Goal: Transaction & Acquisition: Purchase product/service

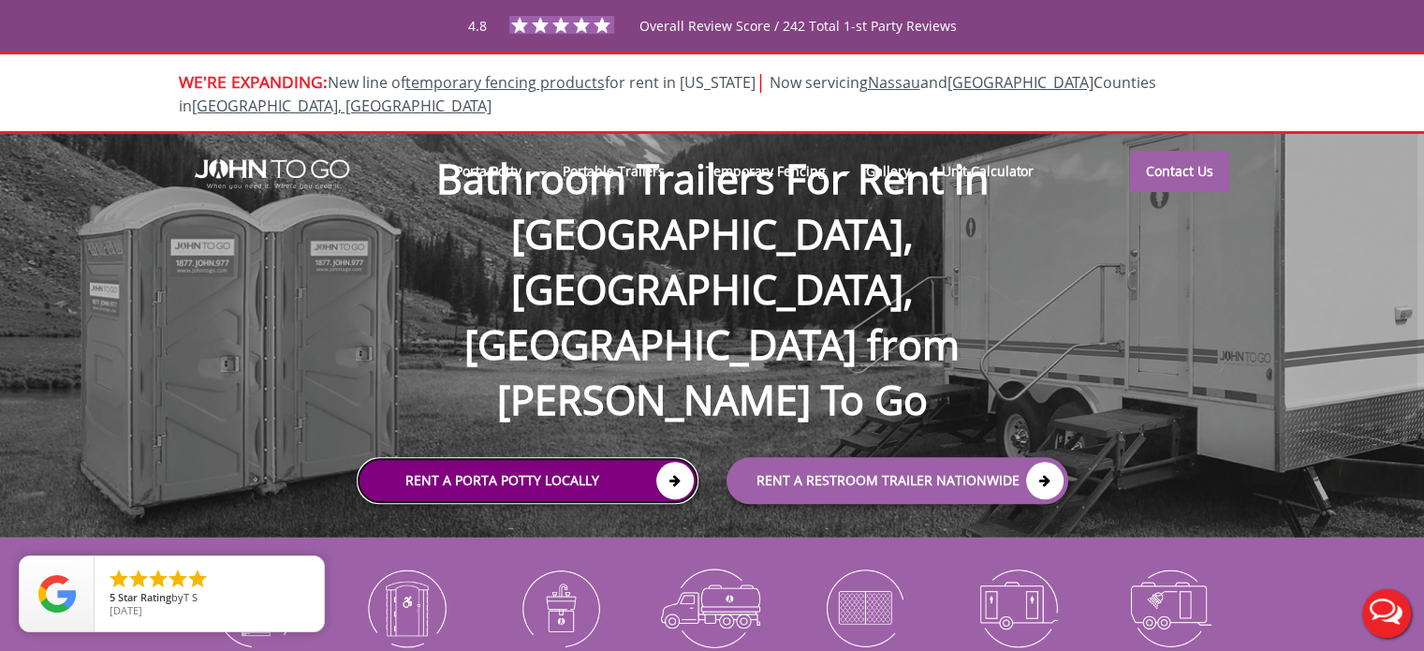
click at [529, 457] on link "Rent a Porta Potty Locally" at bounding box center [528, 480] width 342 height 47
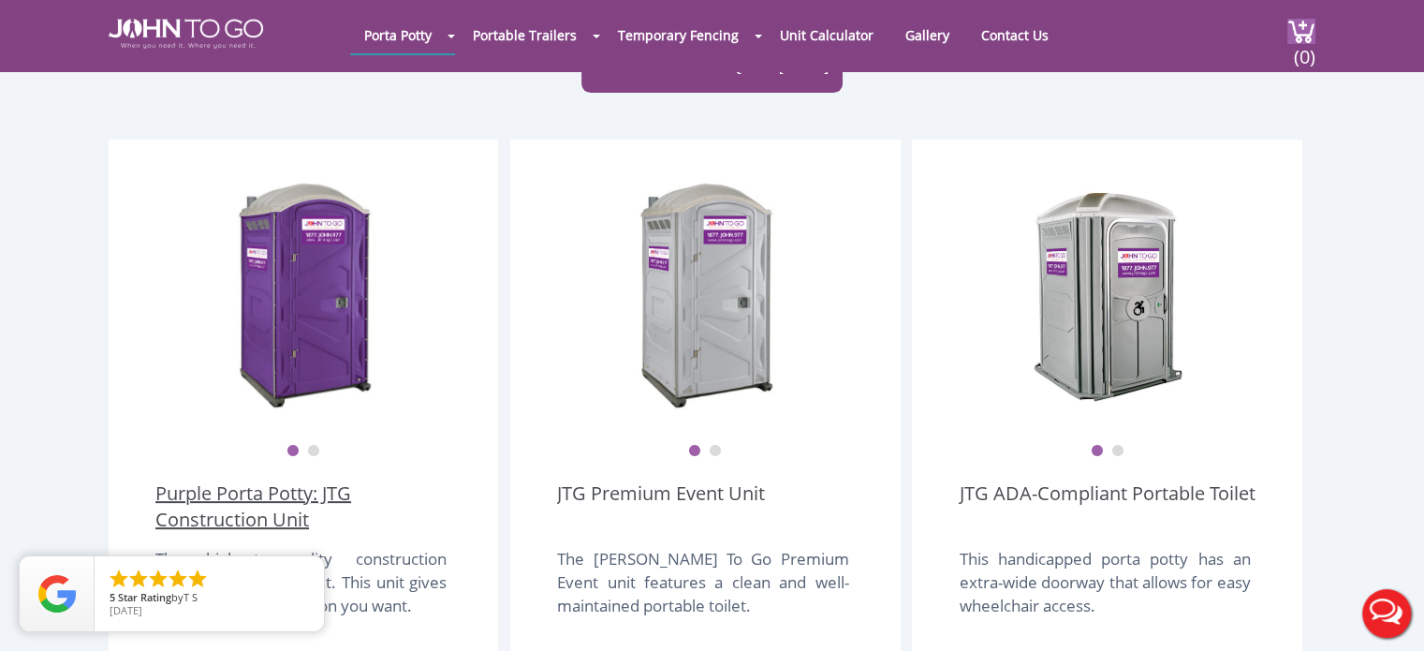
scroll to position [562, 0]
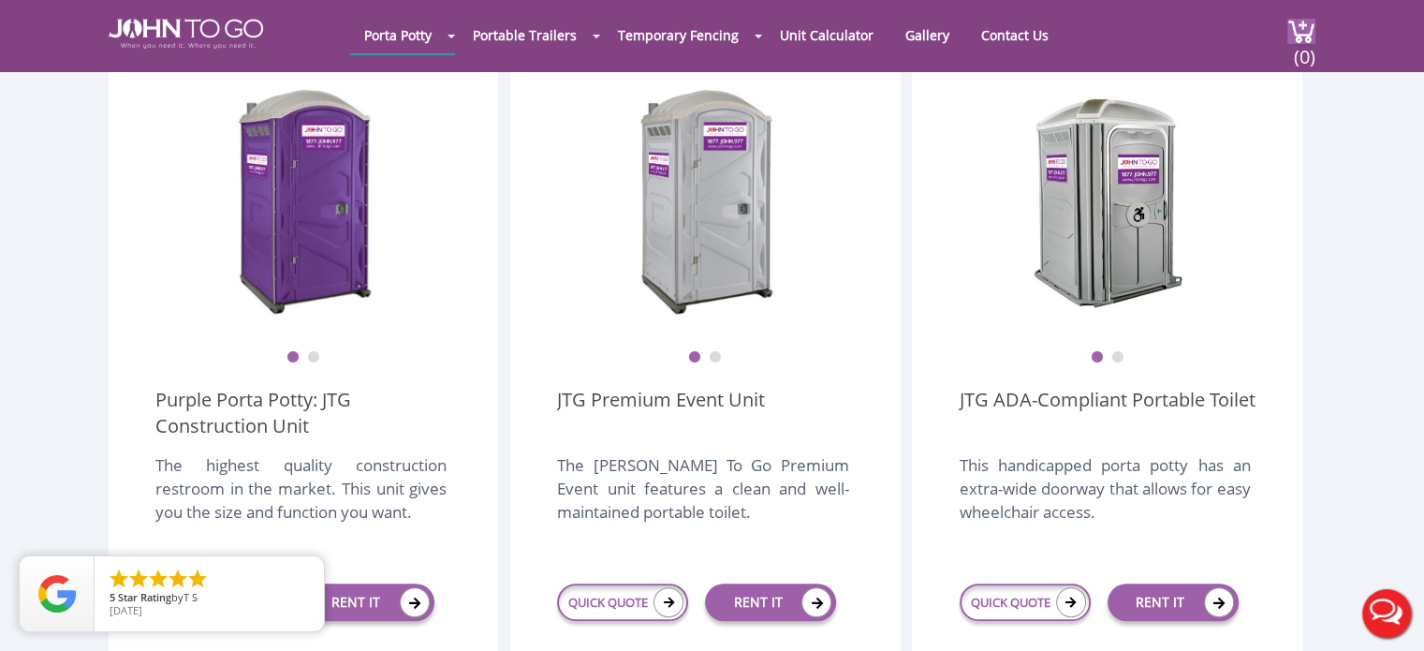
click at [316, 351] on button "2" at bounding box center [313, 357] width 13 height 13
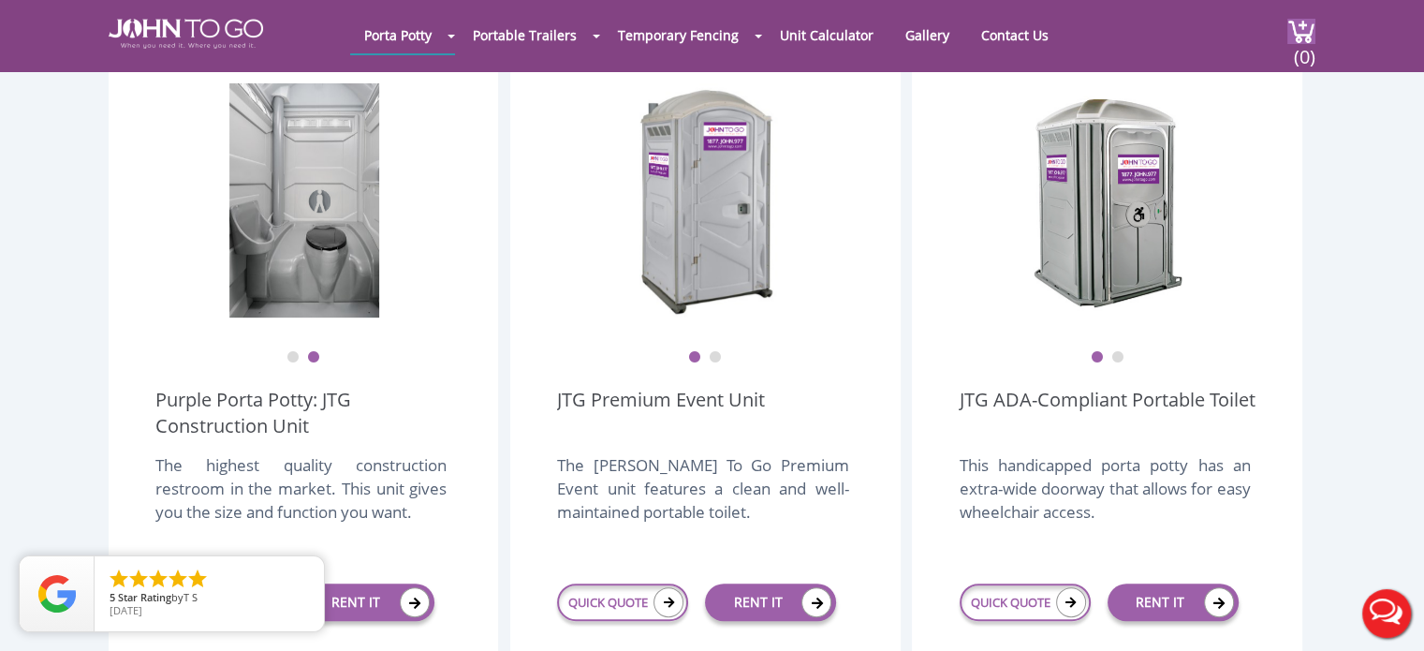
click at [294, 351] on button "1" at bounding box center [292, 357] width 13 height 13
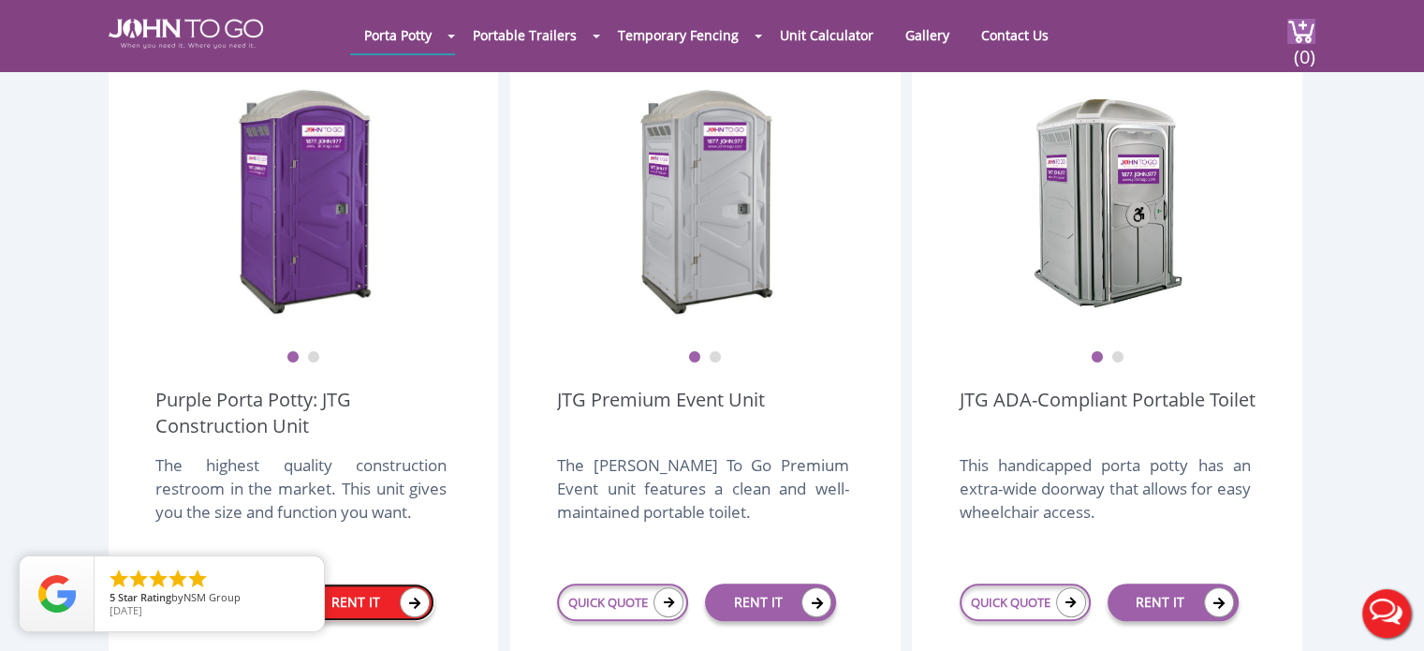
click at [388, 583] on link "RENT IT" at bounding box center [368, 601] width 131 height 37
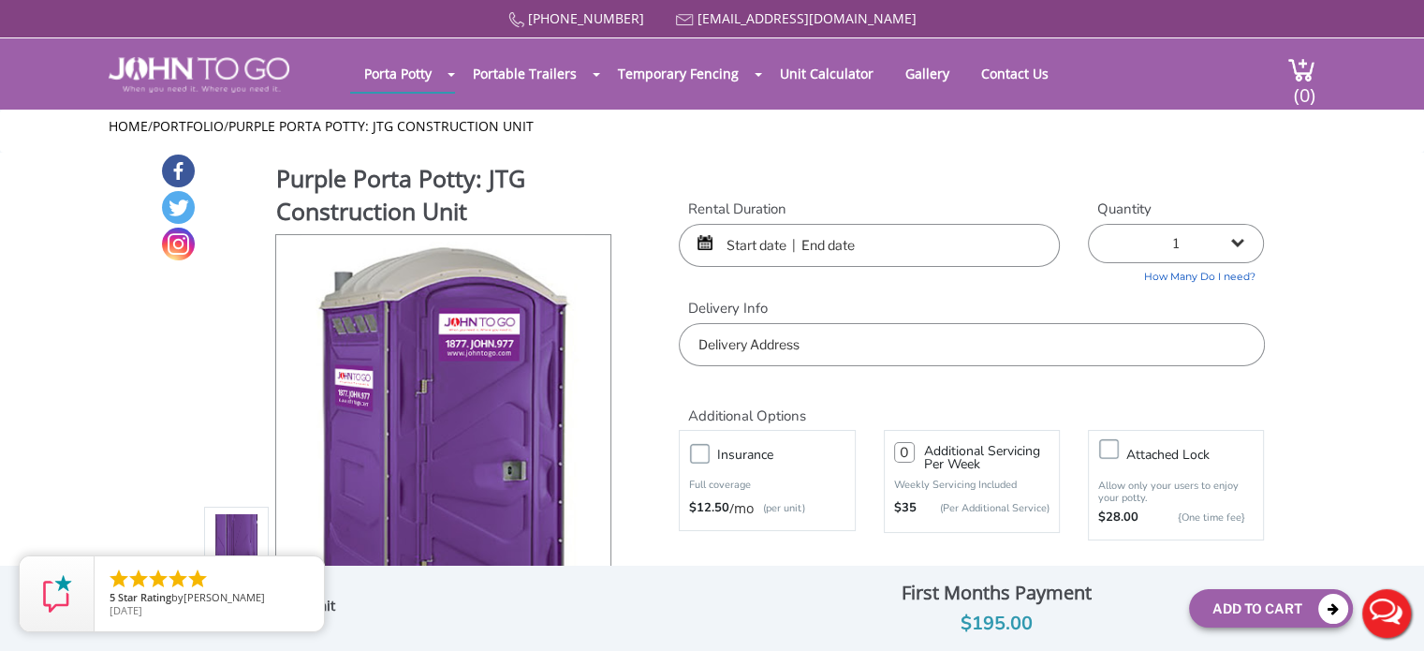
click at [746, 238] on input "text" at bounding box center [869, 245] width 381 height 43
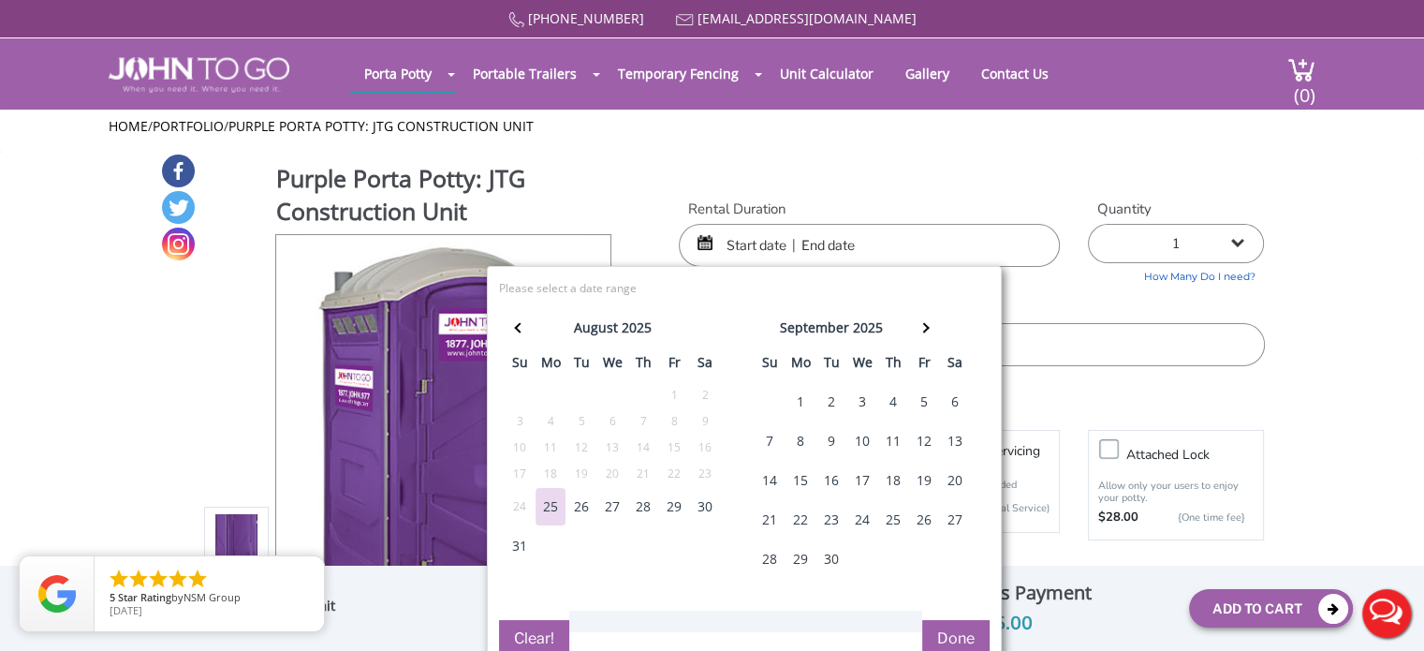
click at [800, 403] on div "1" at bounding box center [800, 401] width 30 height 37
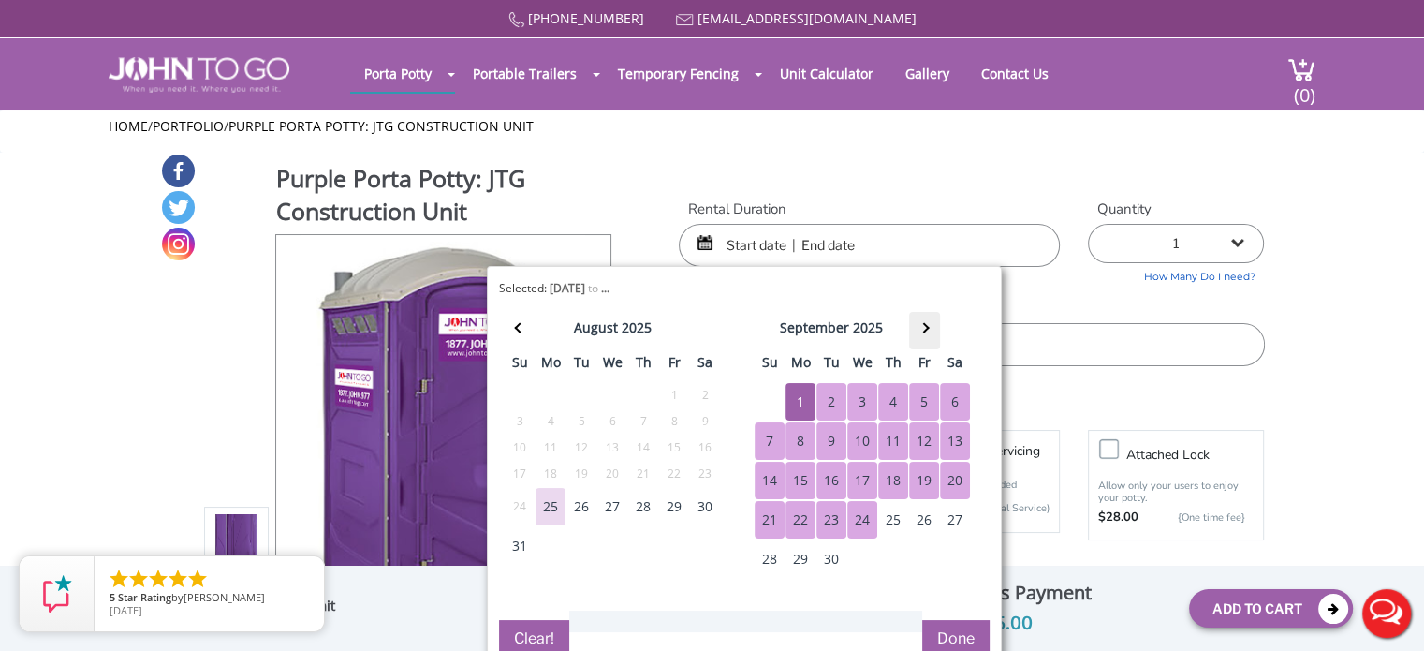
click at [925, 321] on th at bounding box center [924, 330] width 31 height 37
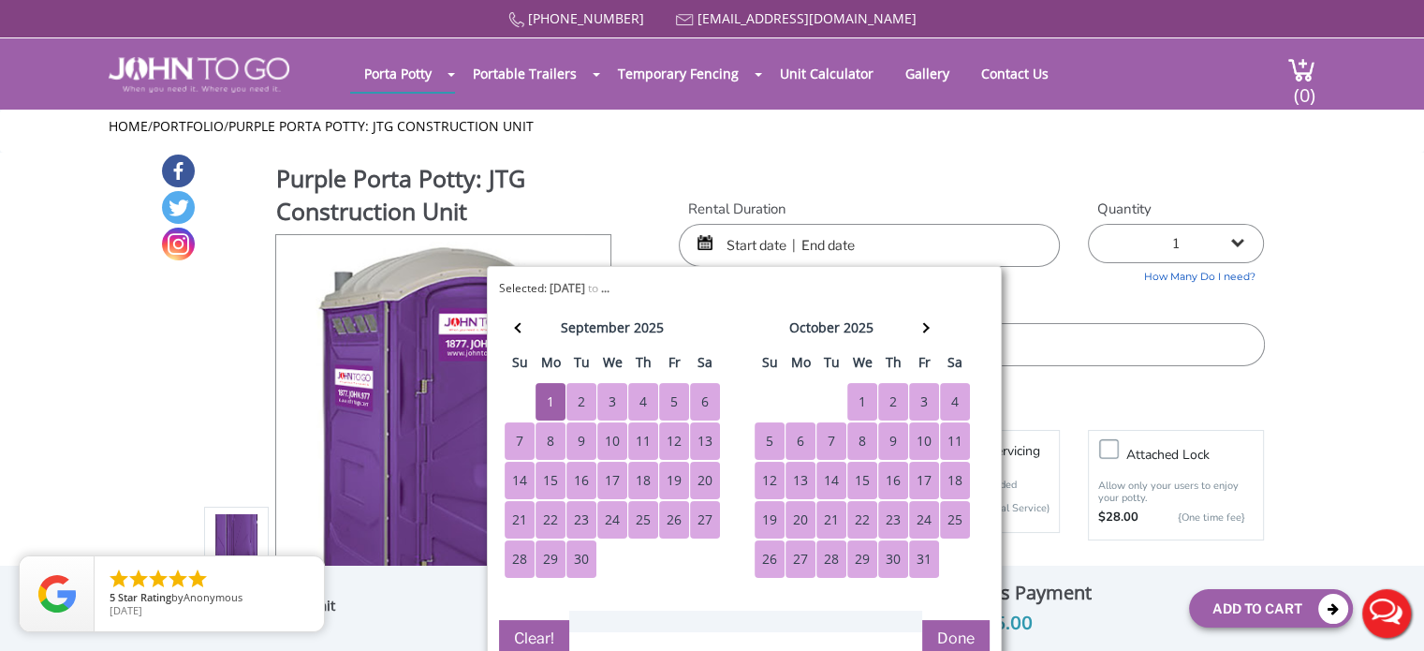
click at [917, 548] on div "31" at bounding box center [924, 558] width 30 height 37
type input "09/01/2025 to 10/31/2025"
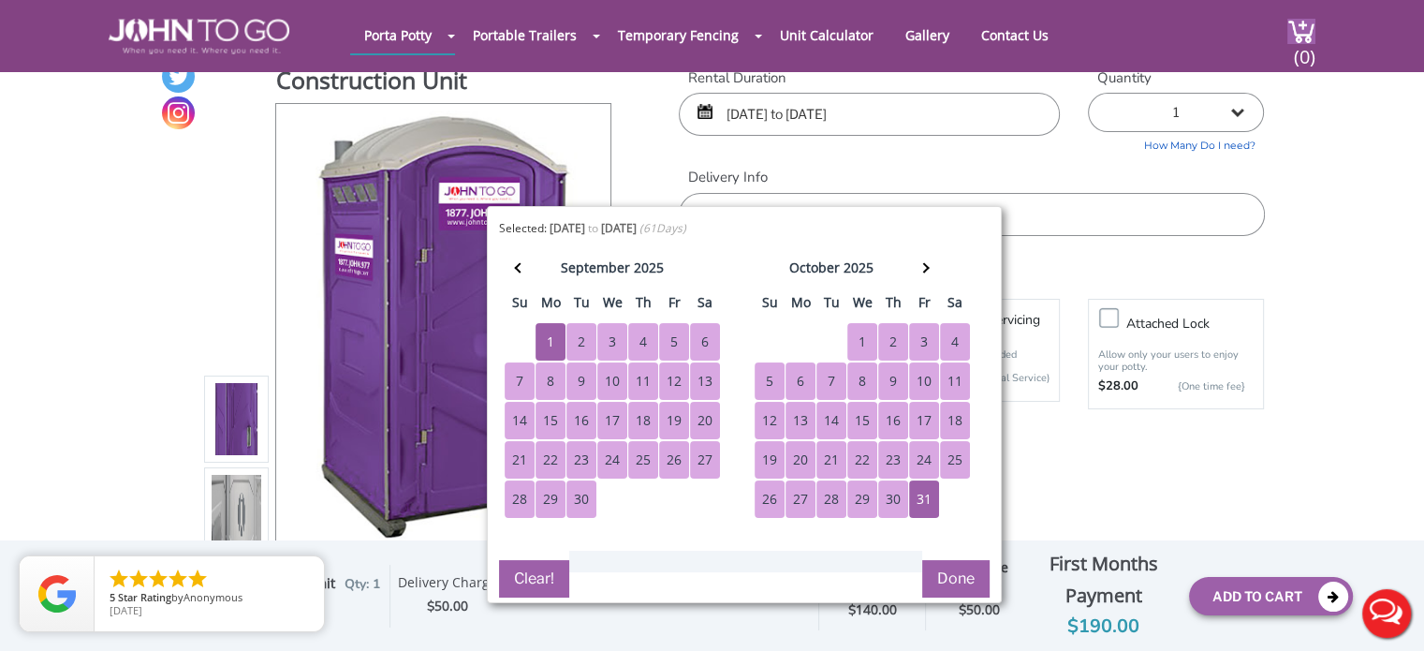
scroll to position [94, 0]
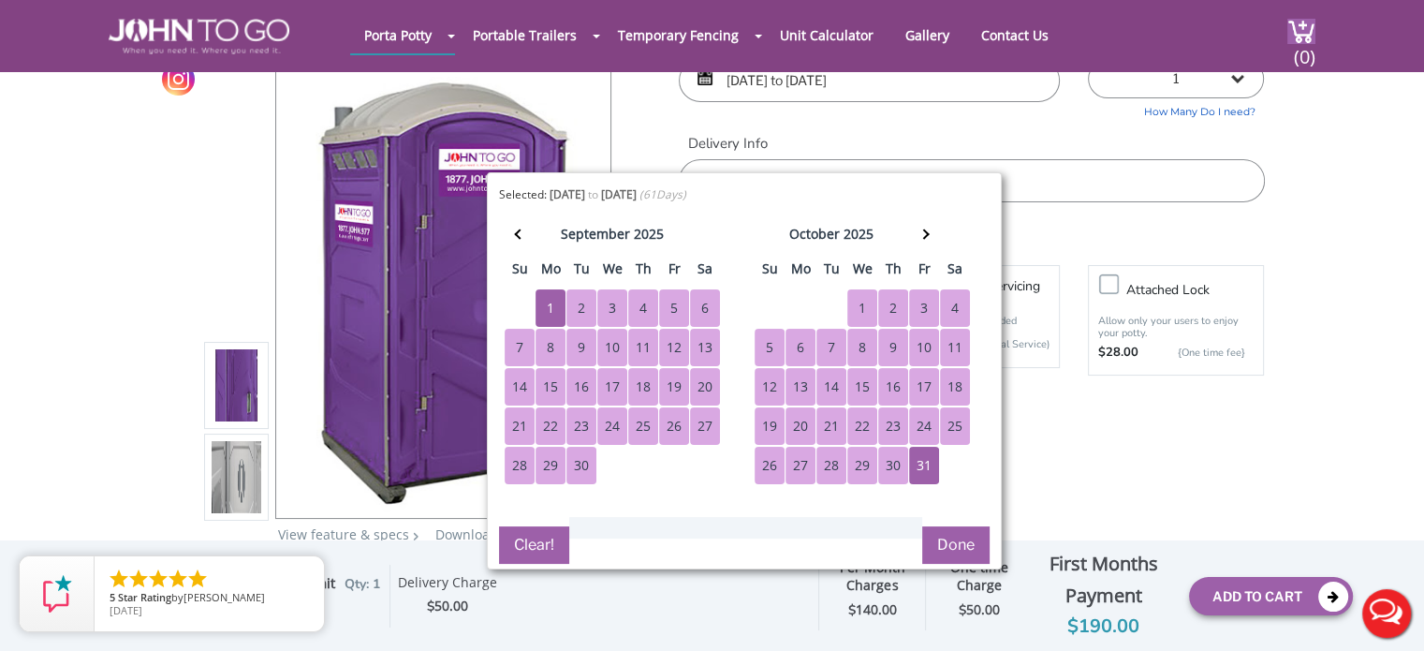
click at [948, 533] on button "Done" at bounding box center [955, 544] width 67 height 37
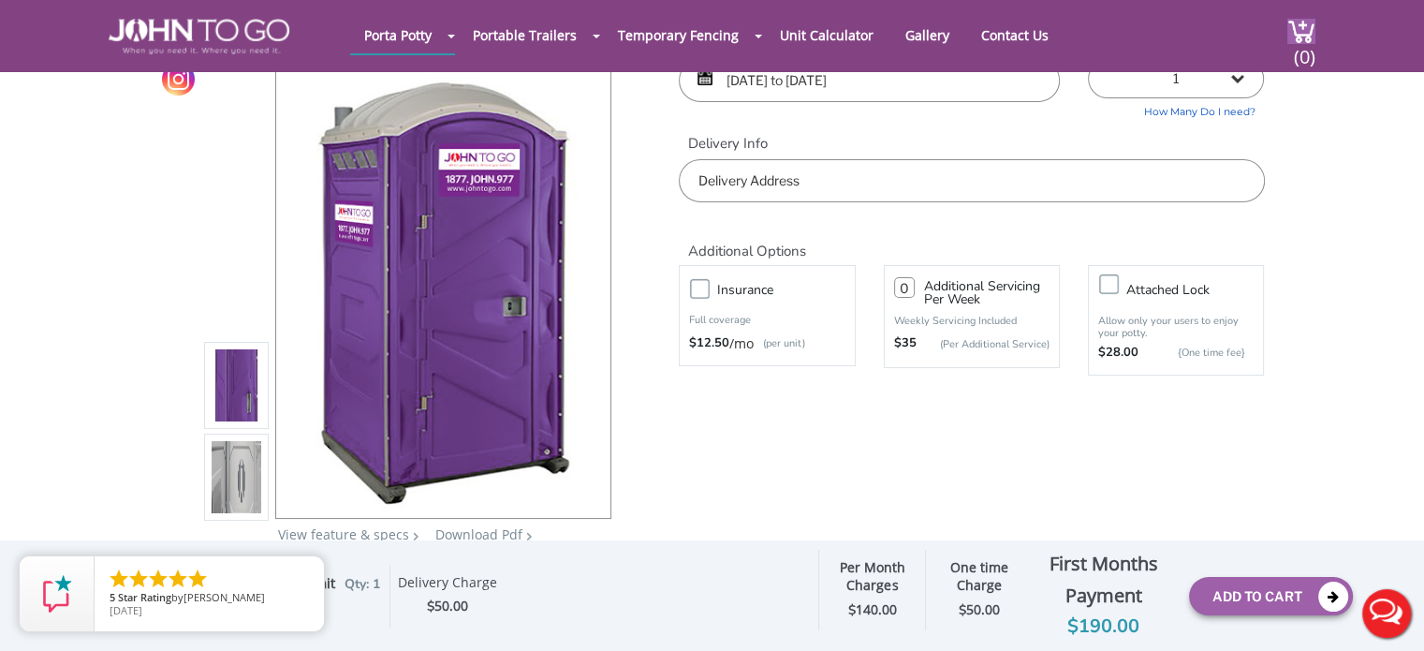
click at [708, 290] on label "Insurance" at bounding box center [785, 289] width 155 height 23
click at [0, 0] on input "Insurance" at bounding box center [0, 0] width 0 height 0
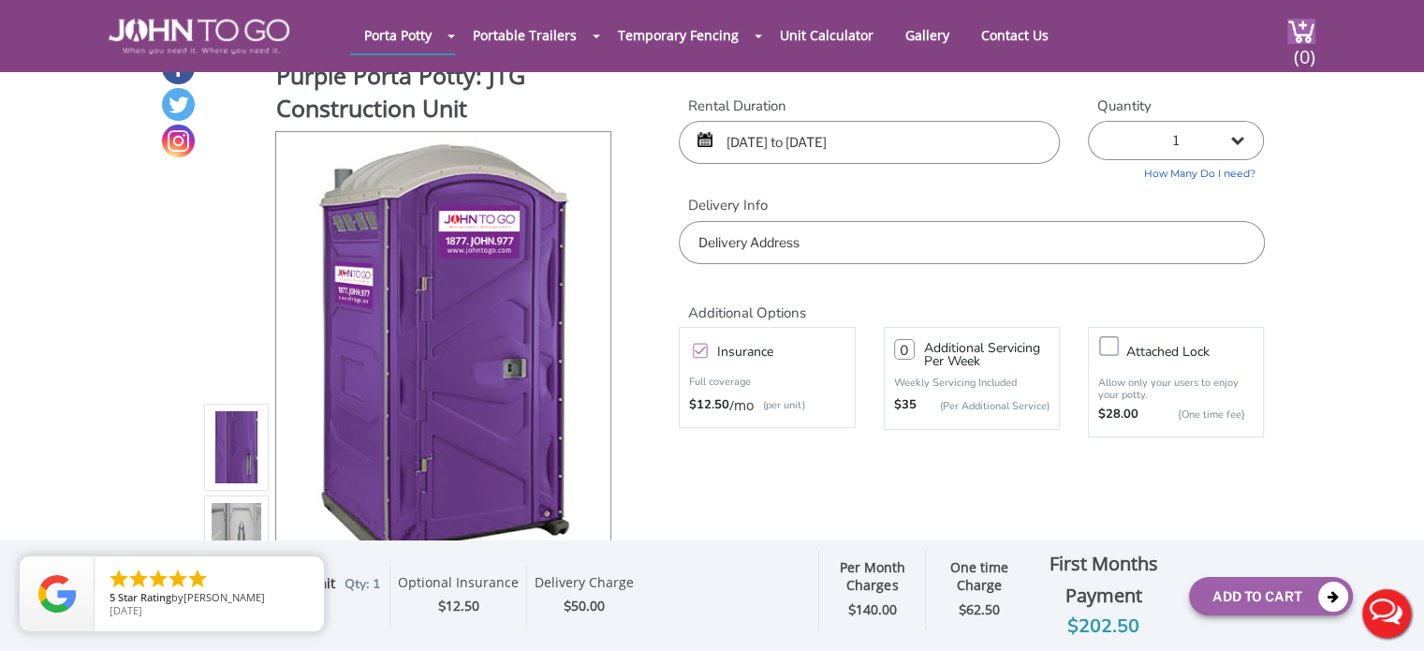
scroll to position [0, 0]
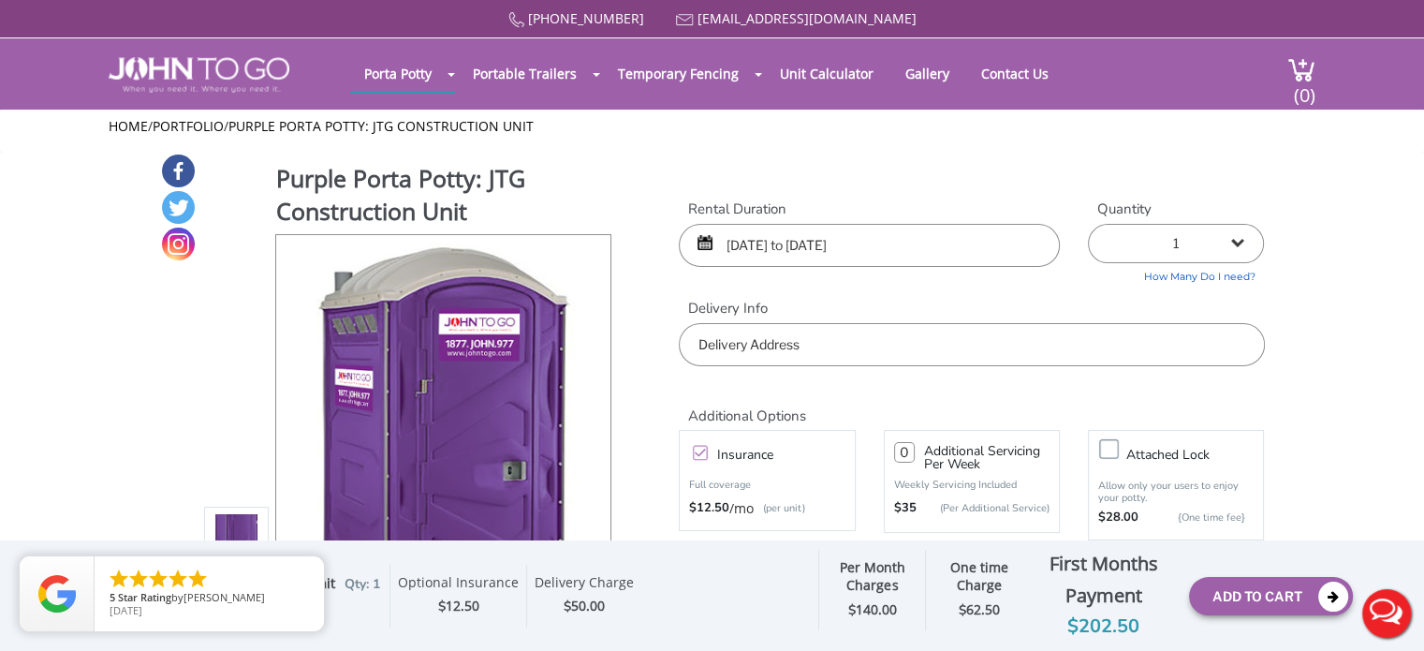
click at [901, 447] on input "number" at bounding box center [904, 452] width 21 height 21
type input "1"
click at [305, 576] on icon "close" at bounding box center [305, 574] width 19 height 19
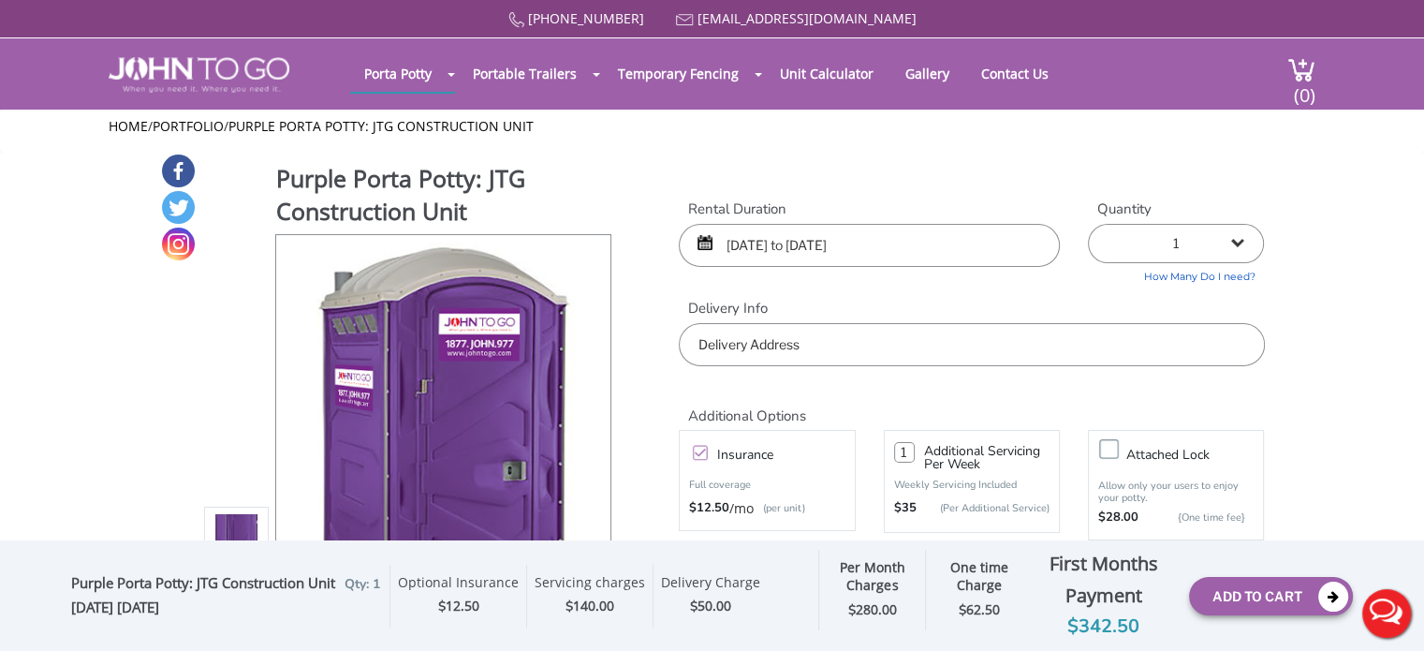
click at [948, 251] on input "09/01/2025 to 10/31/2025" at bounding box center [869, 245] width 381 height 43
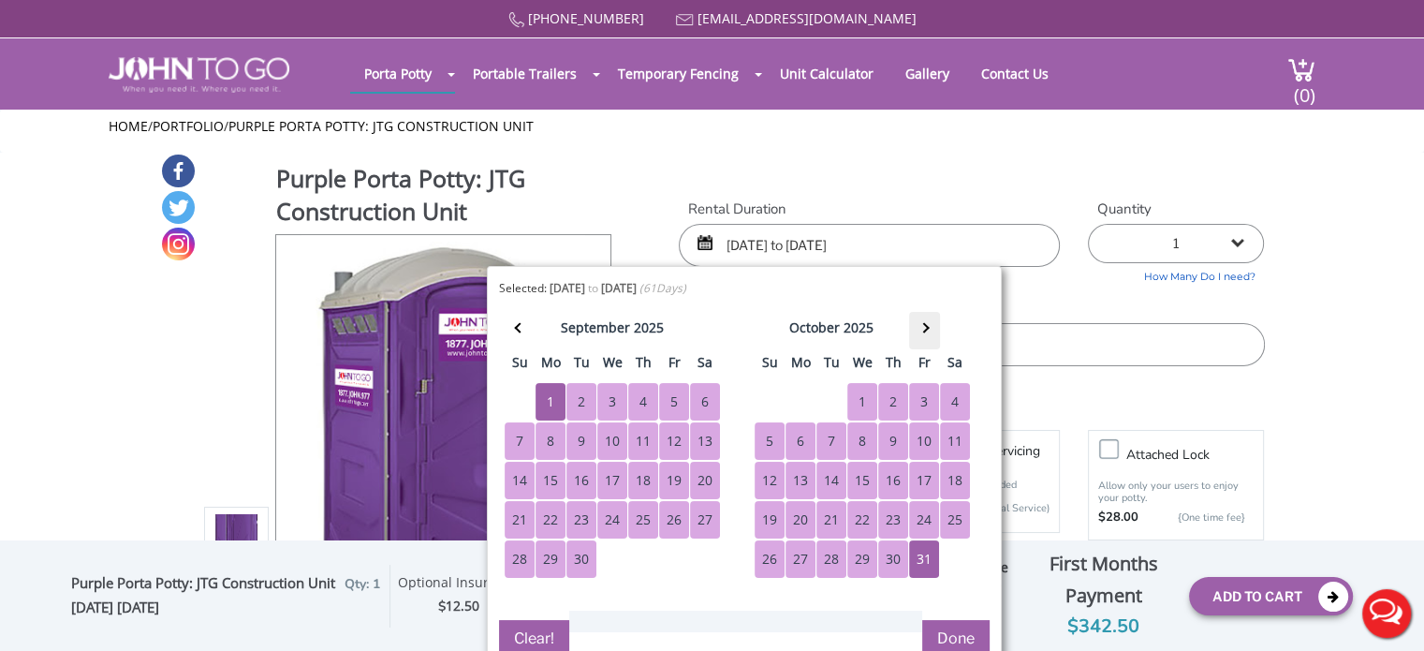
click at [930, 338] on th at bounding box center [924, 330] width 31 height 37
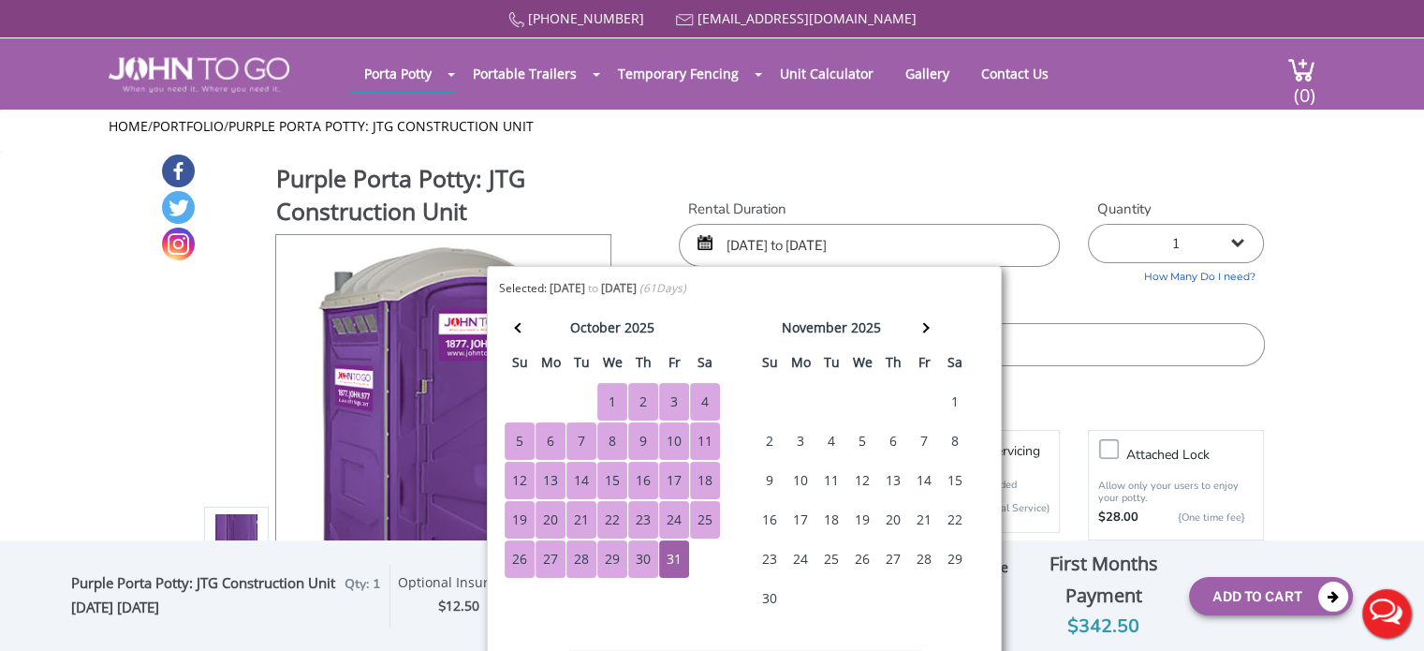
click at [929, 556] on div "28" at bounding box center [924, 558] width 30 height 37
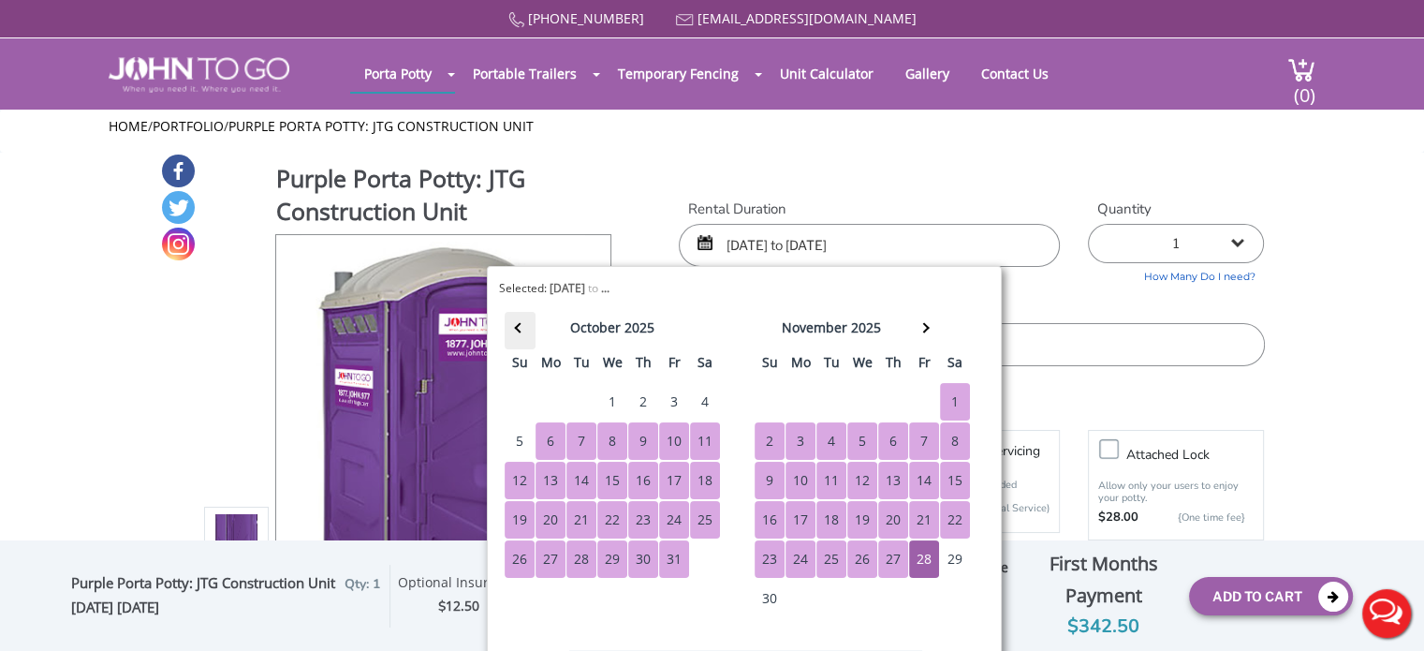
click at [520, 316] on th at bounding box center [520, 330] width 31 height 37
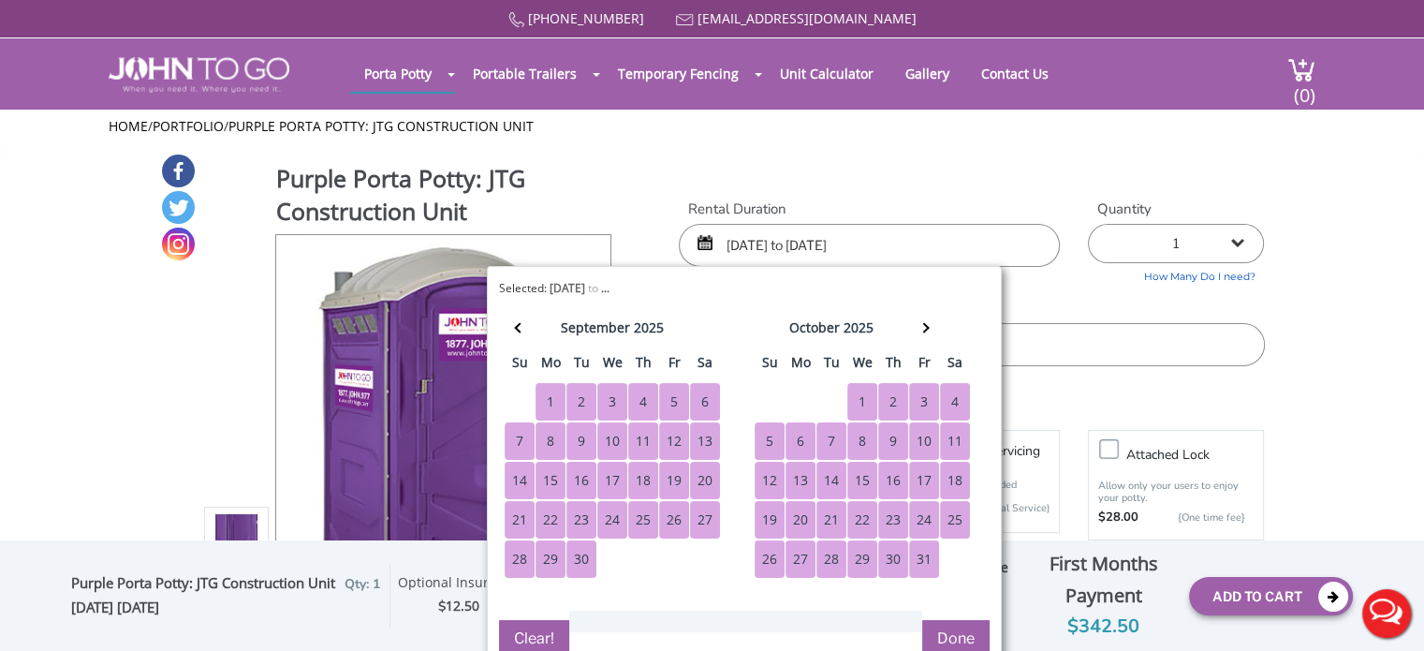
click at [551, 397] on div "1" at bounding box center [550, 401] width 30 height 37
click at [950, 637] on button "Done" at bounding box center [955, 638] width 67 height 37
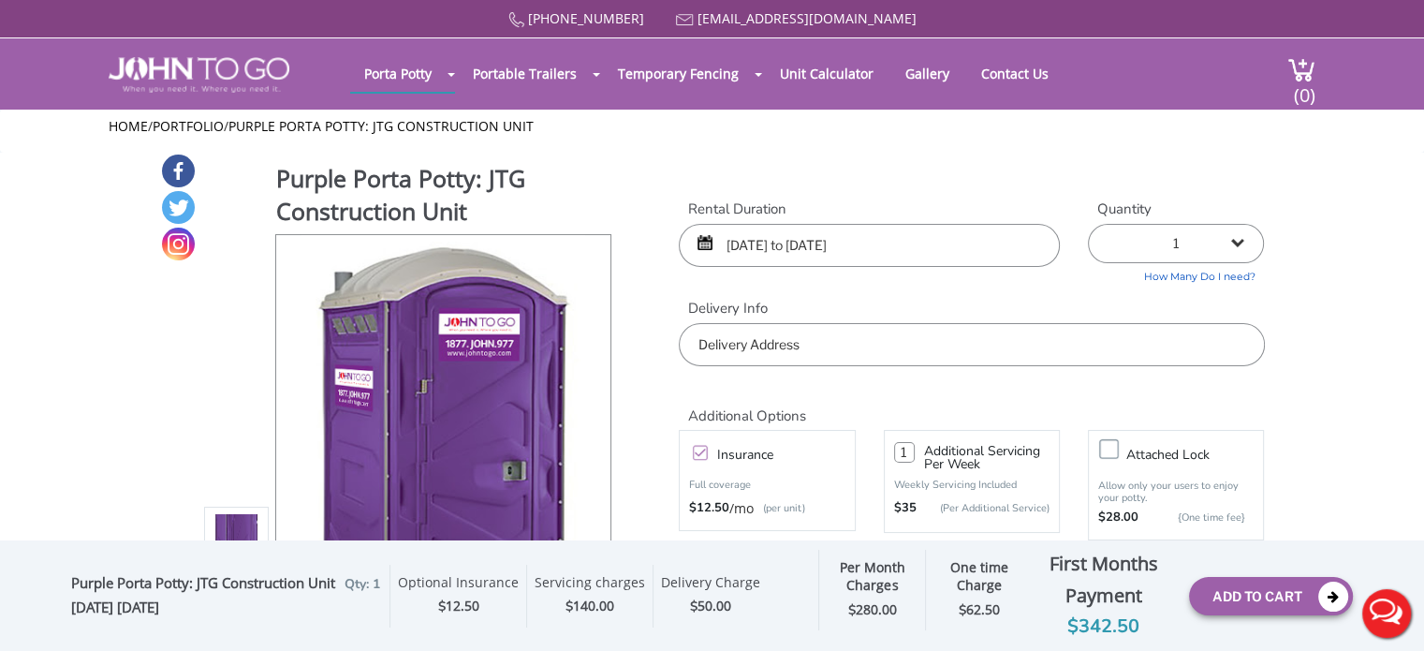
click at [907, 244] on input "09/01/2025 to 11/28/2025" at bounding box center [869, 245] width 381 height 43
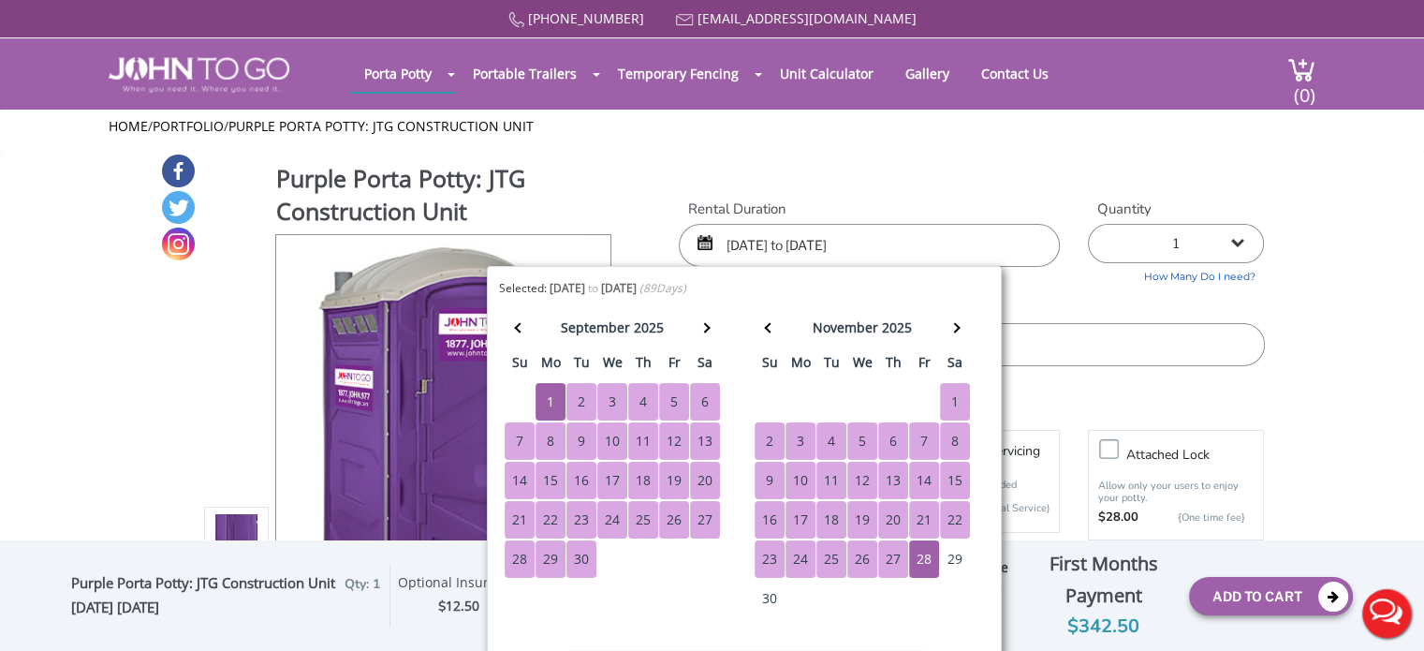
click at [546, 407] on div "1" at bounding box center [550, 401] width 30 height 37
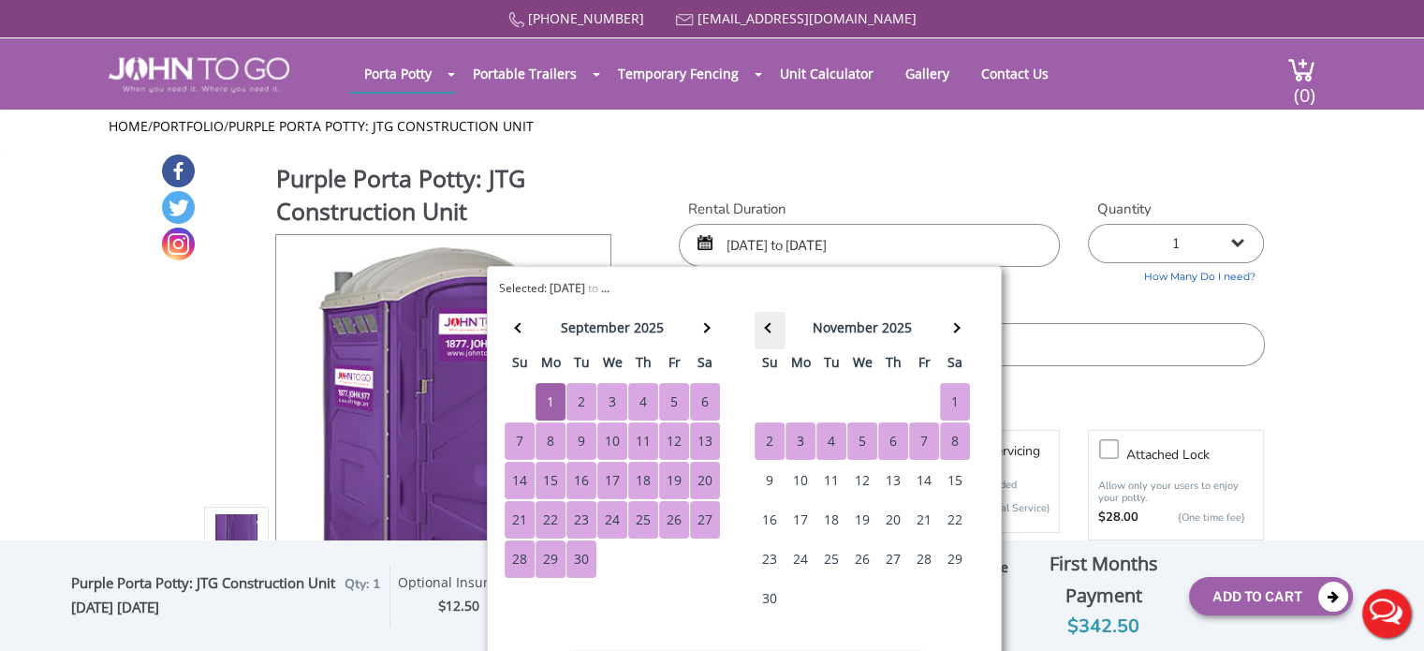
click at [766, 325] on span at bounding box center [770, 328] width 10 height 10
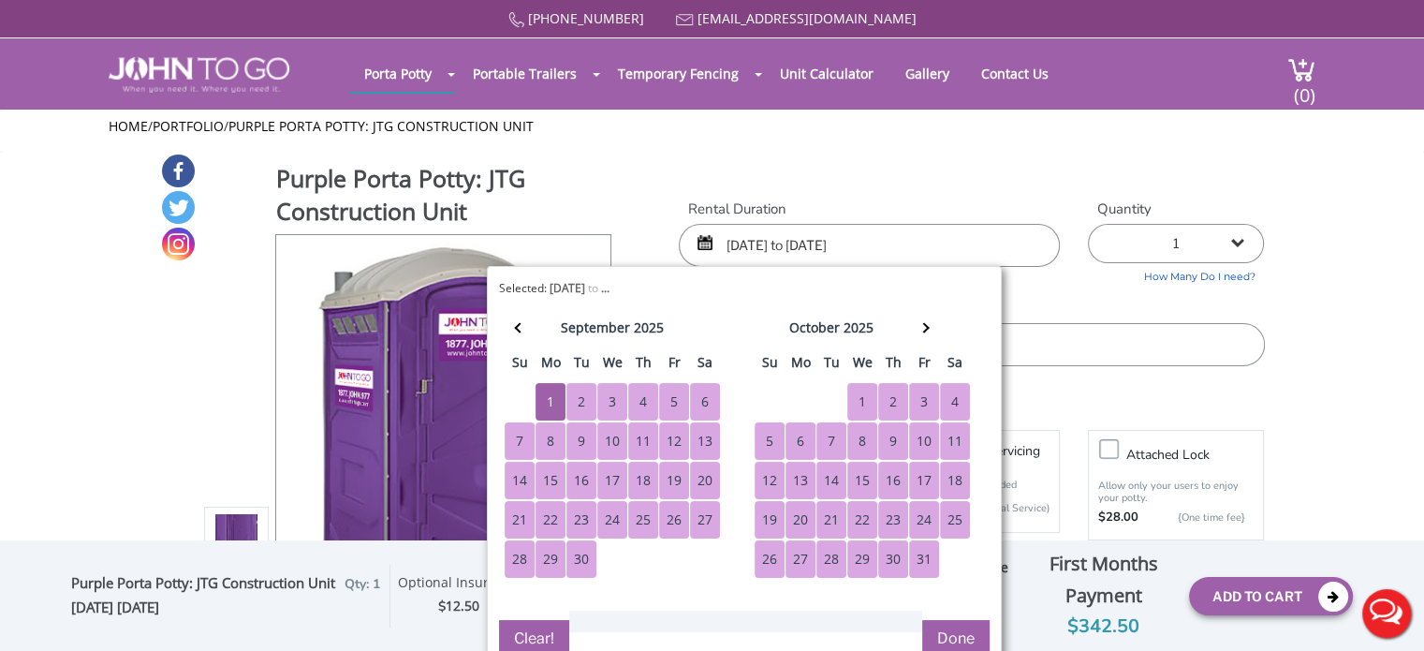
click at [923, 553] on div "31" at bounding box center [924, 558] width 30 height 37
type input "09/01/2025 to 10/31/2025"
click at [946, 637] on button "Done" at bounding box center [955, 638] width 67 height 37
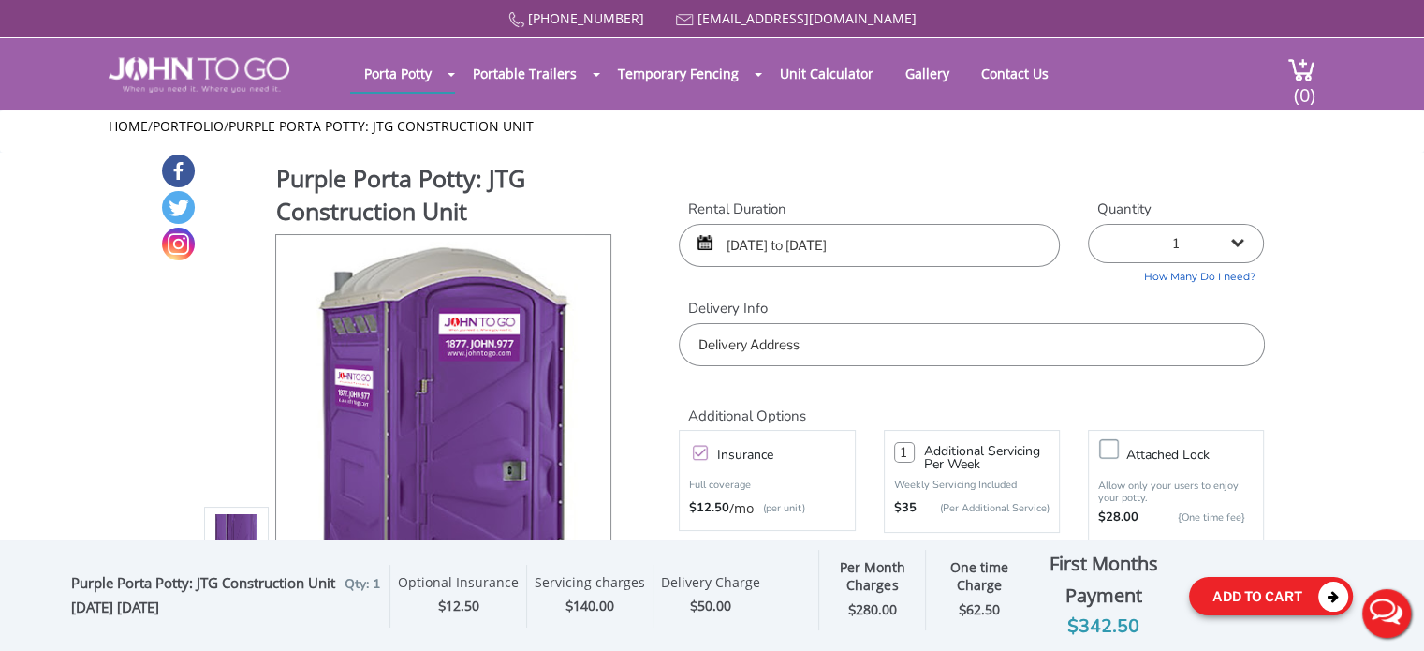
click at [1246, 593] on button "Add To Cart" at bounding box center [1271, 596] width 164 height 38
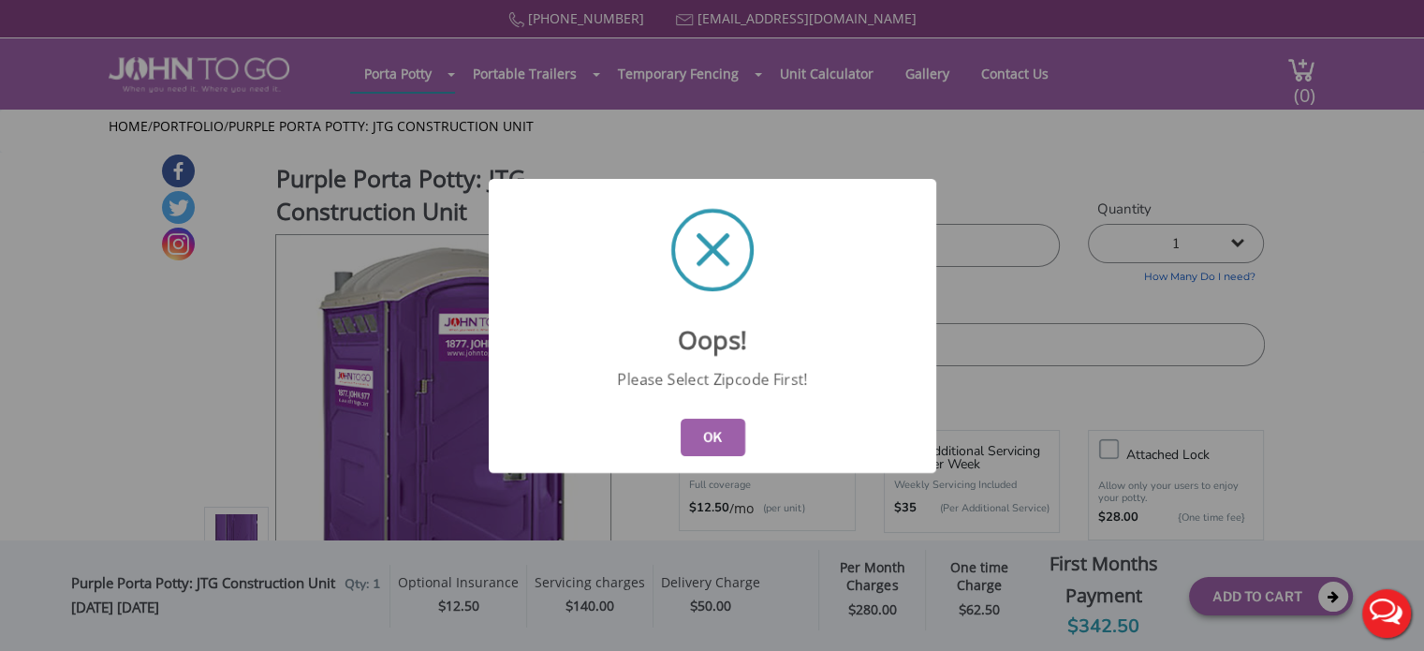
click at [699, 426] on button "OK" at bounding box center [712, 436] width 65 height 37
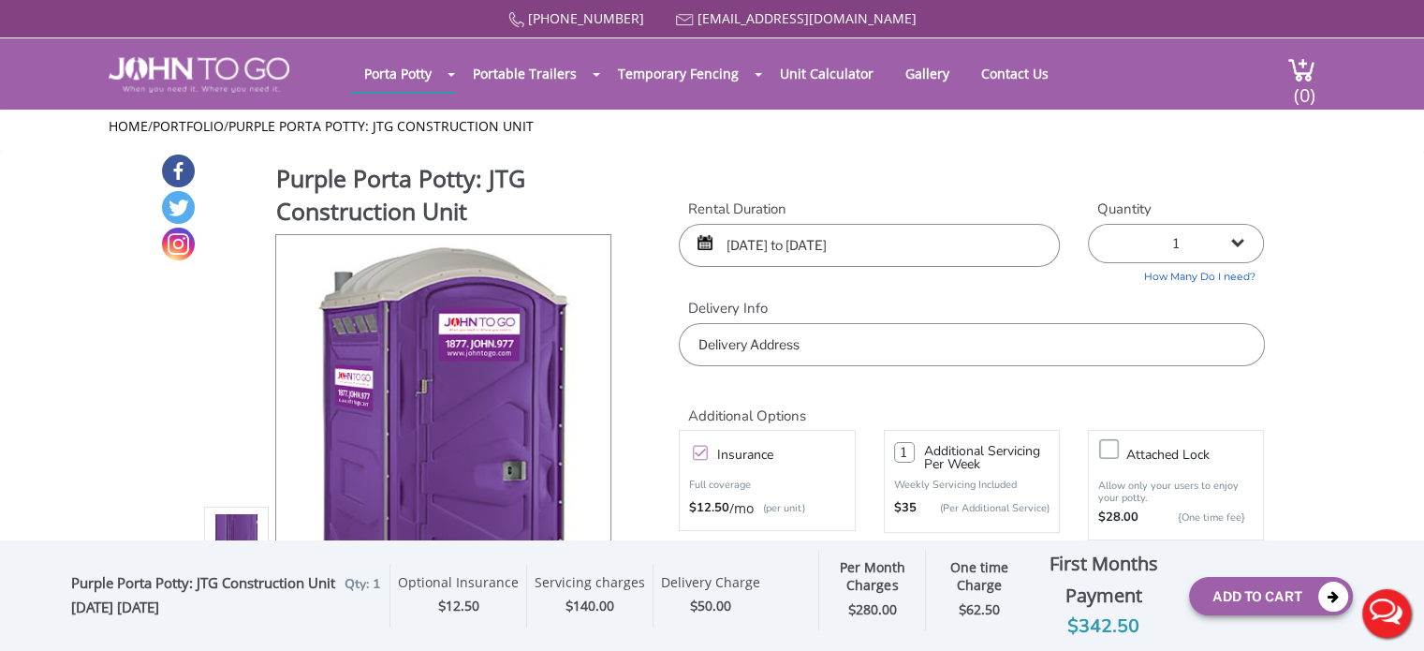
click at [805, 344] on input "text" at bounding box center [971, 344] width 585 height 43
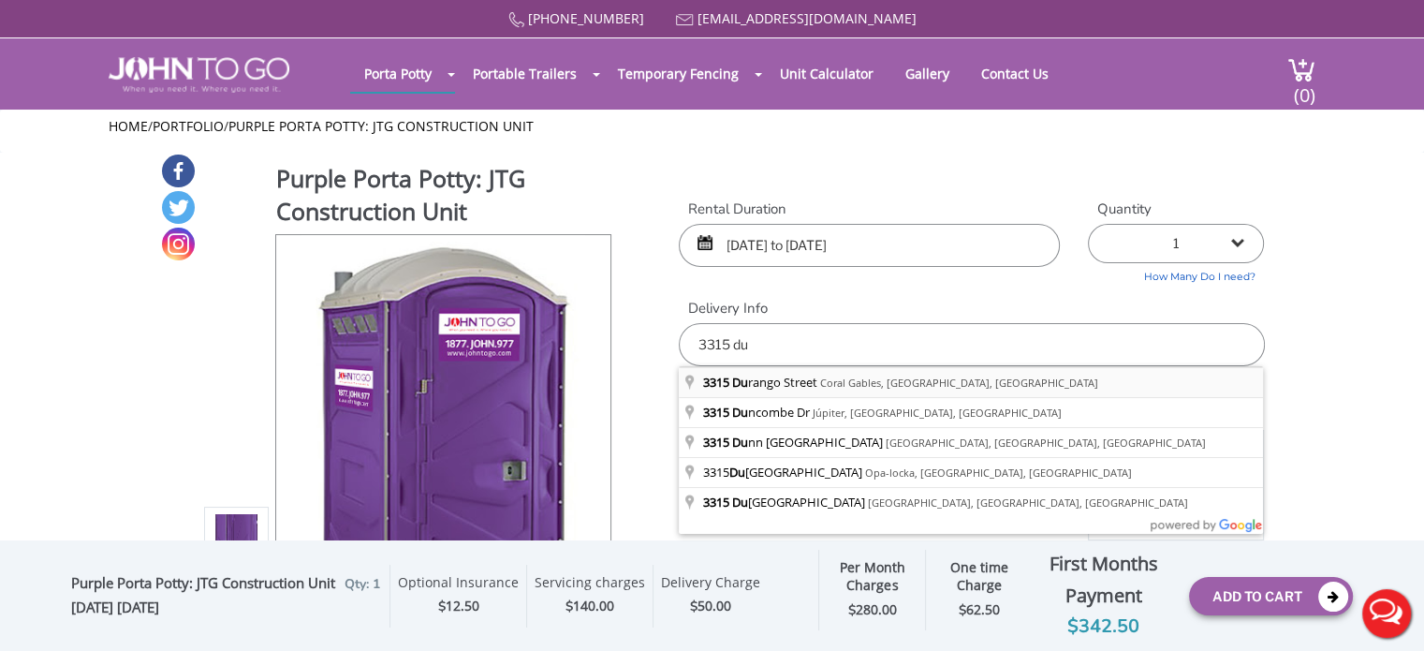
type input "3315 Durango Street, Coral Gables, Flórida, EUA"
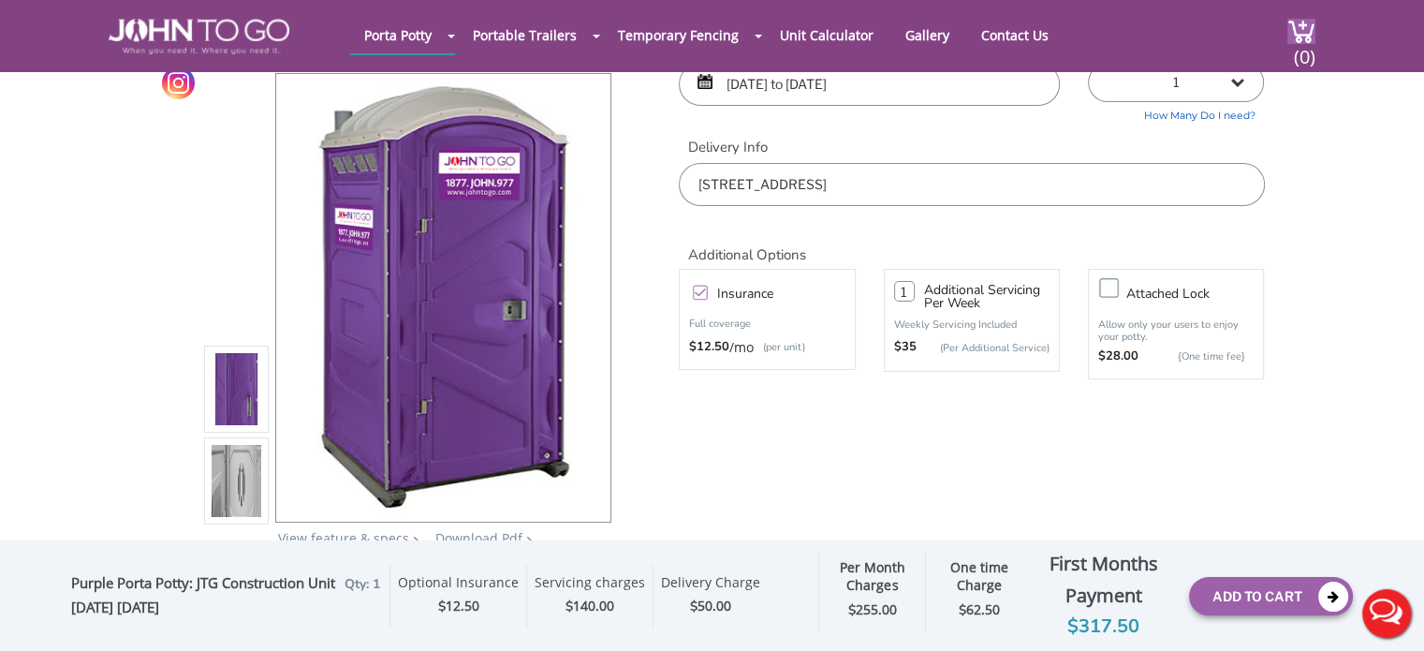
scroll to position [187, 0]
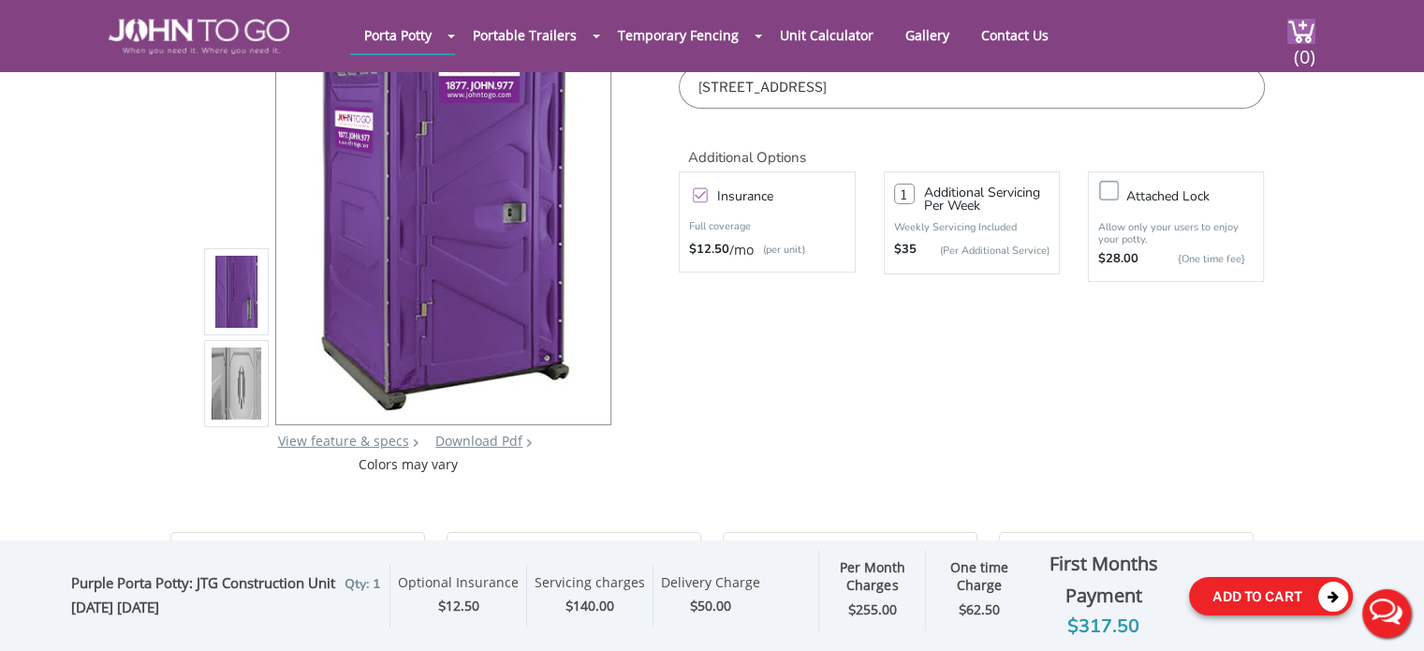
click at [1269, 594] on button "Add To Cart" at bounding box center [1271, 596] width 164 height 38
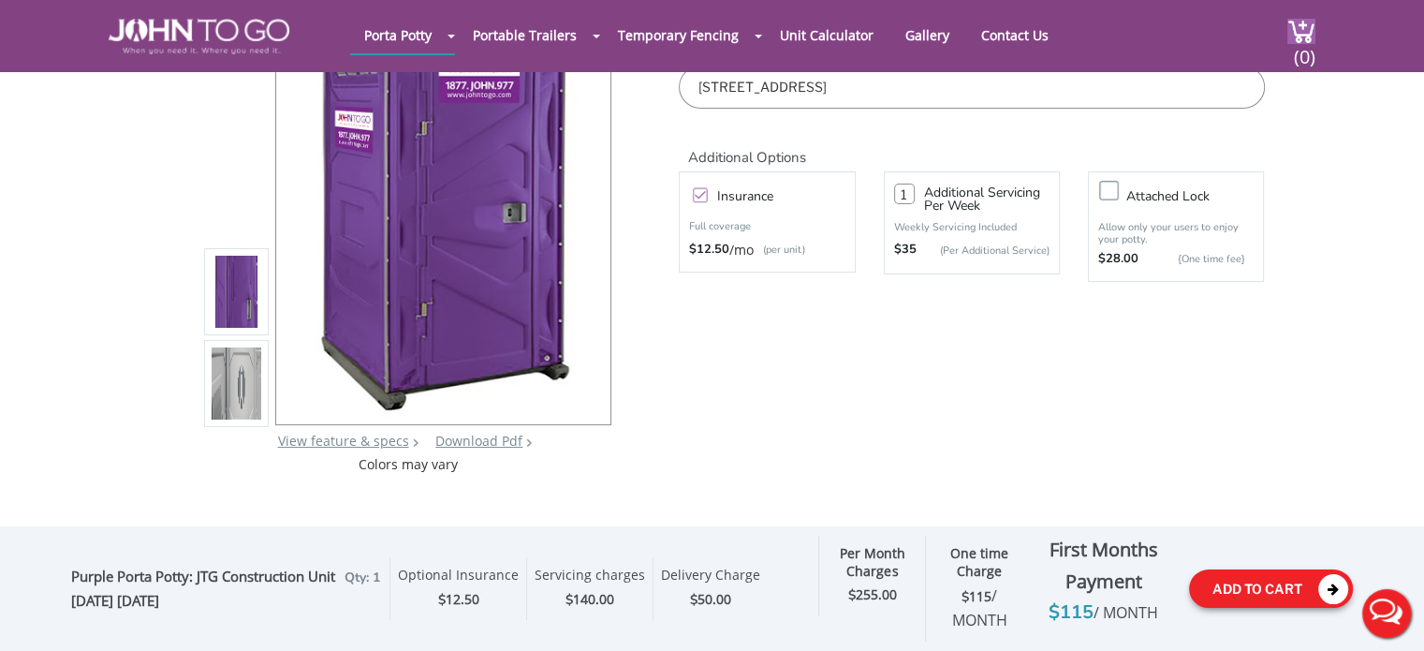
click at [1271, 584] on button "Add To Cart" at bounding box center [1271, 588] width 164 height 38
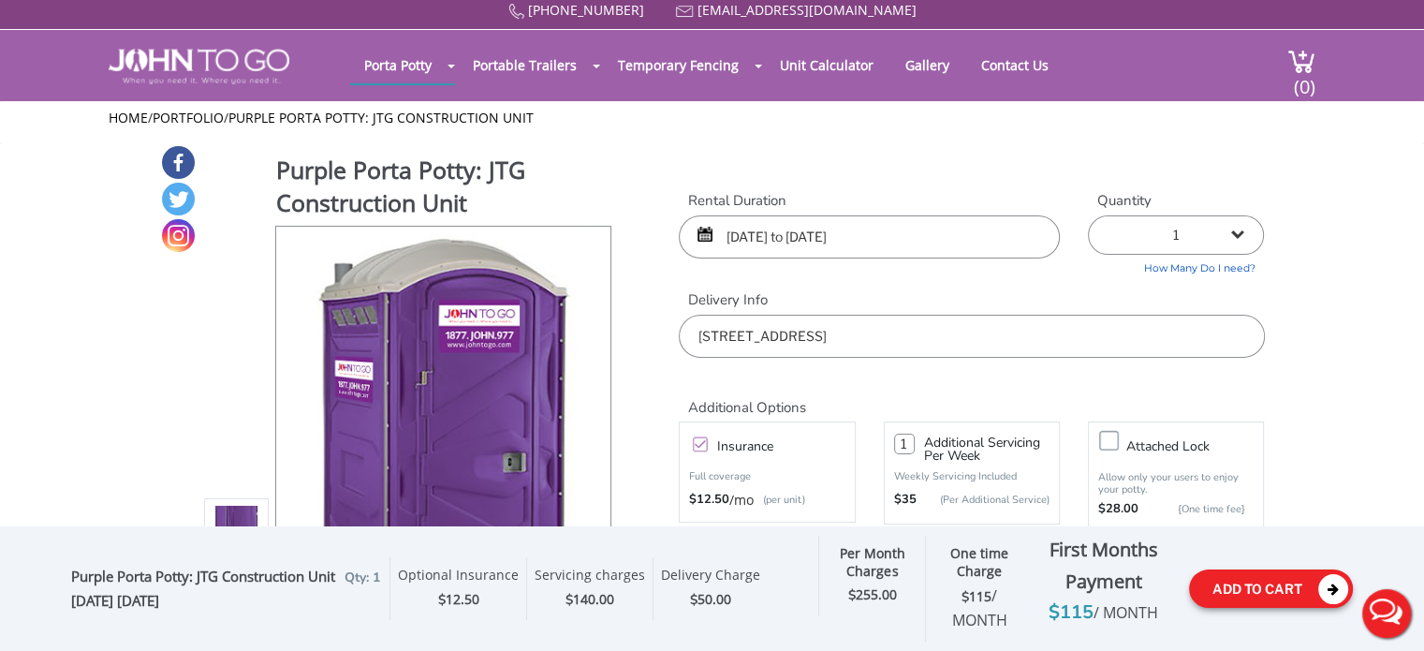
scroll to position [0, 0]
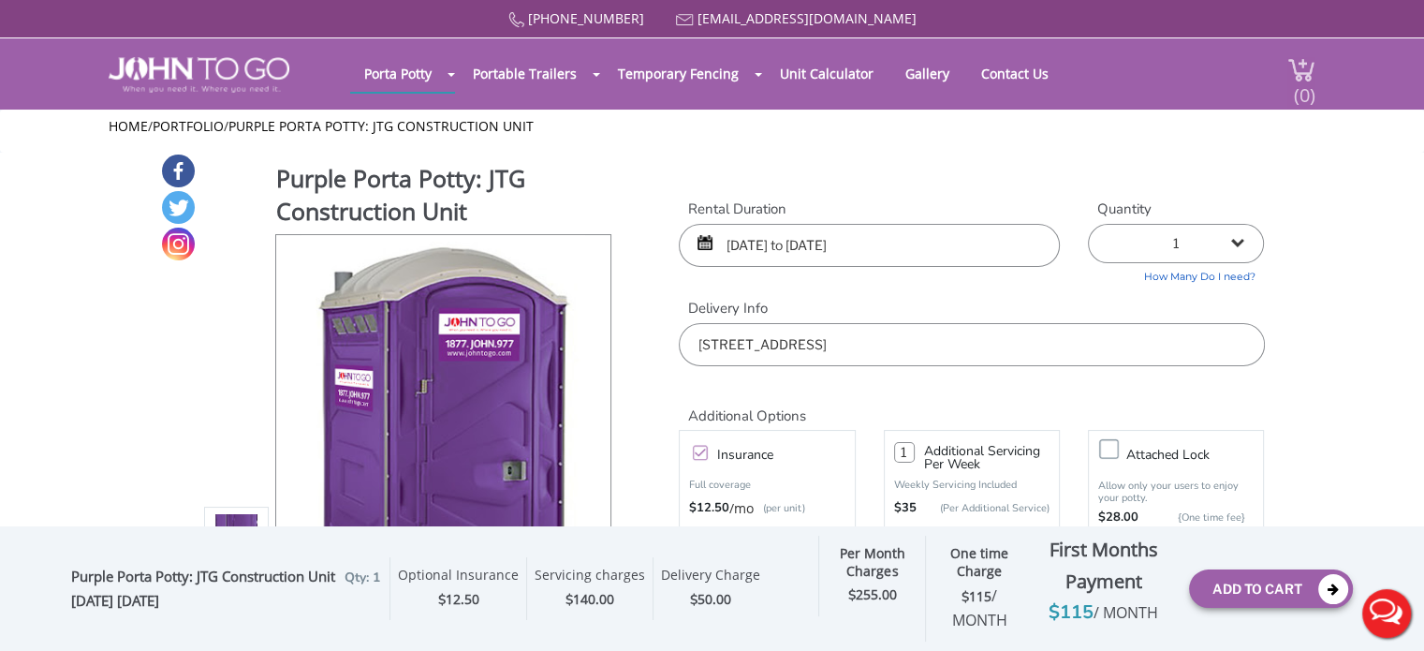
click at [1301, 70] on span "(0)" at bounding box center [1304, 87] width 22 height 40
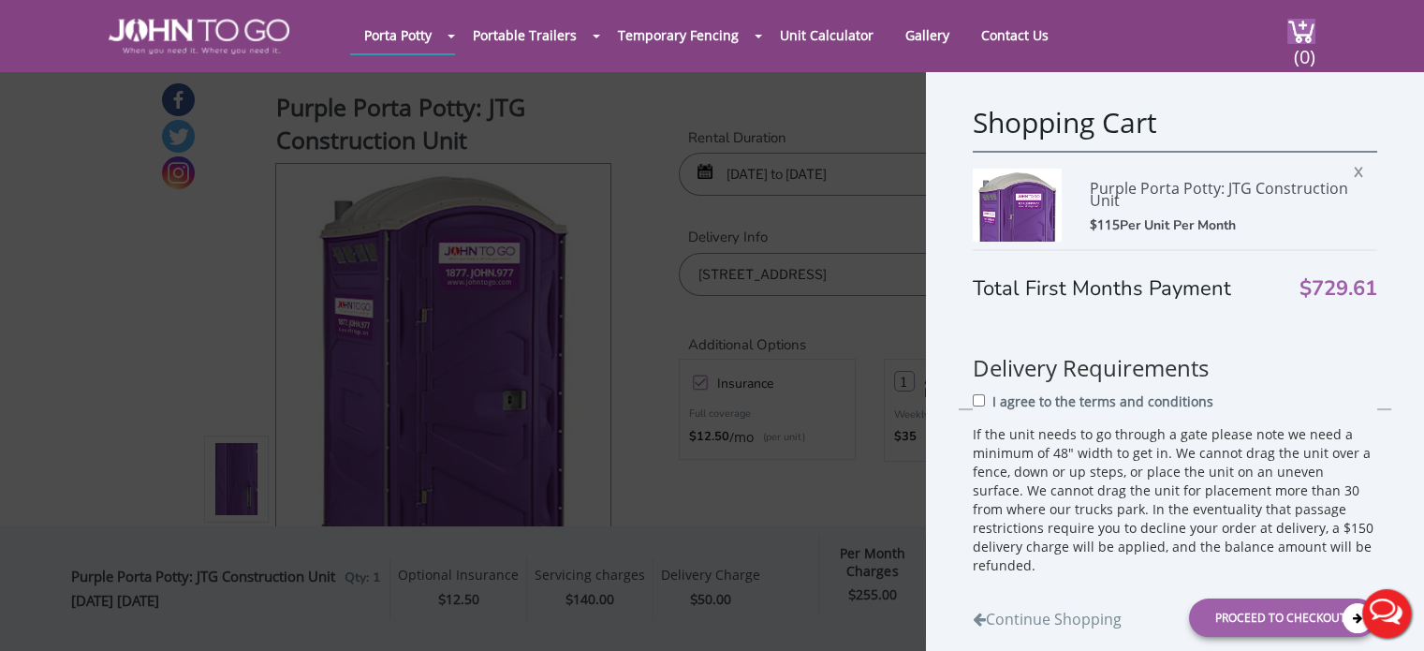
scroll to position [569, 0]
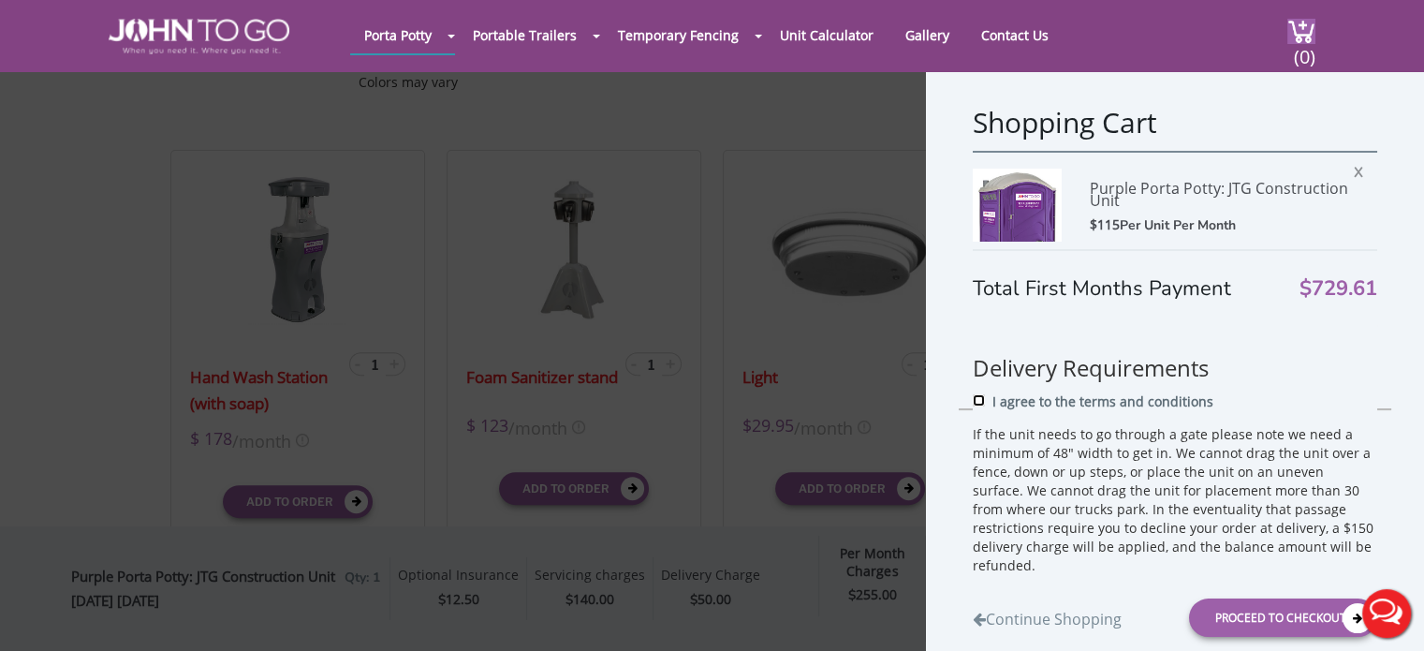
click at [974, 396] on input "I agree to the terms and conditions" at bounding box center [979, 399] width 12 height 12
checkbox input "true"
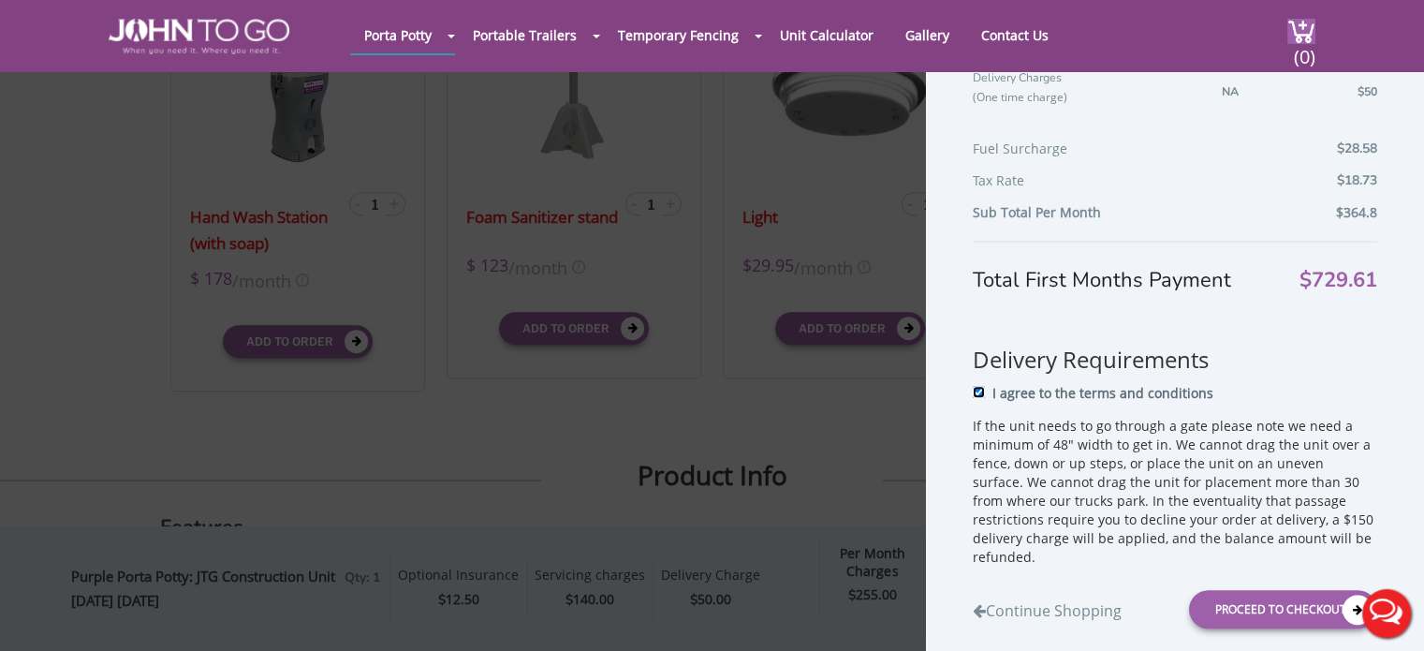
scroll to position [944, 0]
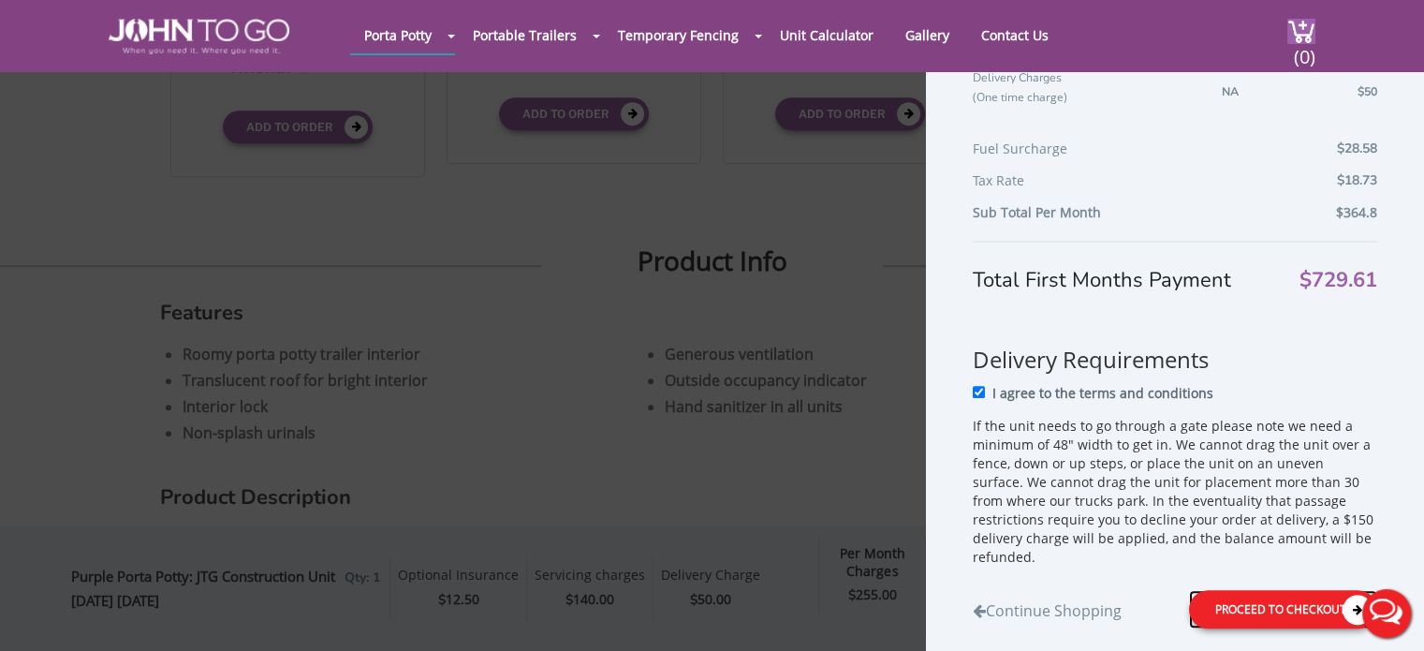
click at [1342, 606] on icon at bounding box center [1357, 609] width 30 height 30
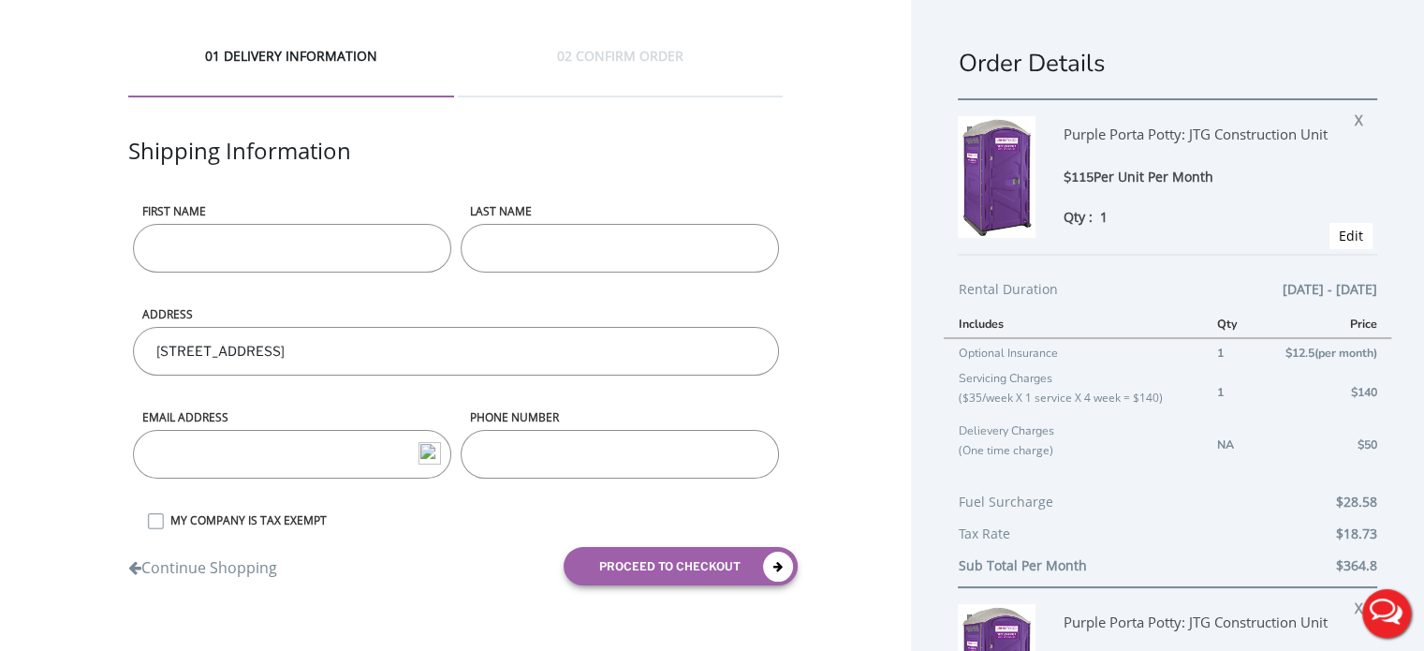
click at [244, 242] on input "First name" at bounding box center [292, 248] width 318 height 49
type input "mark anthony"
type input "da costa hastings"
type input "mark@donaclara.com.br"
type input "31987896979"
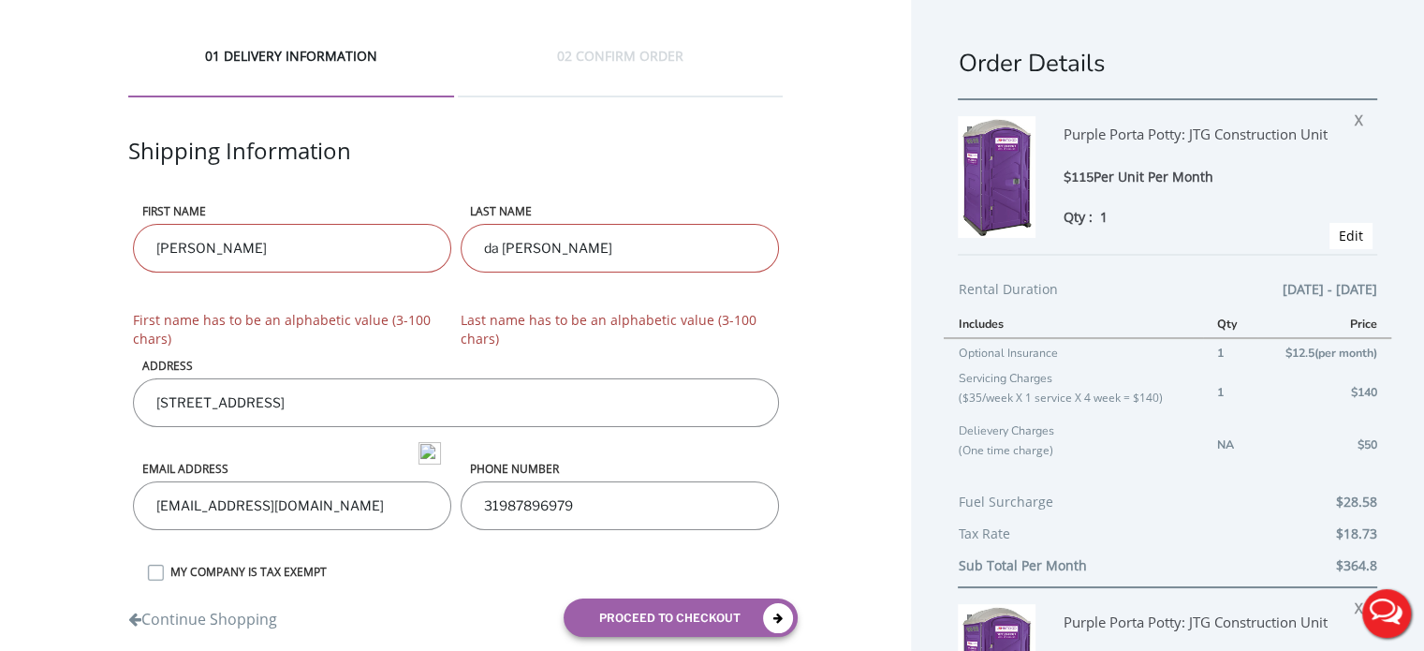
click at [296, 264] on input "mark anthony" at bounding box center [292, 248] width 318 height 49
type input "mark"
click at [538, 246] on input "da costa hastings" at bounding box center [620, 248] width 318 height 49
type input "hastings"
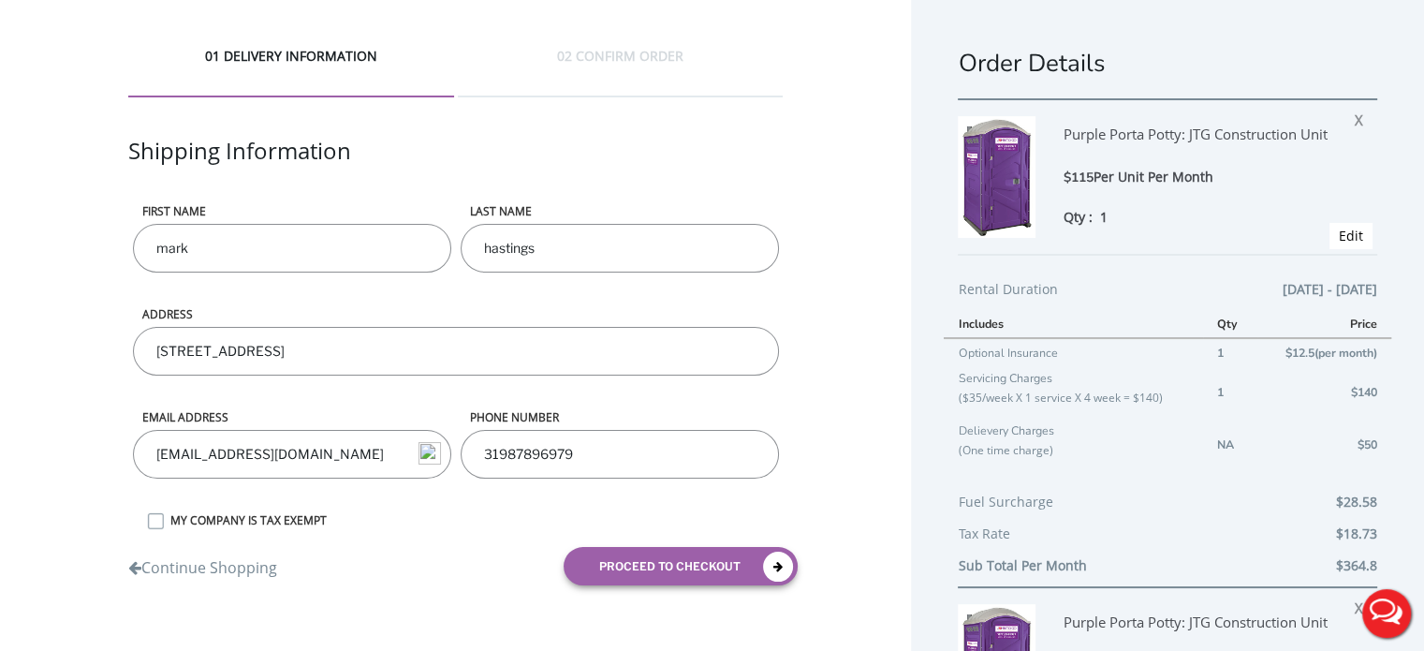
click at [642, 460] on input "31987896979" at bounding box center [620, 454] width 318 height 49
type input "7864052406"
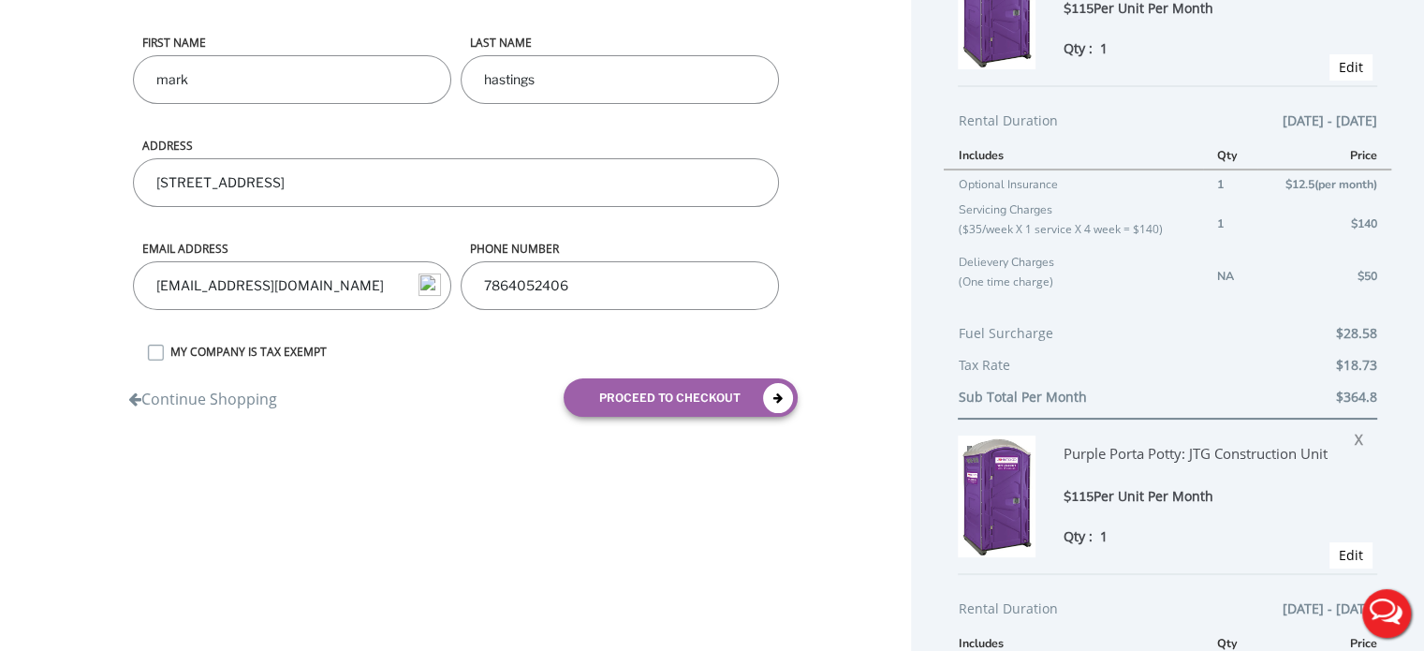
scroll to position [187, 0]
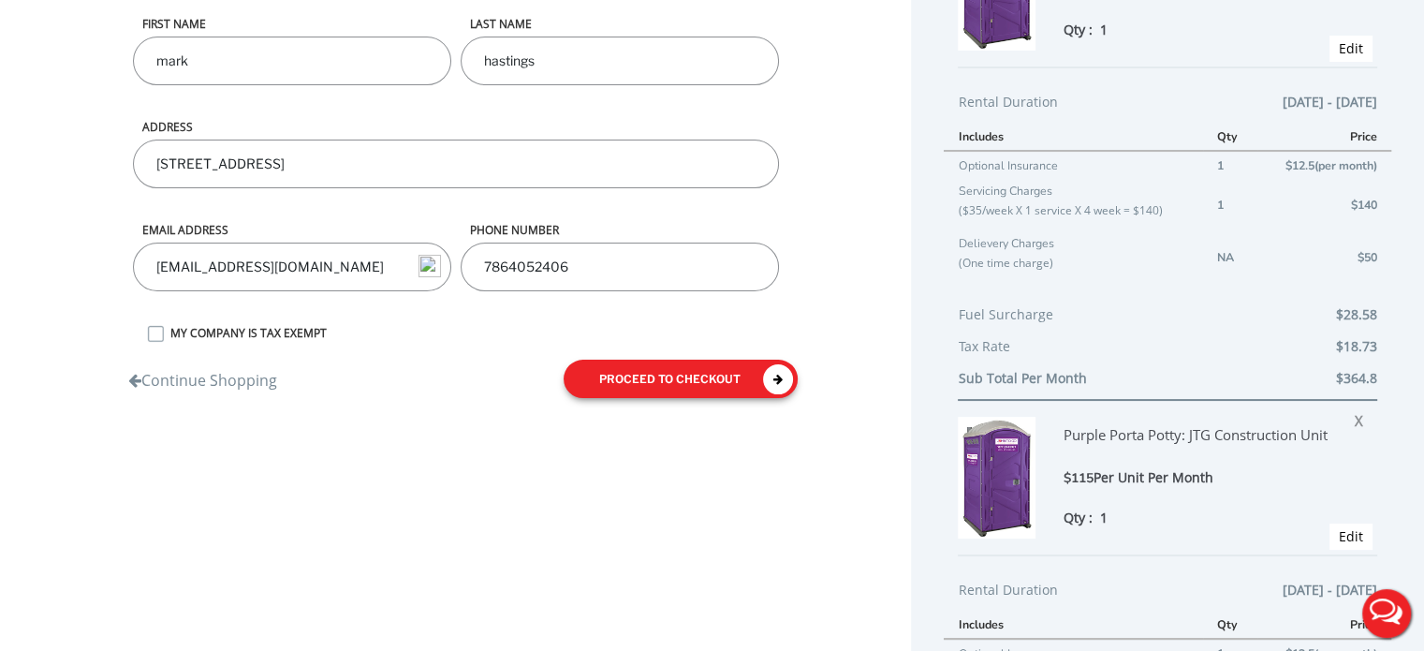
click at [693, 371] on button "proceed to checkout" at bounding box center [681, 378] width 234 height 38
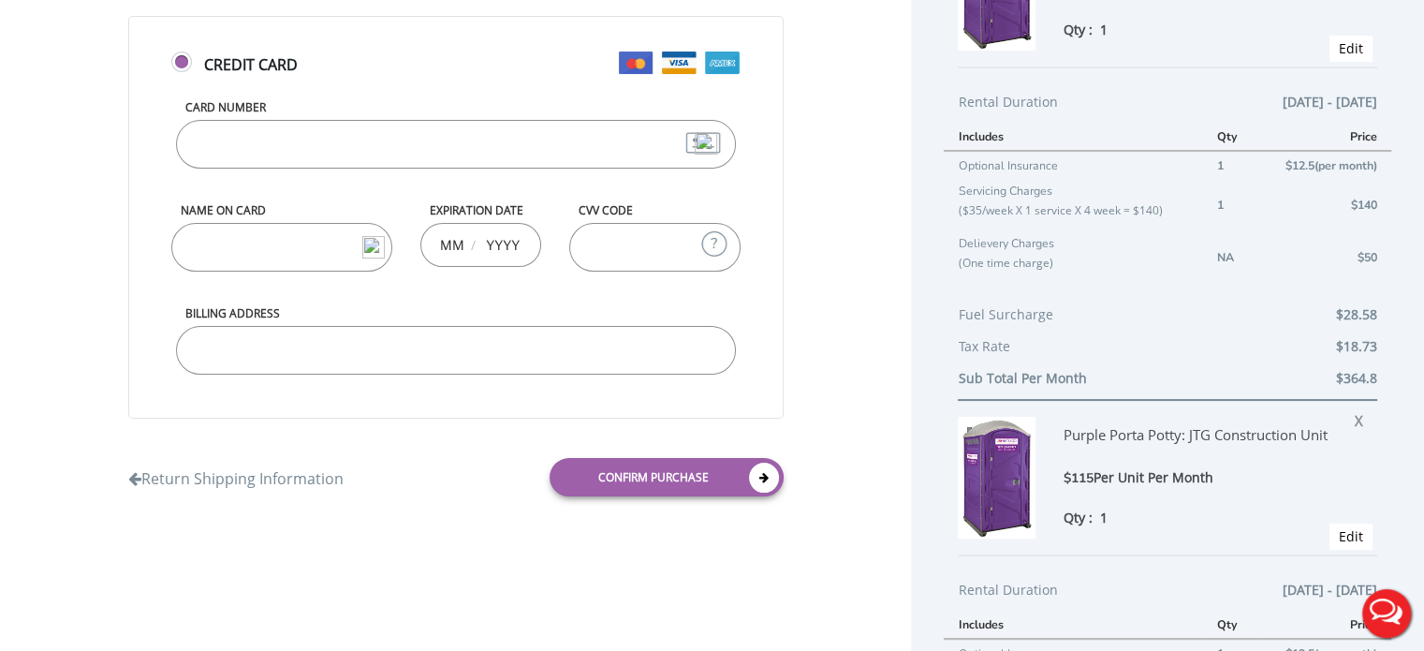
click at [278, 137] on input "Card Number" at bounding box center [456, 144] width 560 height 49
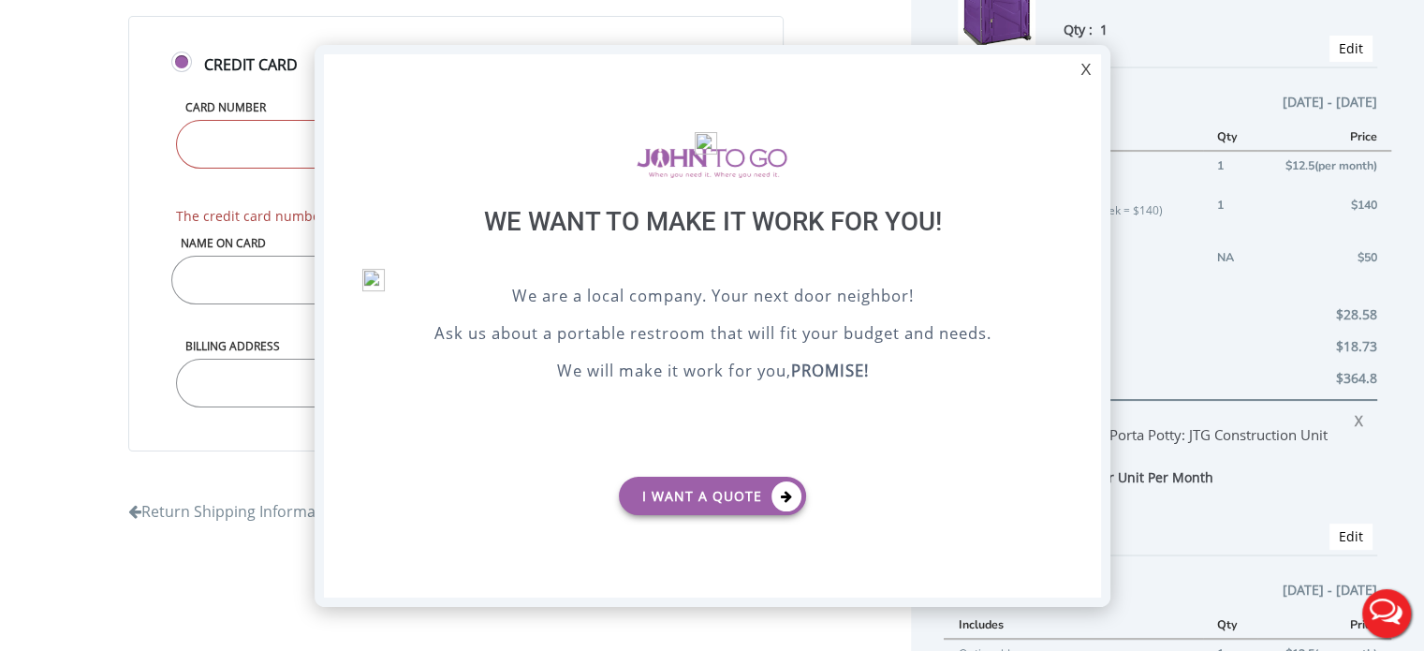
scroll to position [0, 0]
click at [1082, 72] on div "X" at bounding box center [1085, 70] width 29 height 32
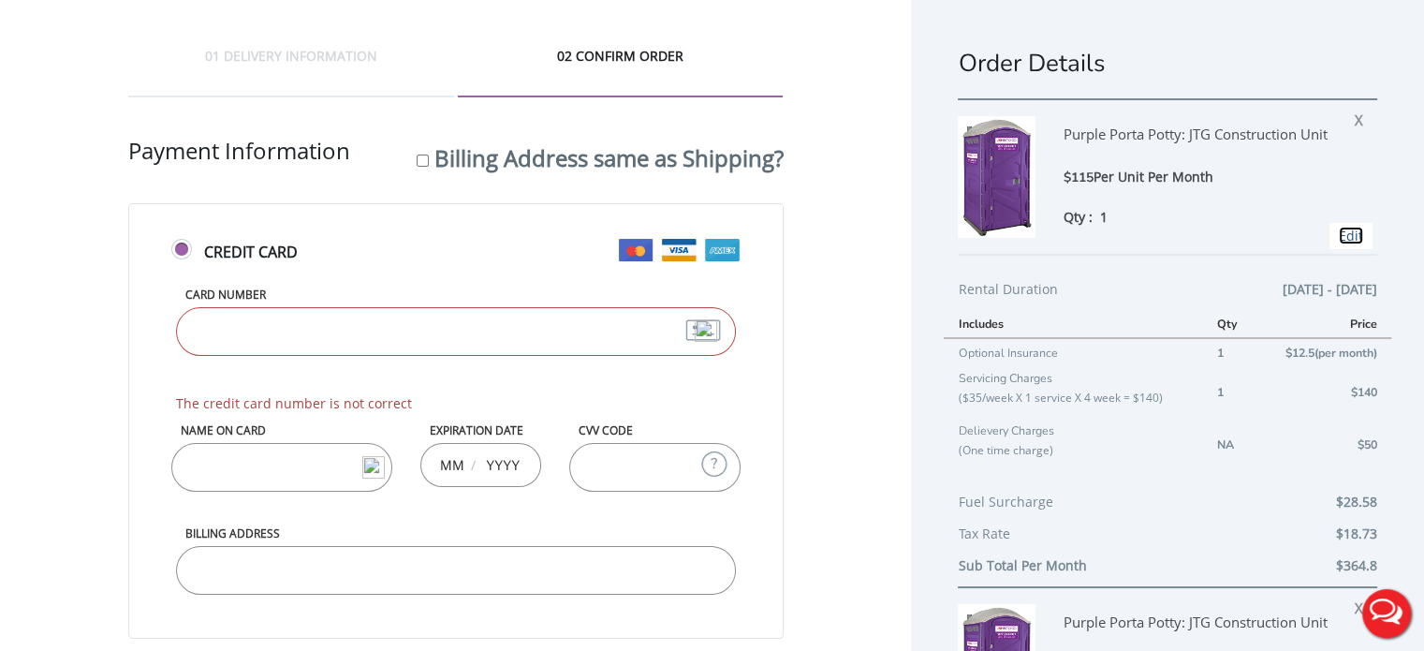
click at [1340, 242] on link "Edit" at bounding box center [1351, 236] width 24 height 18
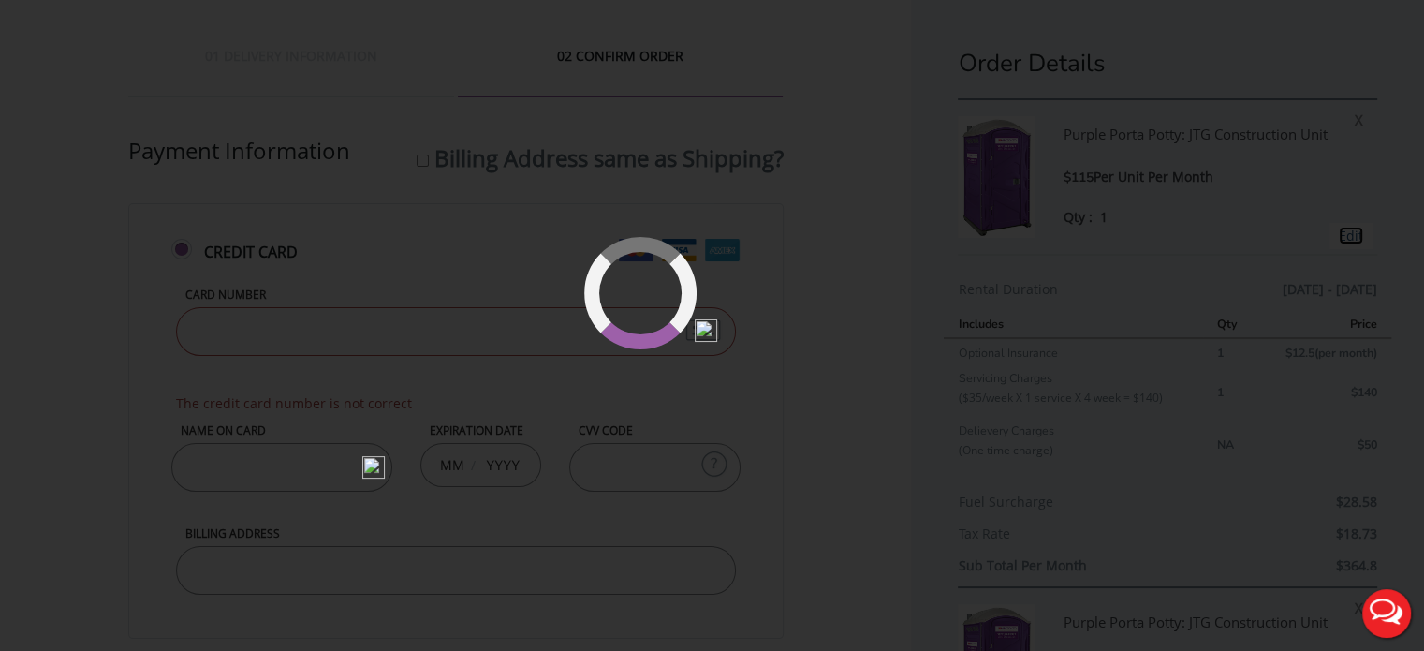
type input "09/01/2025 to 10/31/2025"
type input "1"
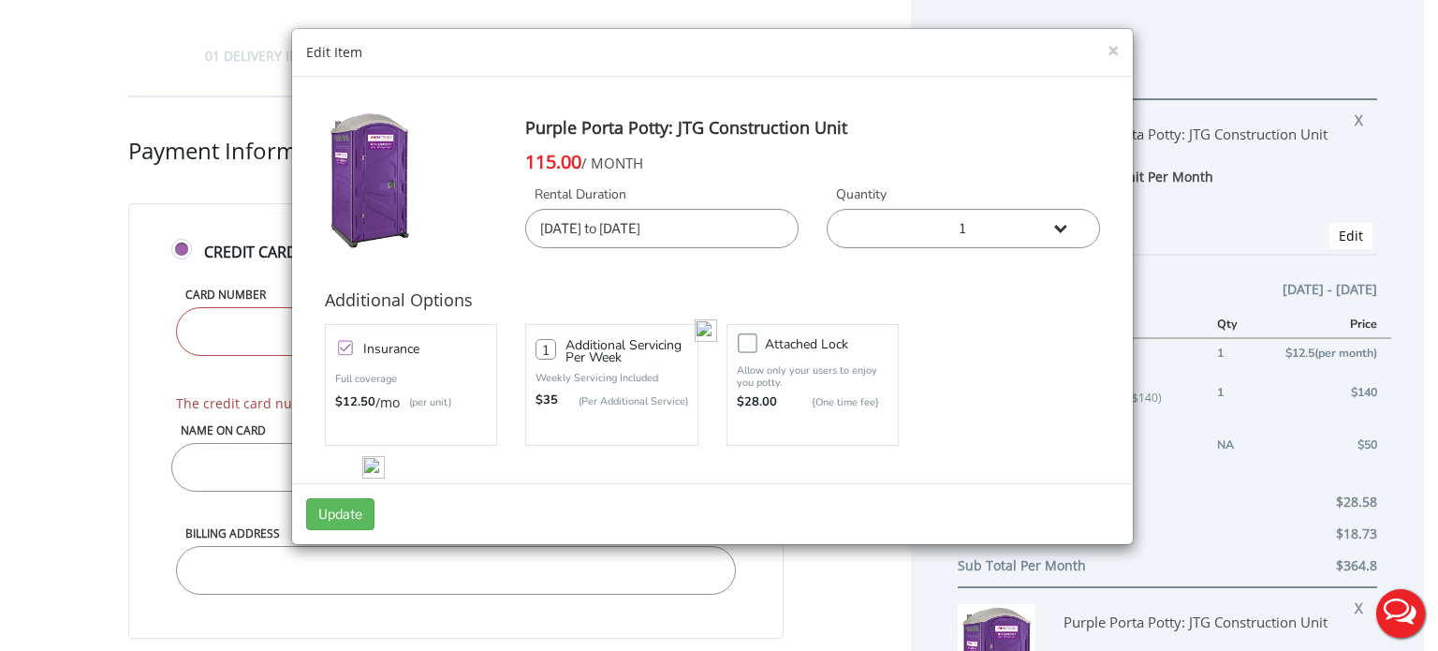
click at [725, 224] on input "09/01/2025 to 10/31/2025" at bounding box center [661, 228] width 273 height 39
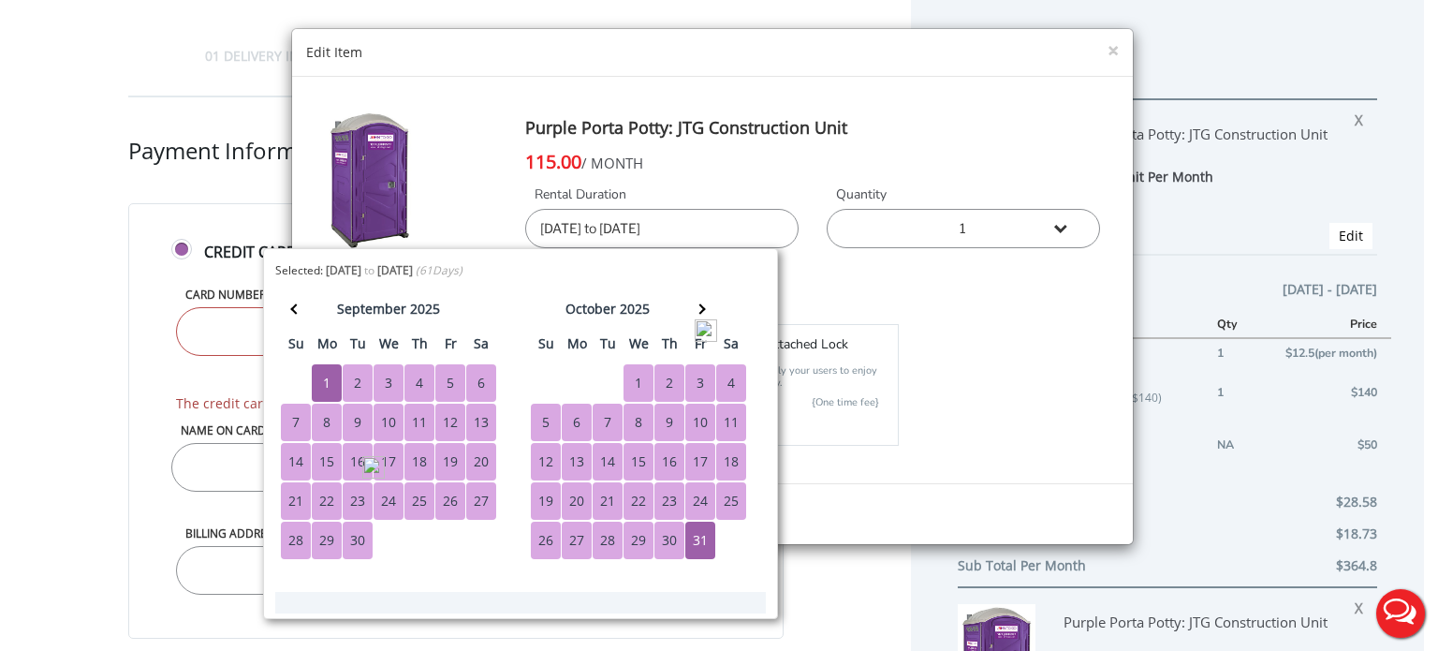
click at [920, 310] on h4 "Additional Options" at bounding box center [712, 300] width 775 height 37
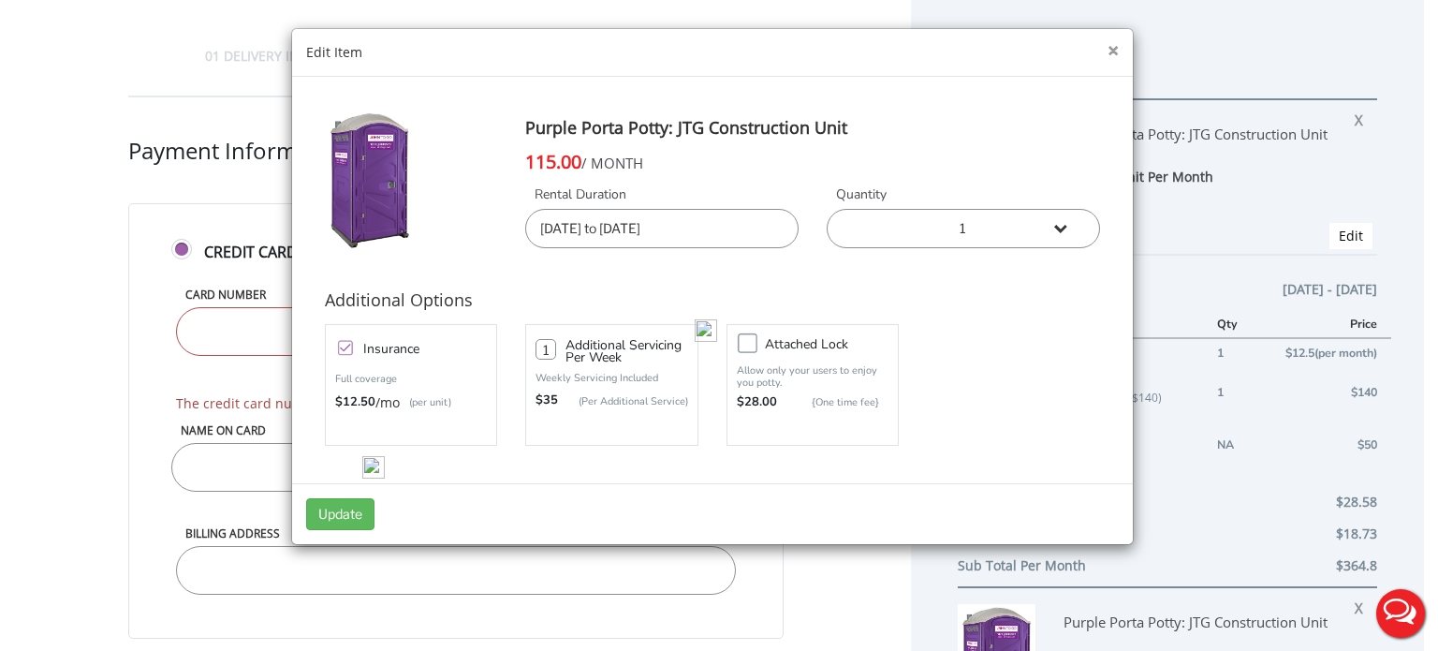
click at [1110, 53] on button "×" at bounding box center [1112, 51] width 11 height 20
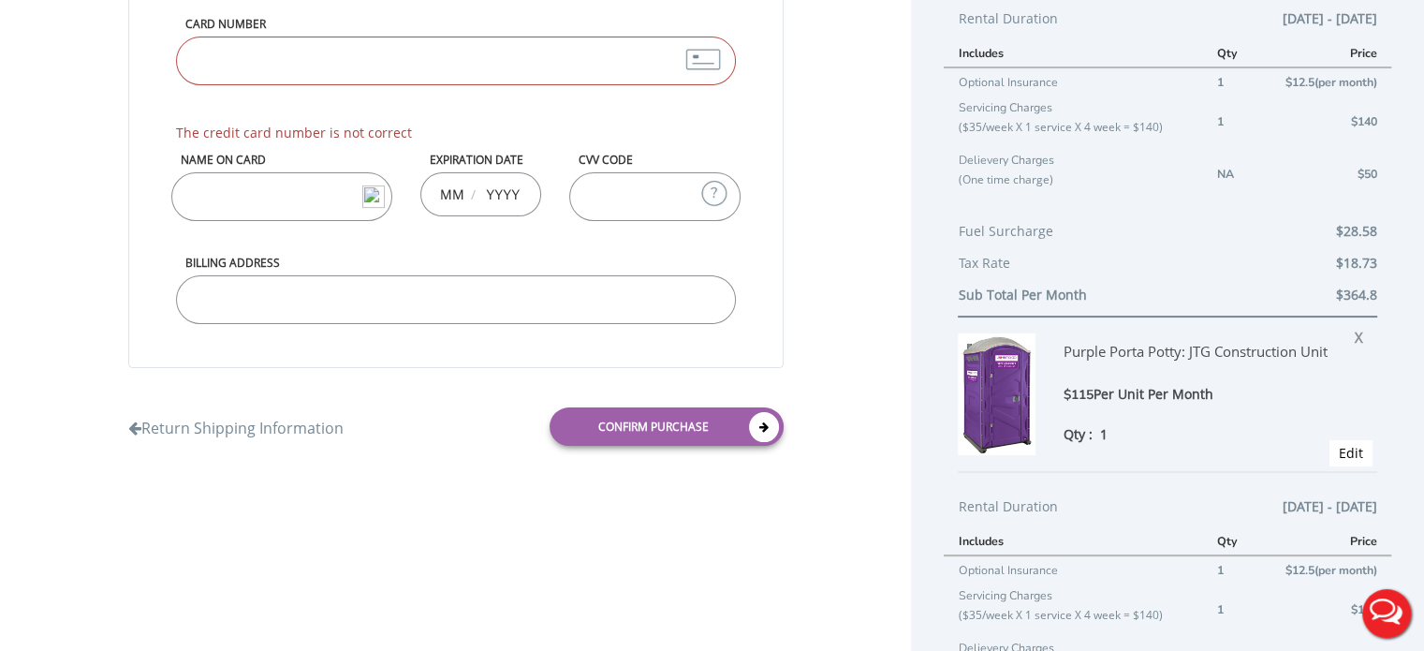
scroll to position [52, 0]
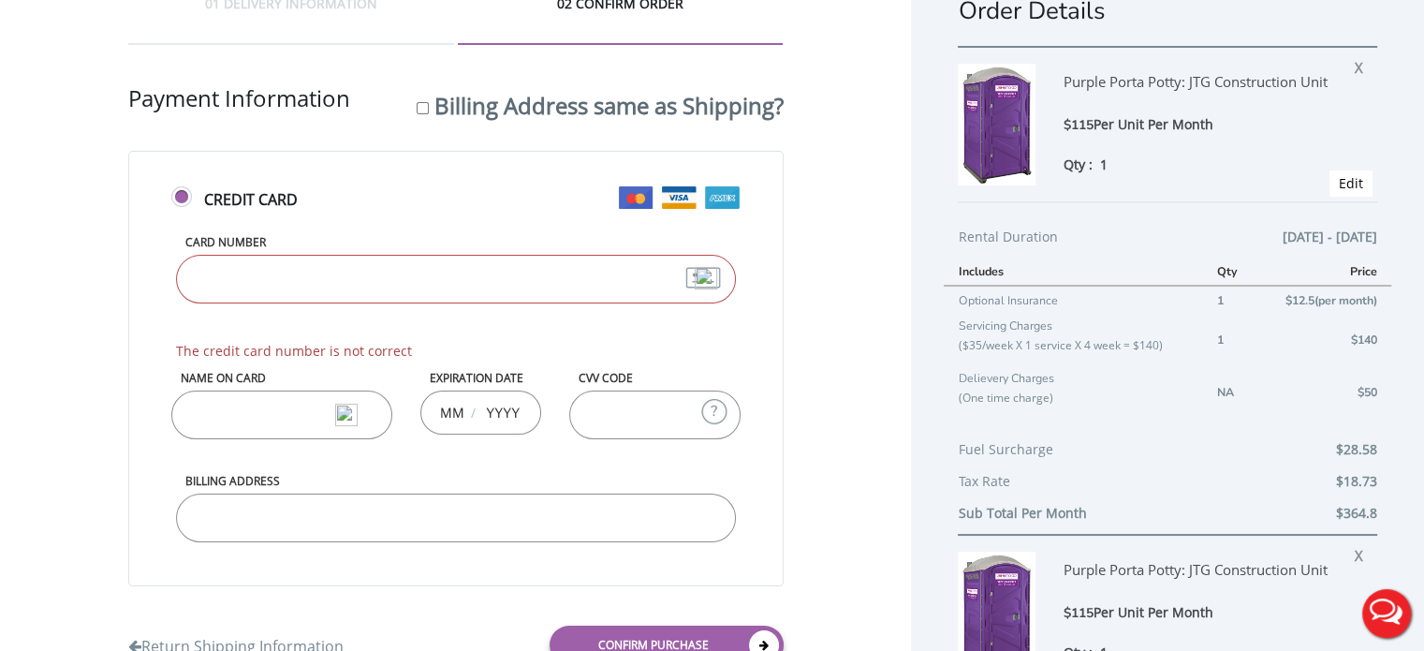
click at [287, 275] on input "Card Number" at bounding box center [456, 279] width 560 height 49
type input "5536590575153197"
type input "mark costa"
type input "04"
type input "2029"
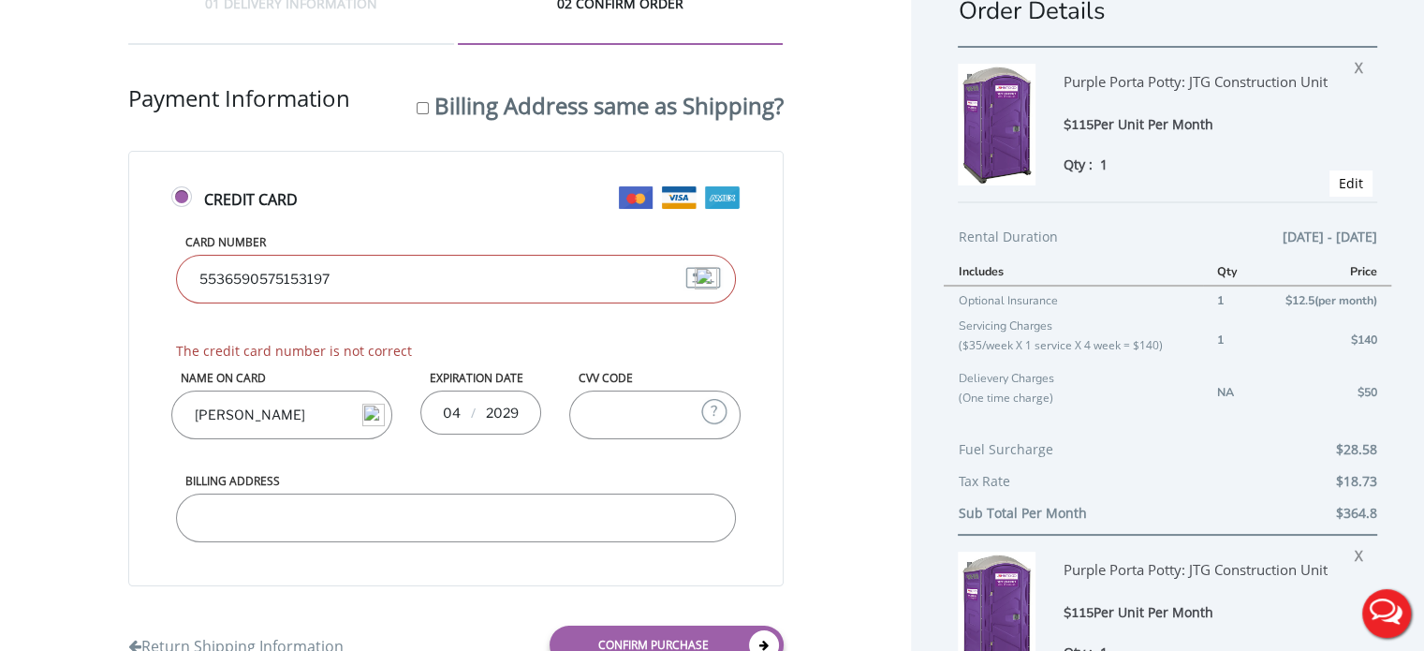
type input "043"
click at [265, 516] on input "Billing Address" at bounding box center [456, 517] width 560 height 49
type input "3315 Durango St, Coral Gables, FL"
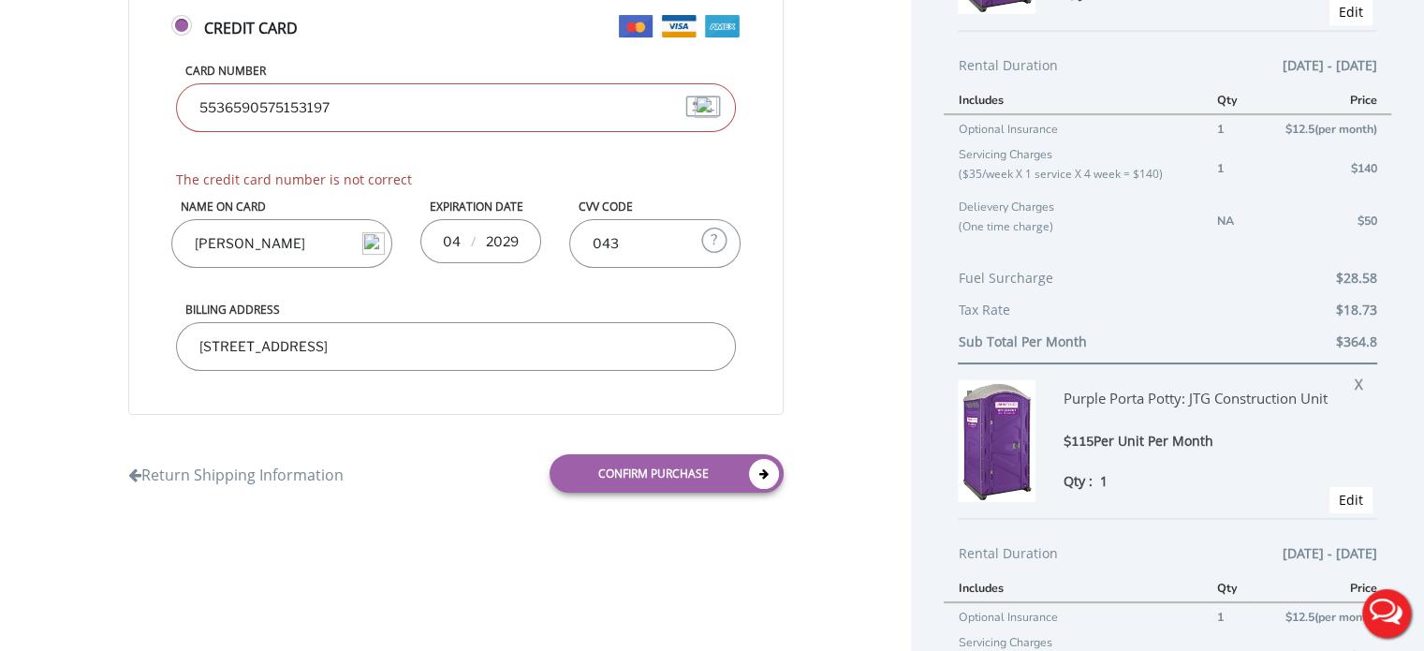
scroll to position [240, 0]
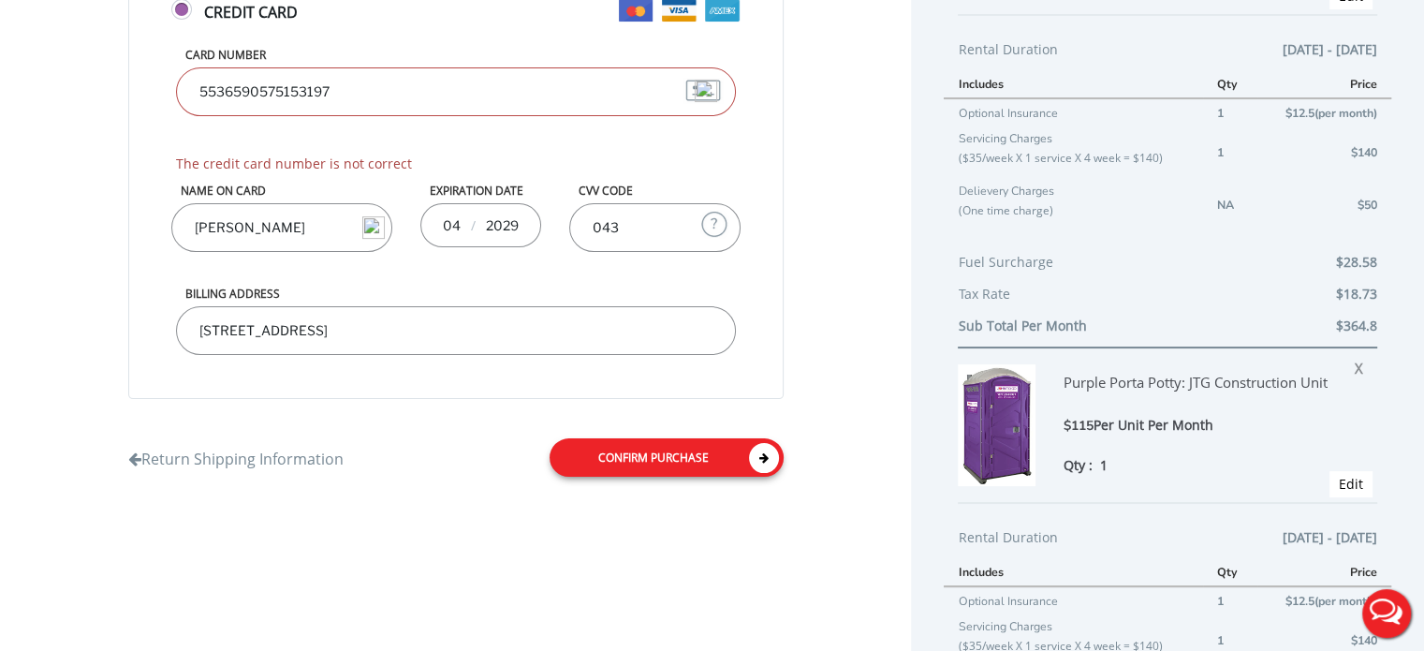
click at [681, 456] on link "Confirm purchase" at bounding box center [666, 457] width 234 height 38
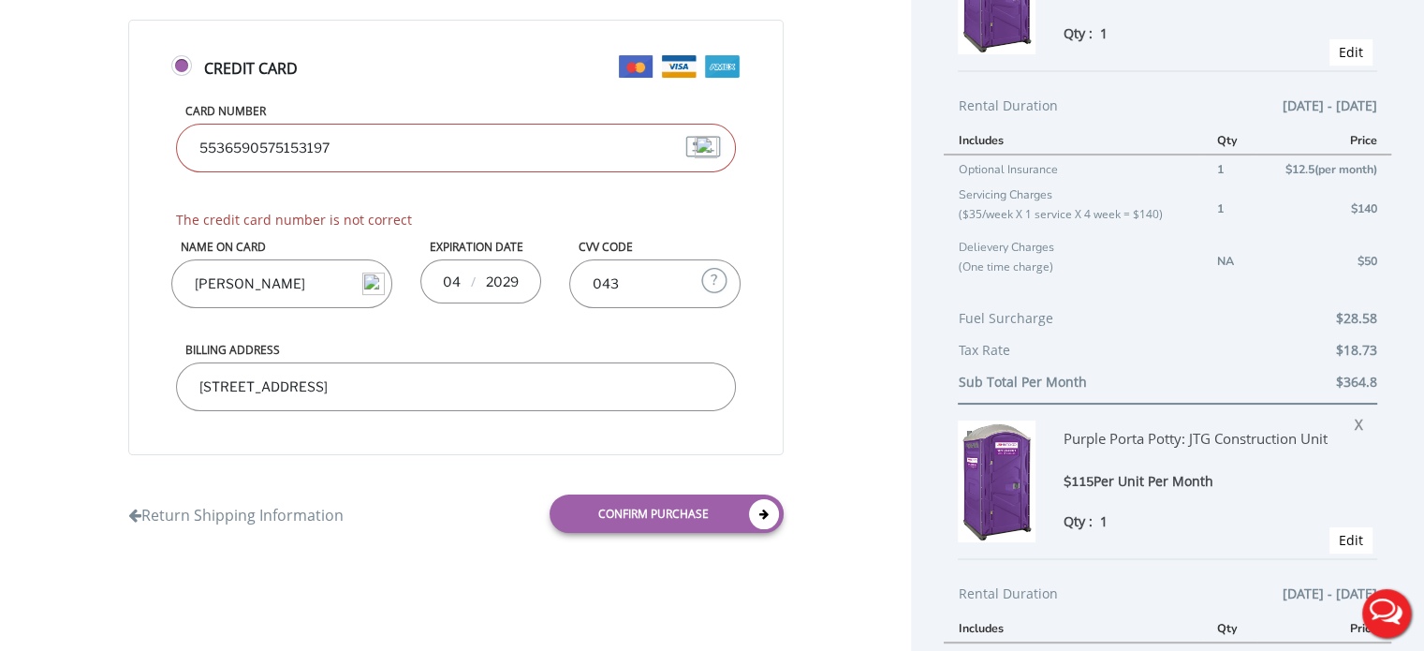
click at [371, 152] on input "5536590575153197" at bounding box center [456, 148] width 560 height 49
type input "5"
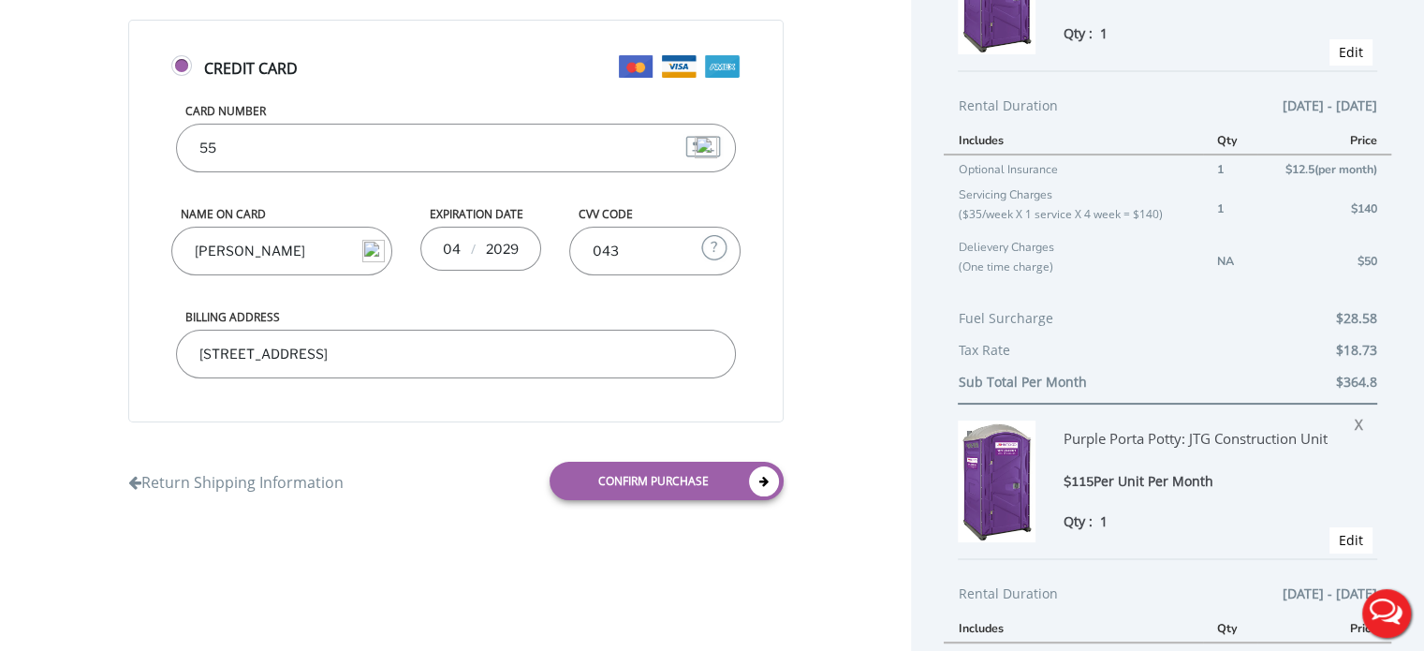
type input "5536590575153137"
click at [419, 305] on div "Name on Card mark costa Expiration Date 04 / 2029 CVV Code 043 What is CVV? The…" at bounding box center [455, 257] width 597 height 103
click at [689, 470] on link "Confirm purchase" at bounding box center [666, 480] width 234 height 38
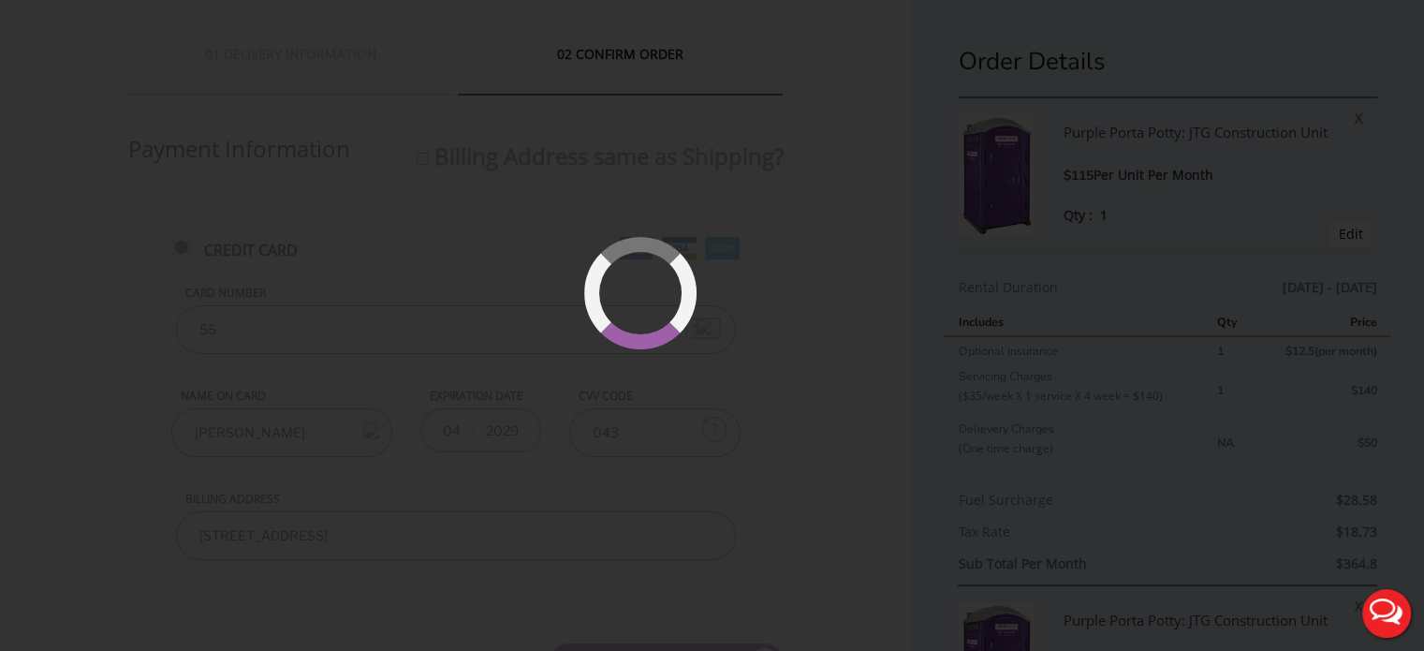
scroll to position [0, 0]
click at [750, 156] on div at bounding box center [712, 325] width 1424 height 651
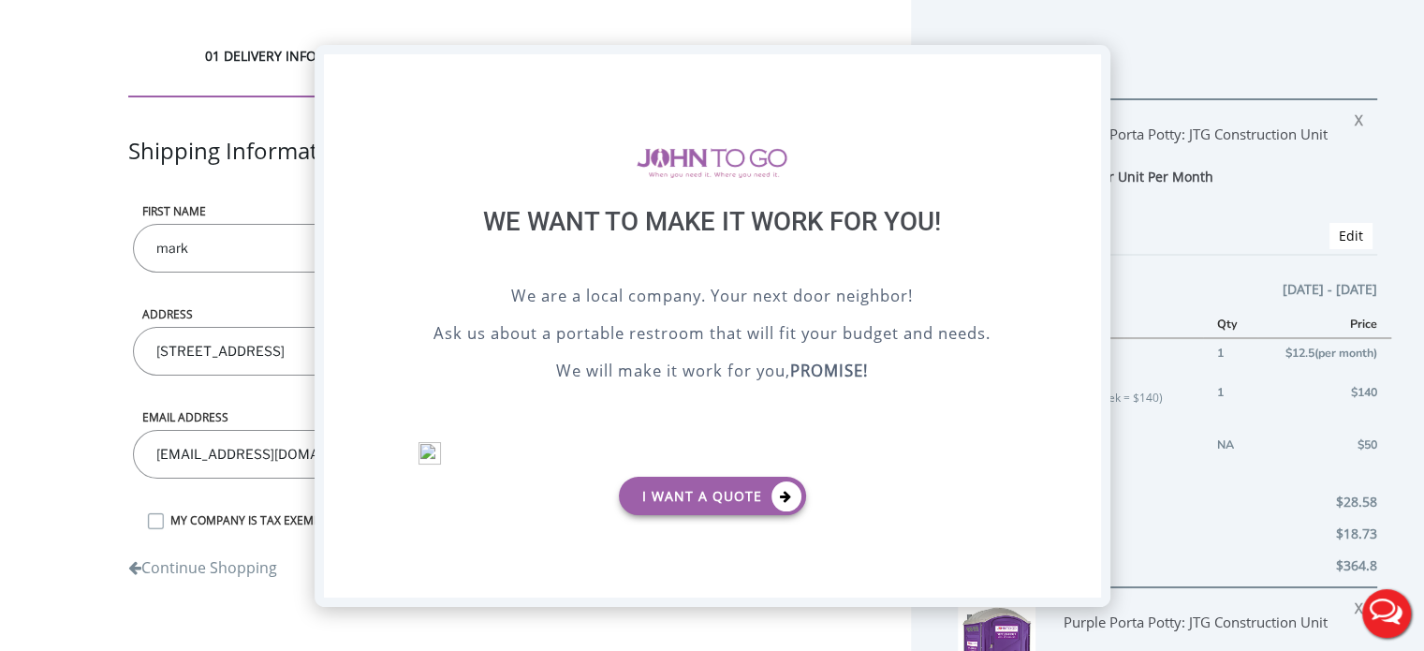
click at [1073, 73] on div "X" at bounding box center [1085, 70] width 29 height 32
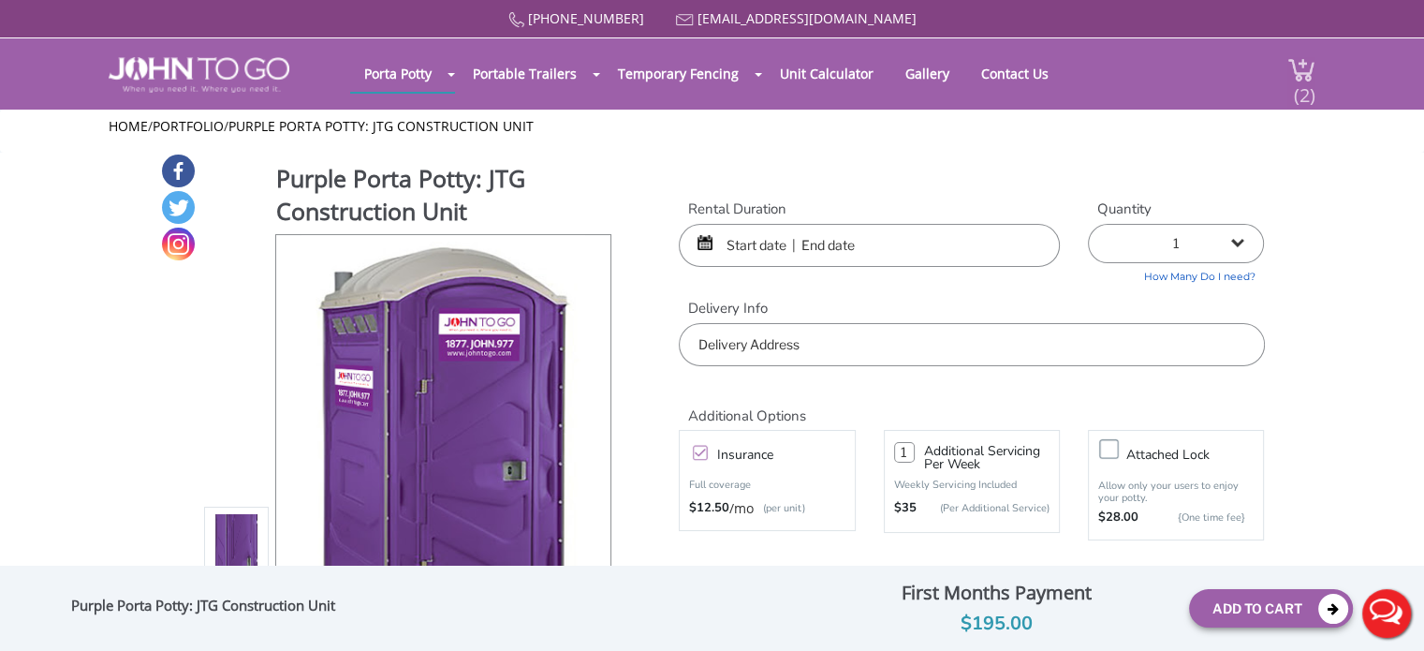
click at [1298, 89] on span "(2)" at bounding box center [1304, 87] width 22 height 40
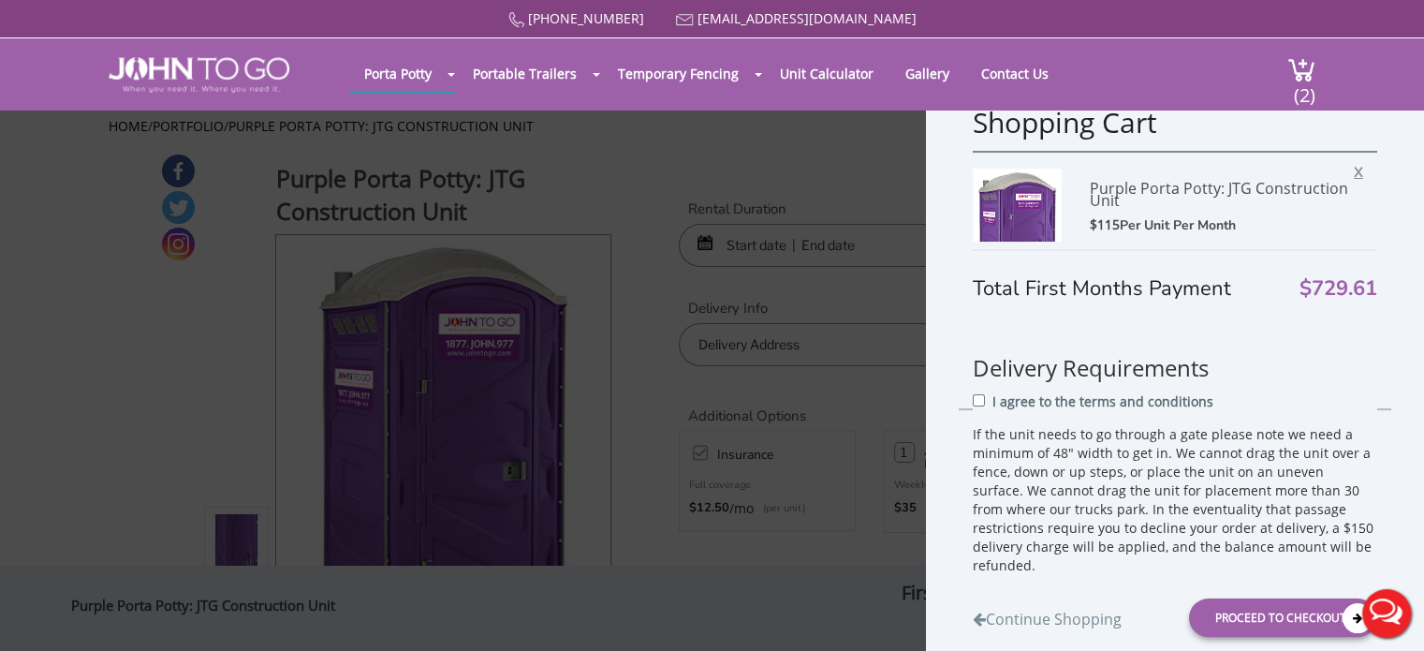
click at [1354, 168] on span "X" at bounding box center [1363, 169] width 19 height 24
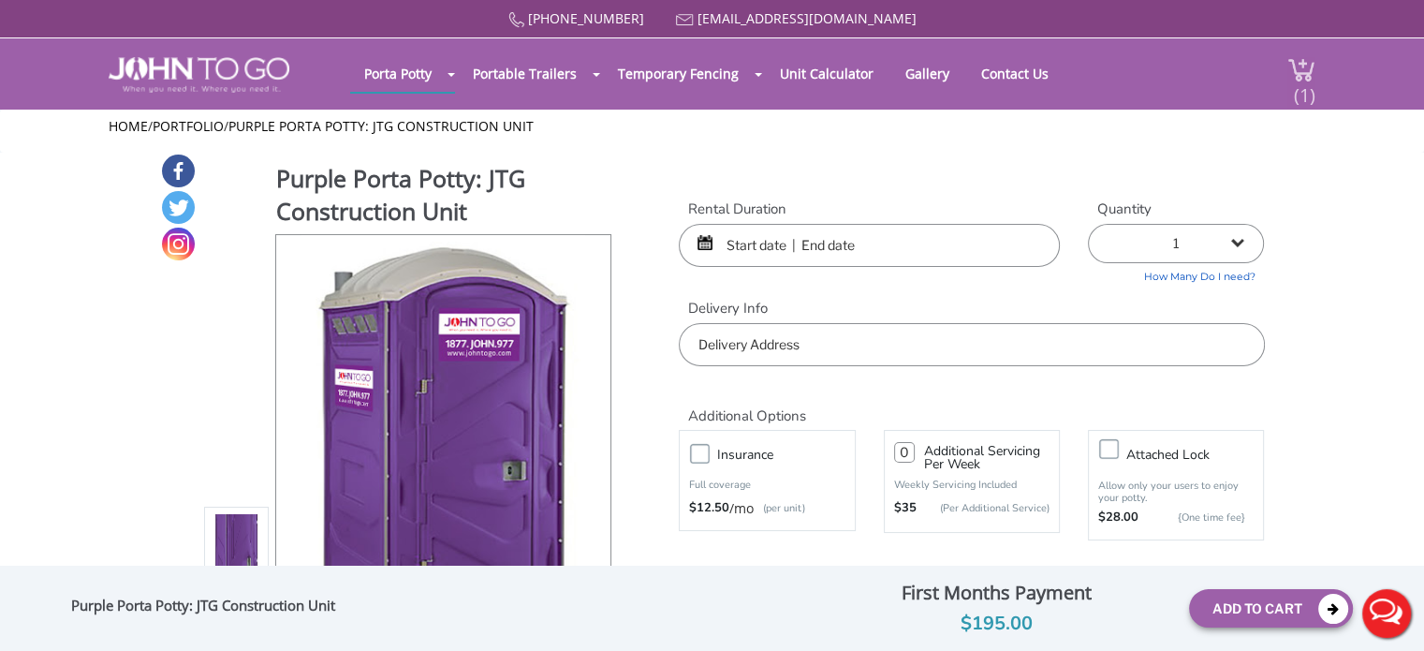
click at [1299, 95] on span "(1)" at bounding box center [1304, 87] width 22 height 40
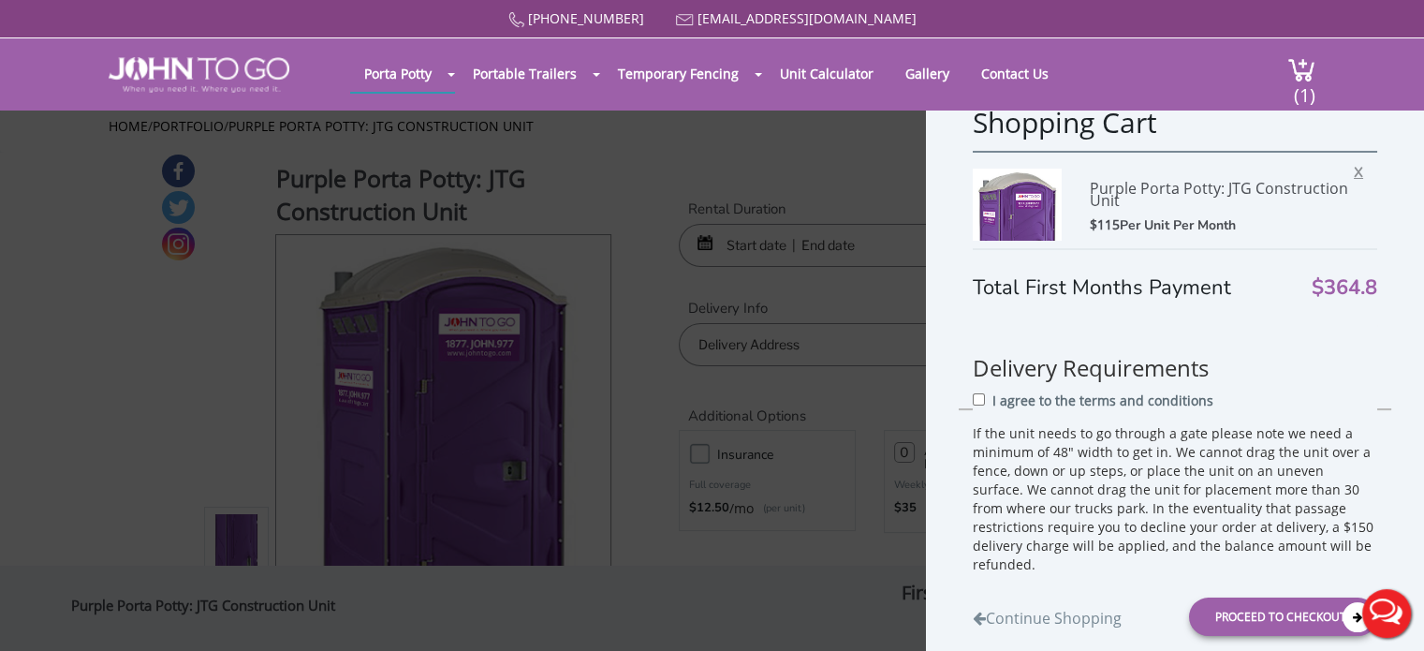
click at [1354, 168] on span "X" at bounding box center [1363, 169] width 19 height 24
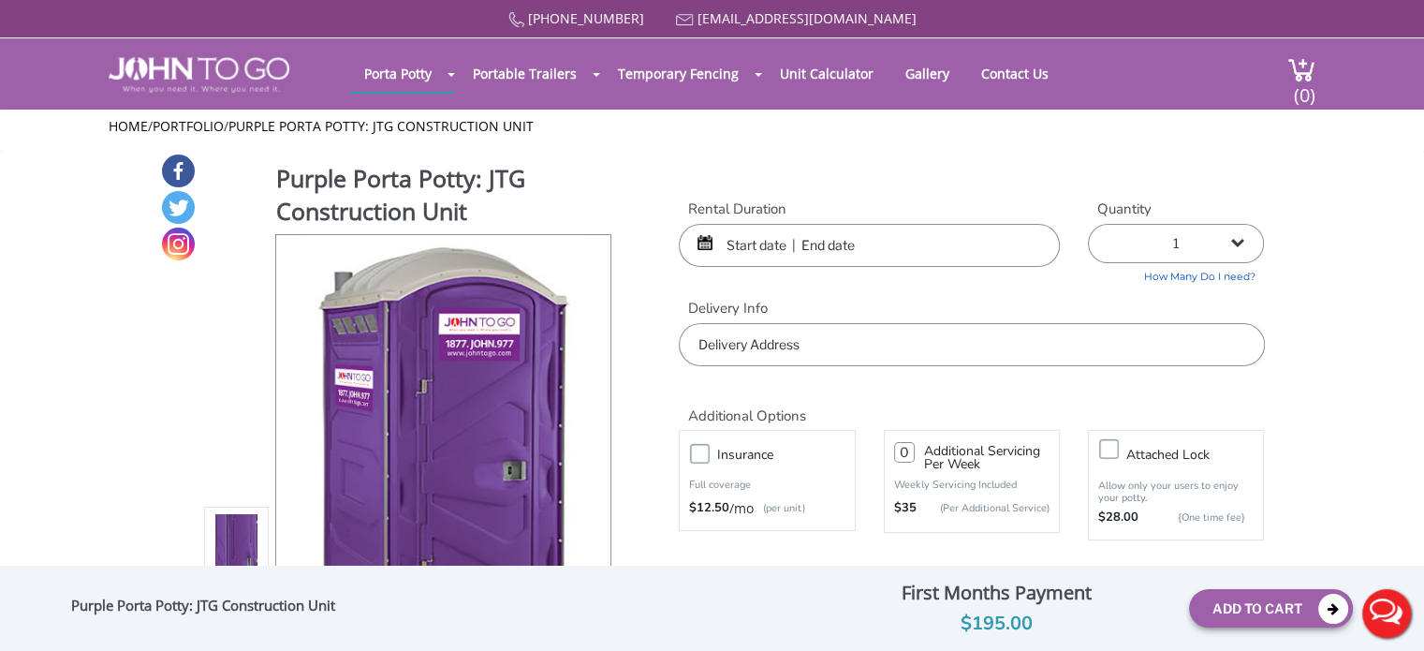
click at [756, 245] on input "text" at bounding box center [869, 245] width 381 height 43
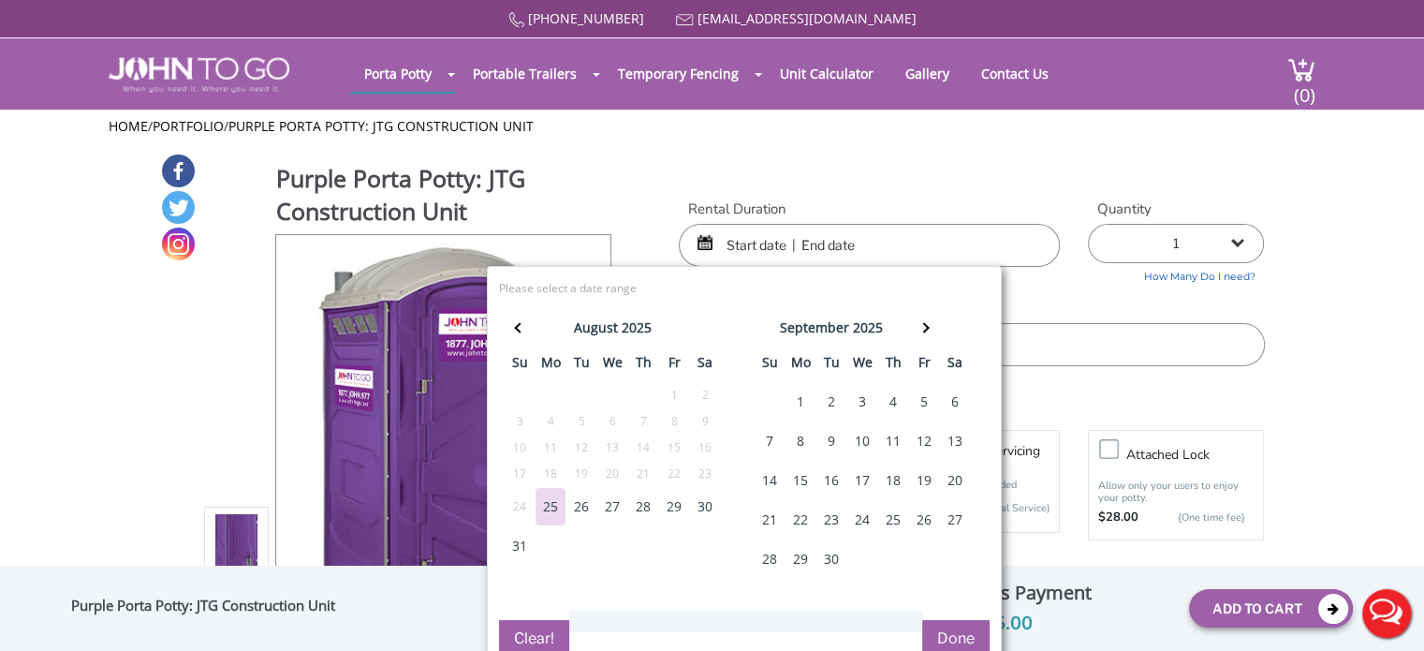
click at [794, 398] on div "1" at bounding box center [800, 401] width 30 height 37
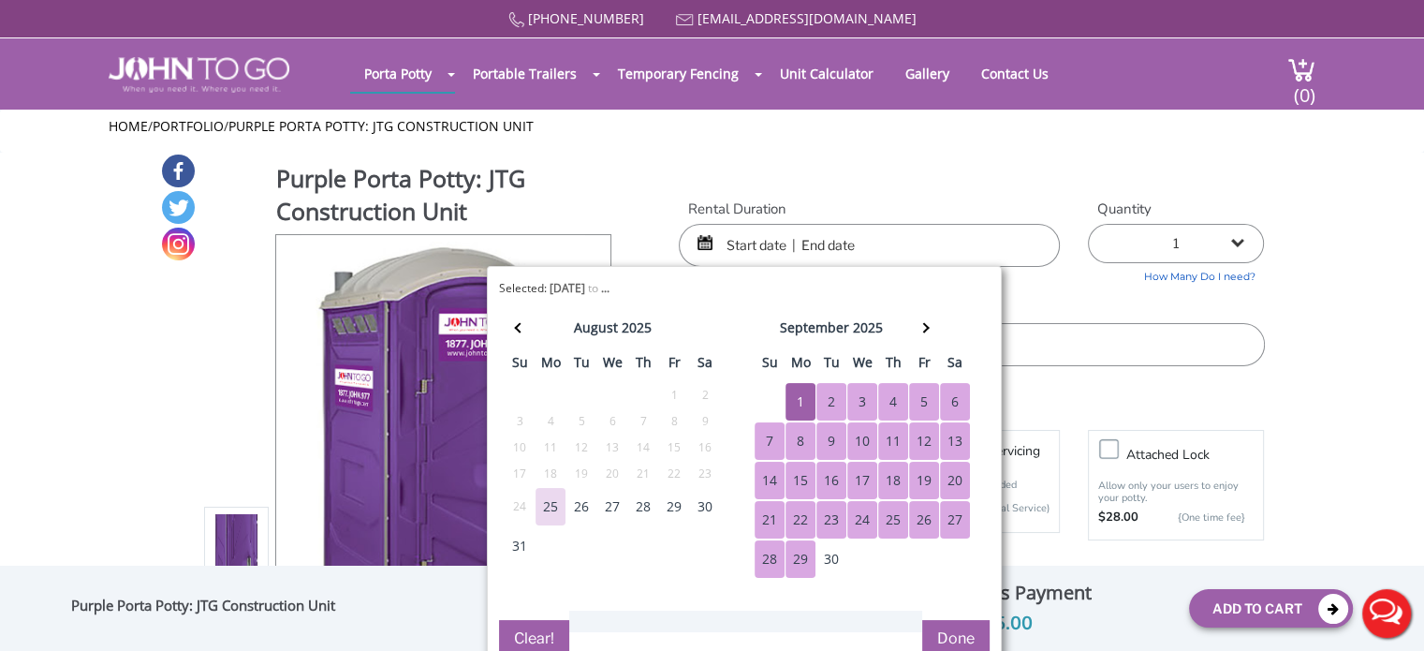
click at [794, 554] on div "29" at bounding box center [800, 558] width 30 height 37
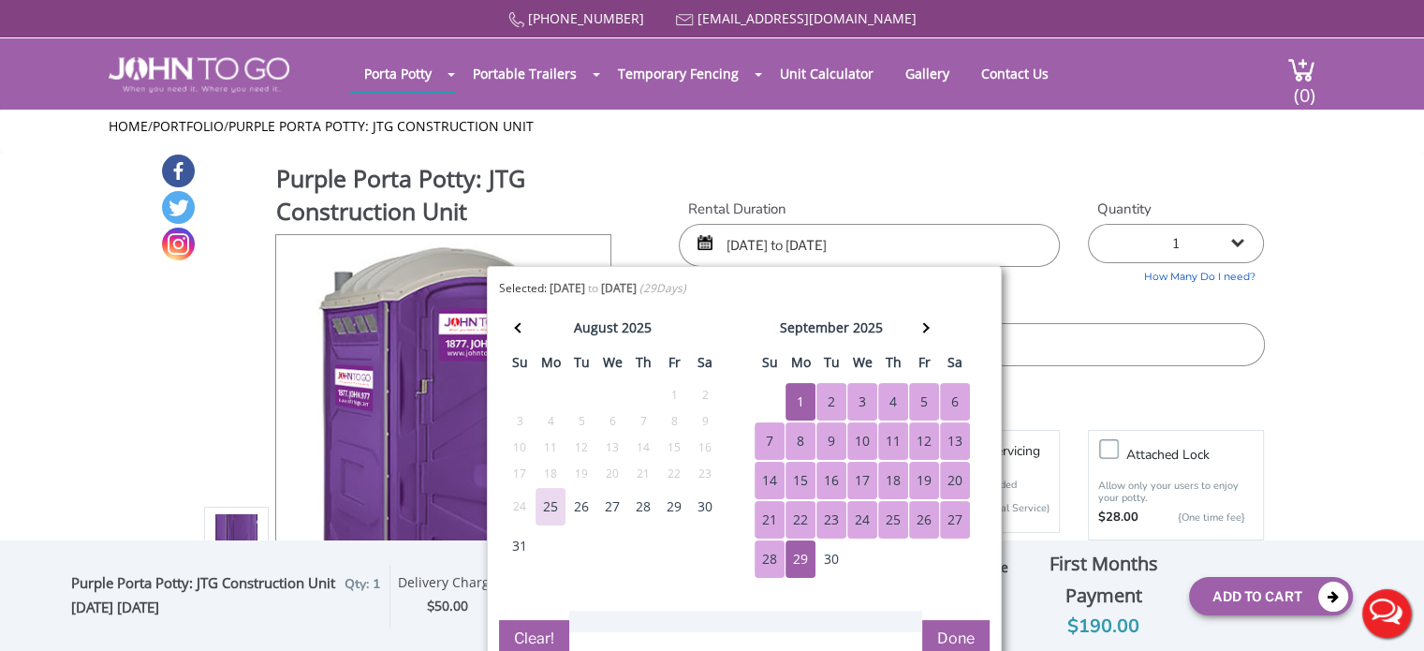
click at [823, 555] on div "30" at bounding box center [831, 558] width 30 height 37
click at [801, 392] on div "1" at bounding box center [800, 401] width 30 height 37
type input "09/01/2025 to 09/30/2025"
click at [960, 631] on button "Done" at bounding box center [955, 638] width 67 height 37
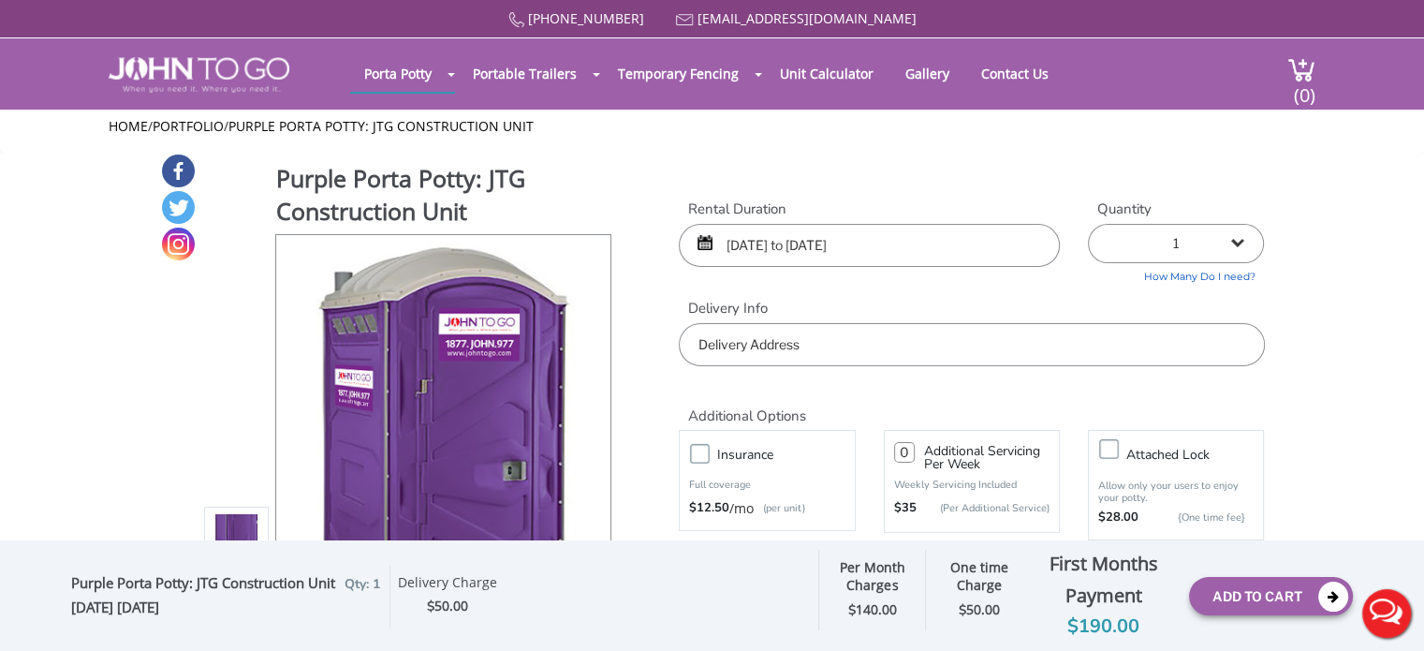
click at [708, 449] on label "Insurance" at bounding box center [785, 454] width 155 height 23
click at [0, 0] on input "Insurance" at bounding box center [0, 0] width 0 height 0
click at [808, 344] on input "text" at bounding box center [971, 344] width 585 height 43
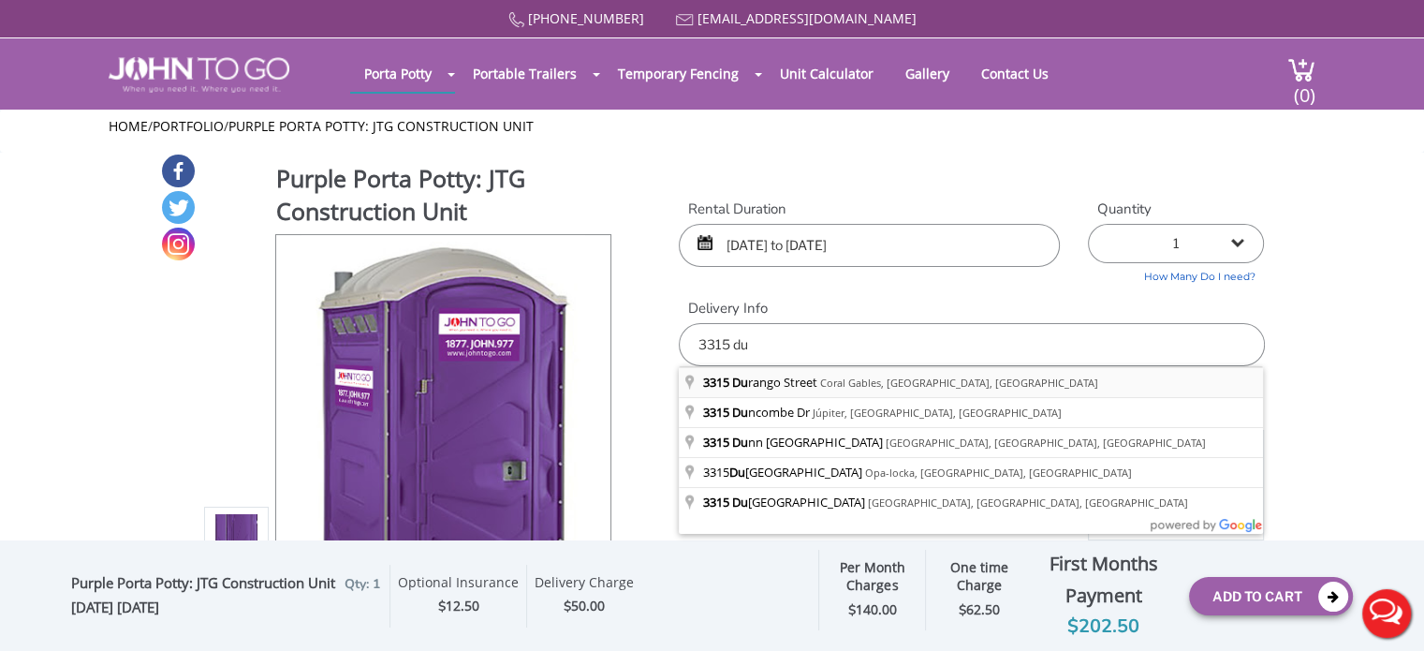
type input "[STREET_ADDRESS]"
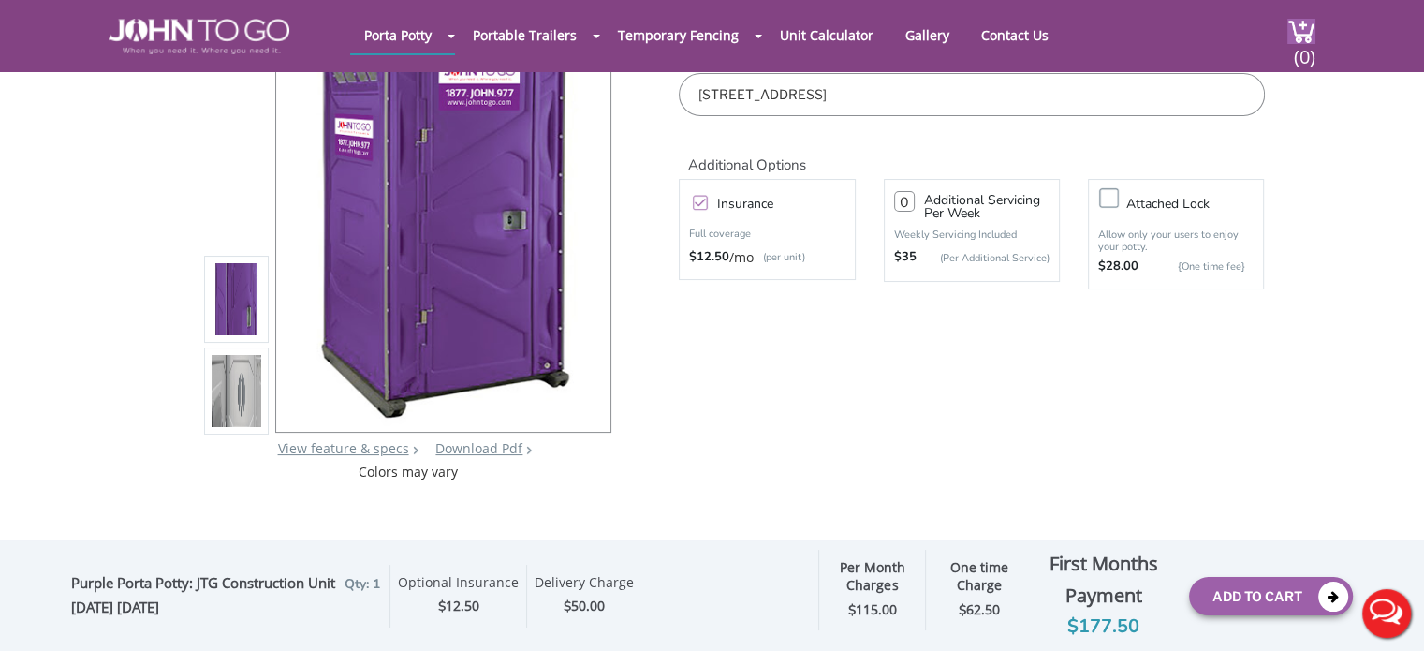
scroll to position [187, 0]
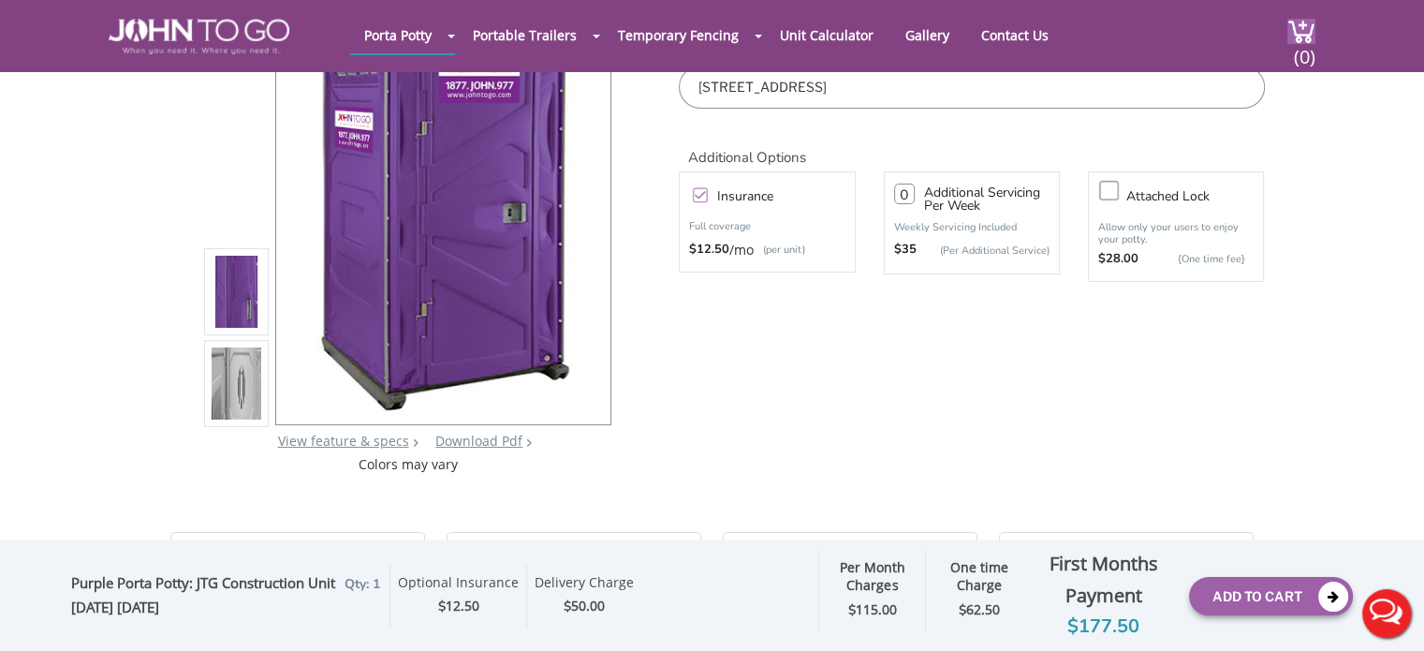
click at [906, 199] on input "number" at bounding box center [904, 193] width 21 height 21
type input "1"
click at [1268, 591] on button "Add To Cart" at bounding box center [1271, 596] width 164 height 38
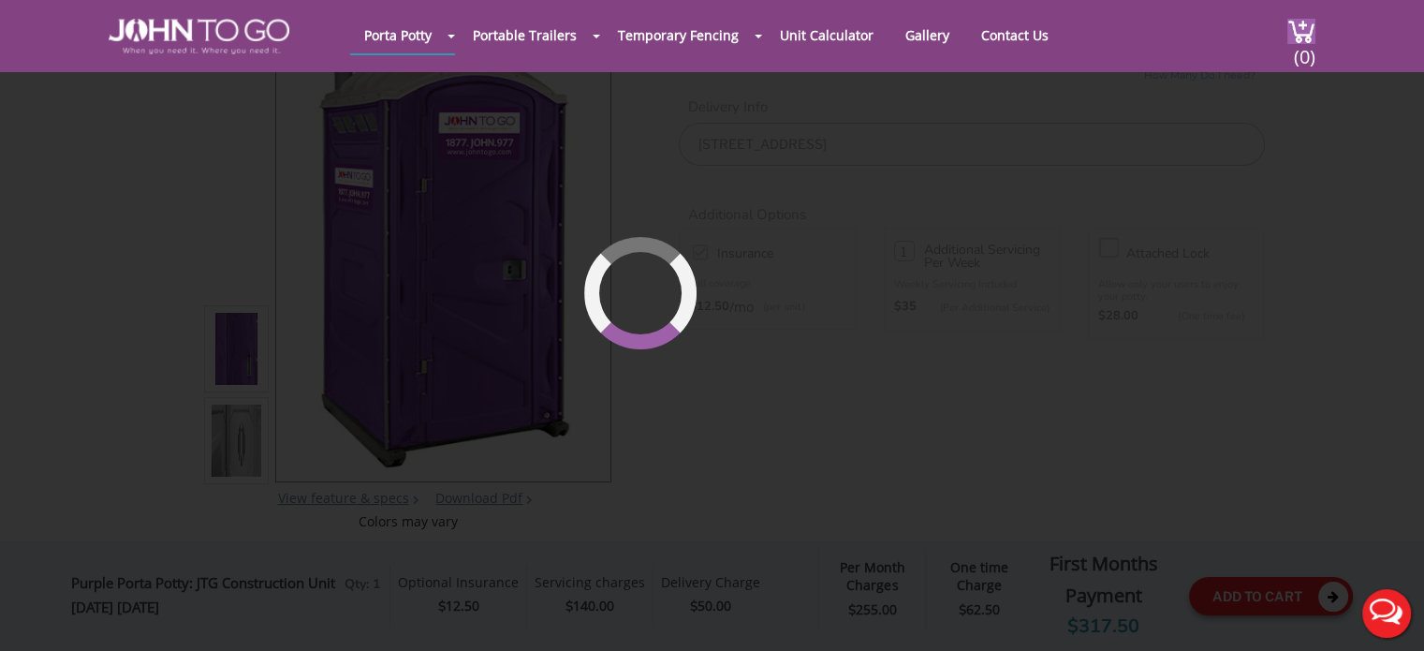
scroll to position [127, 0]
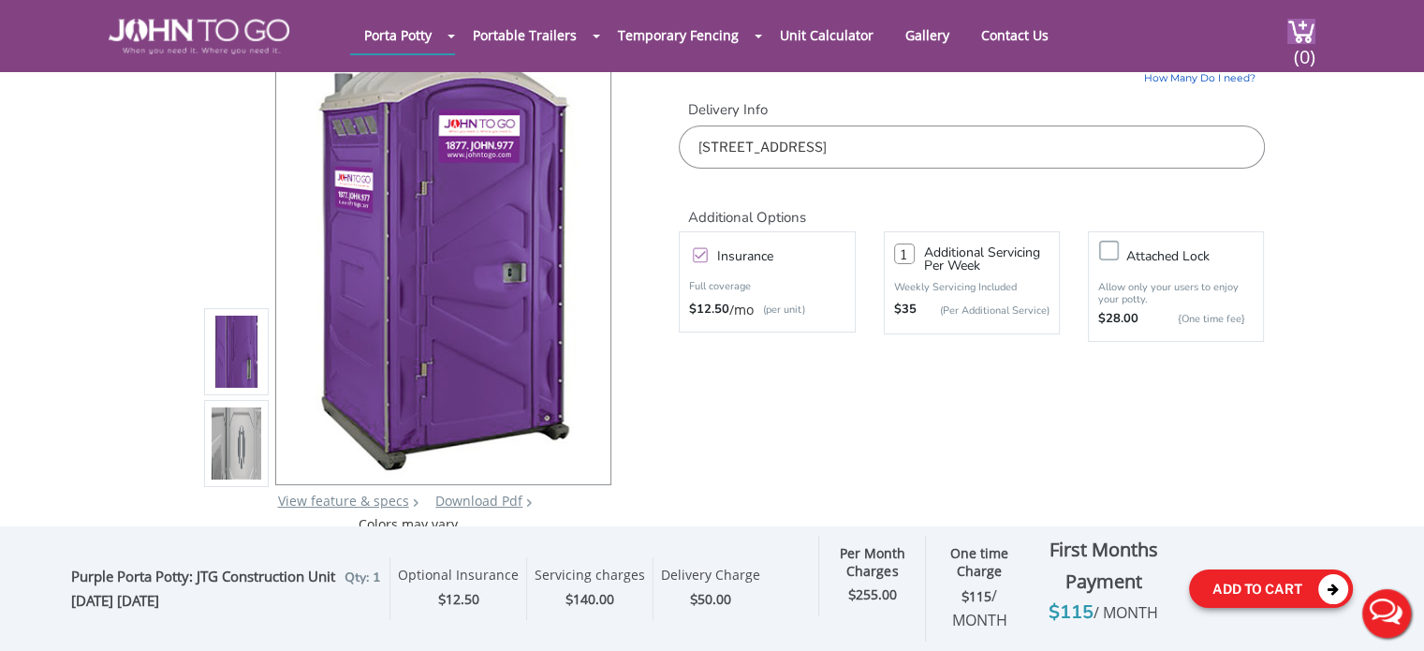
click at [1283, 587] on button "Add To Cart" at bounding box center [1271, 588] width 164 height 38
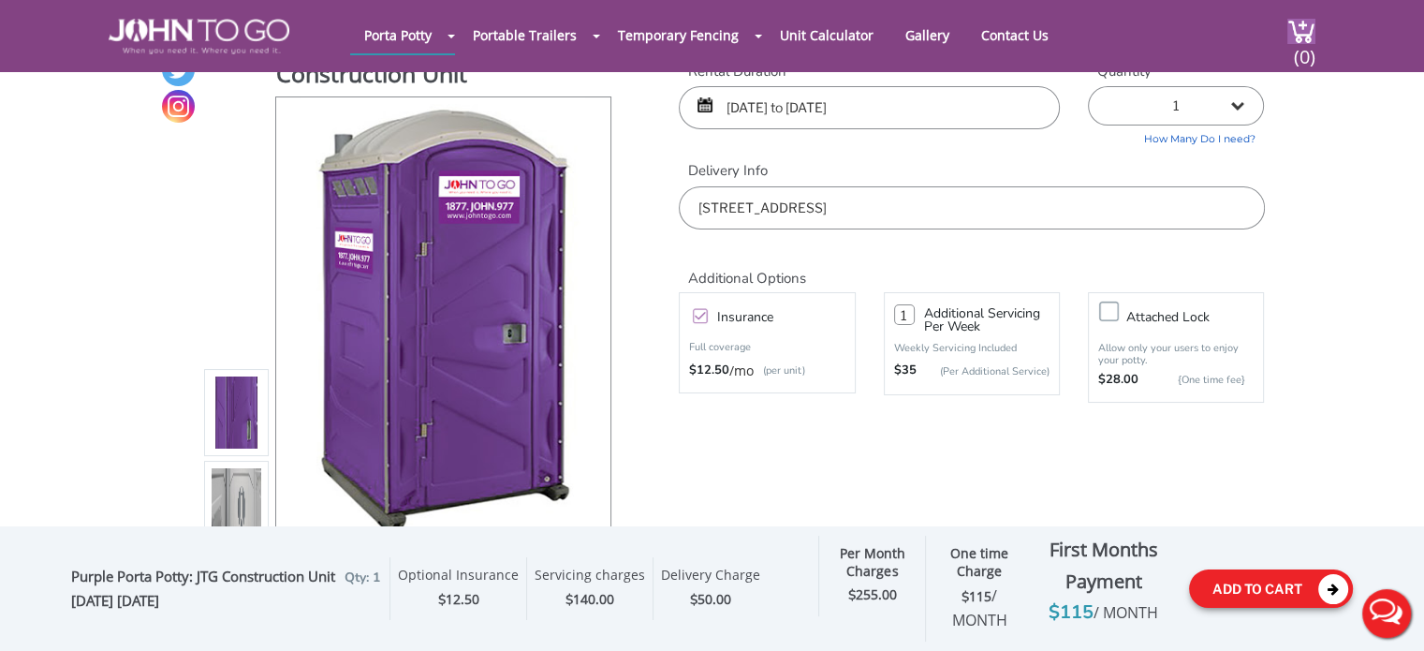
scroll to position [34, 0]
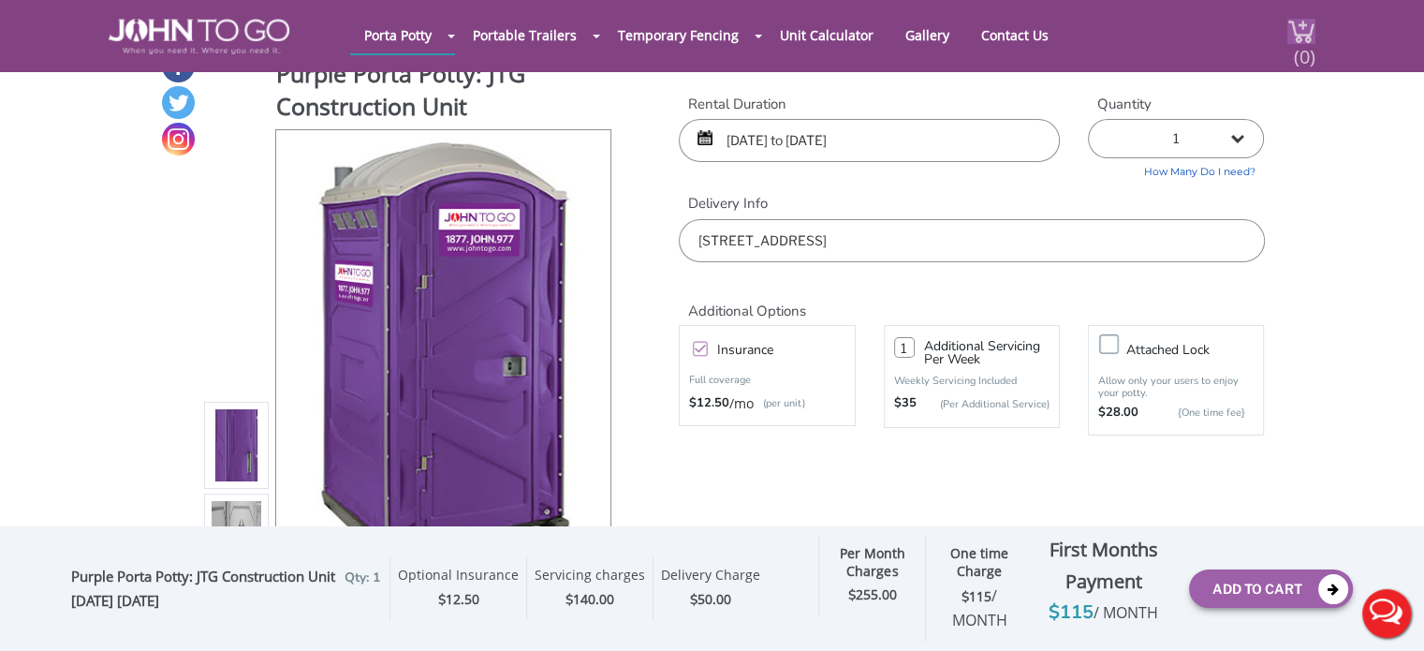
click at [1305, 51] on span "(0)" at bounding box center [1304, 49] width 22 height 40
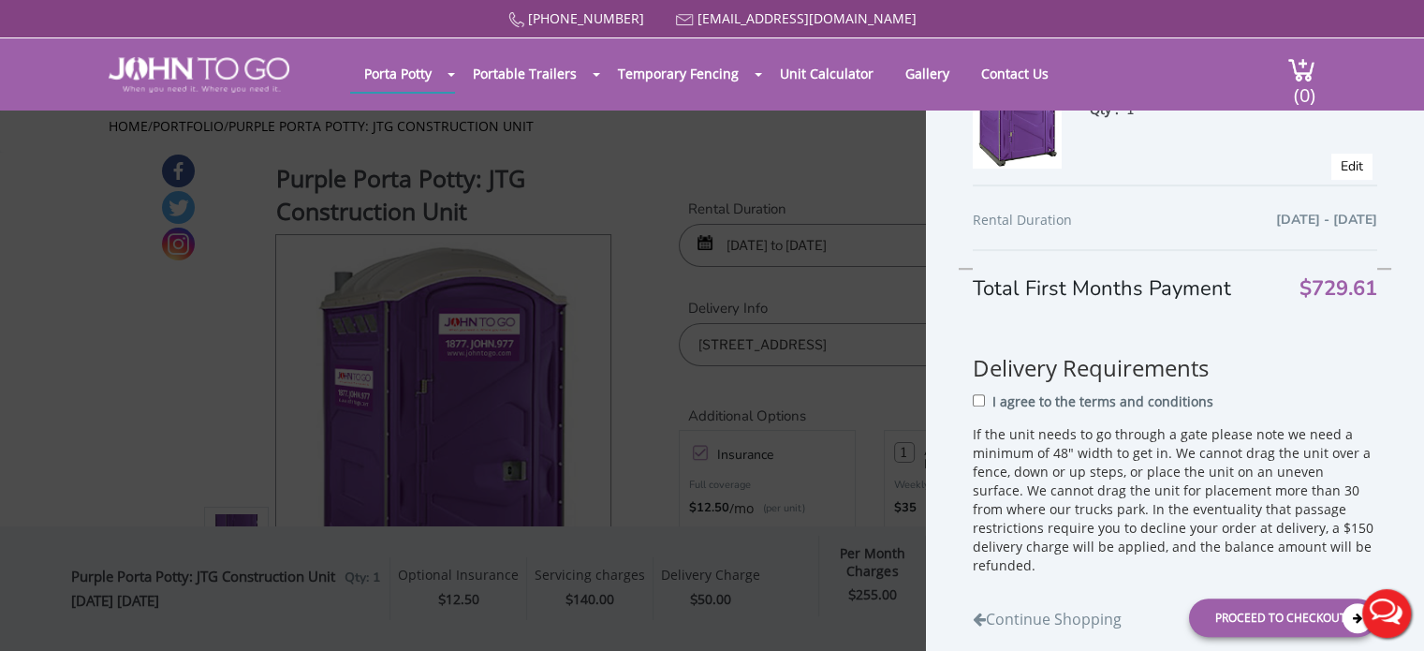
scroll to position [650, 0]
click at [1340, 164] on link "Edit" at bounding box center [1351, 163] width 22 height 18
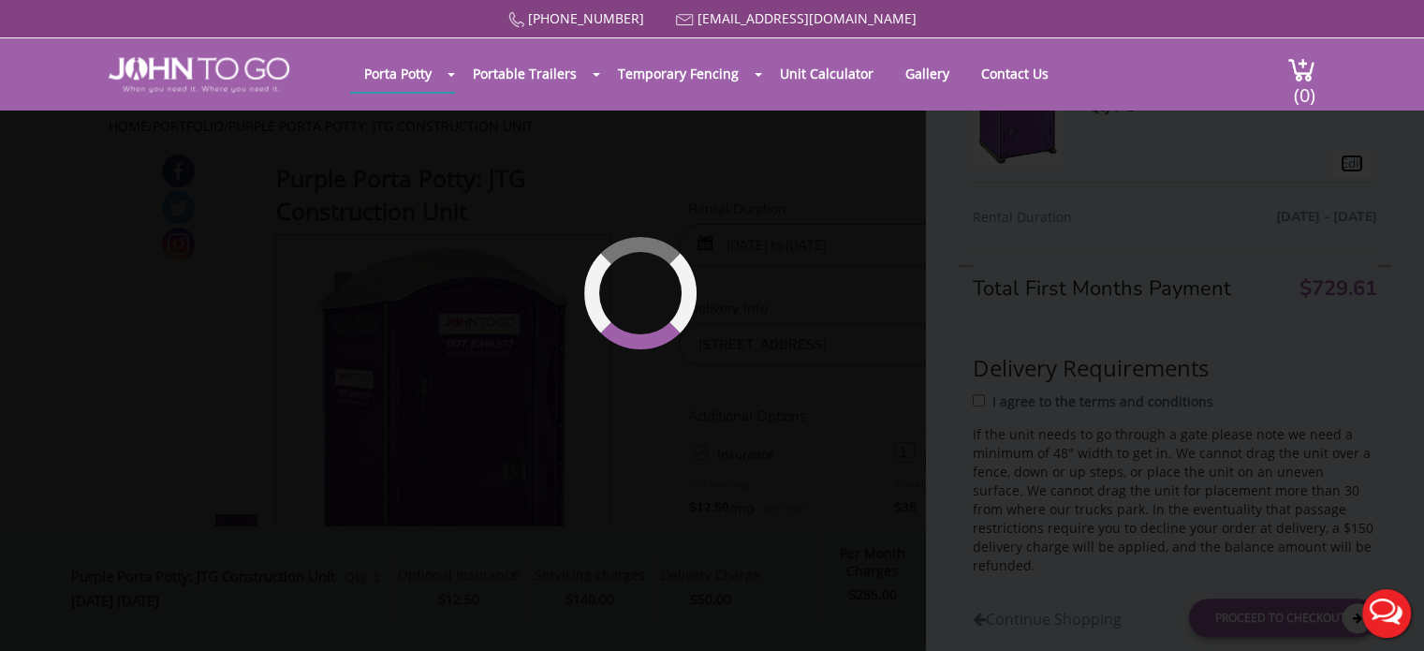
type input "09/01/2025 to 09/30/2025"
type input "1"
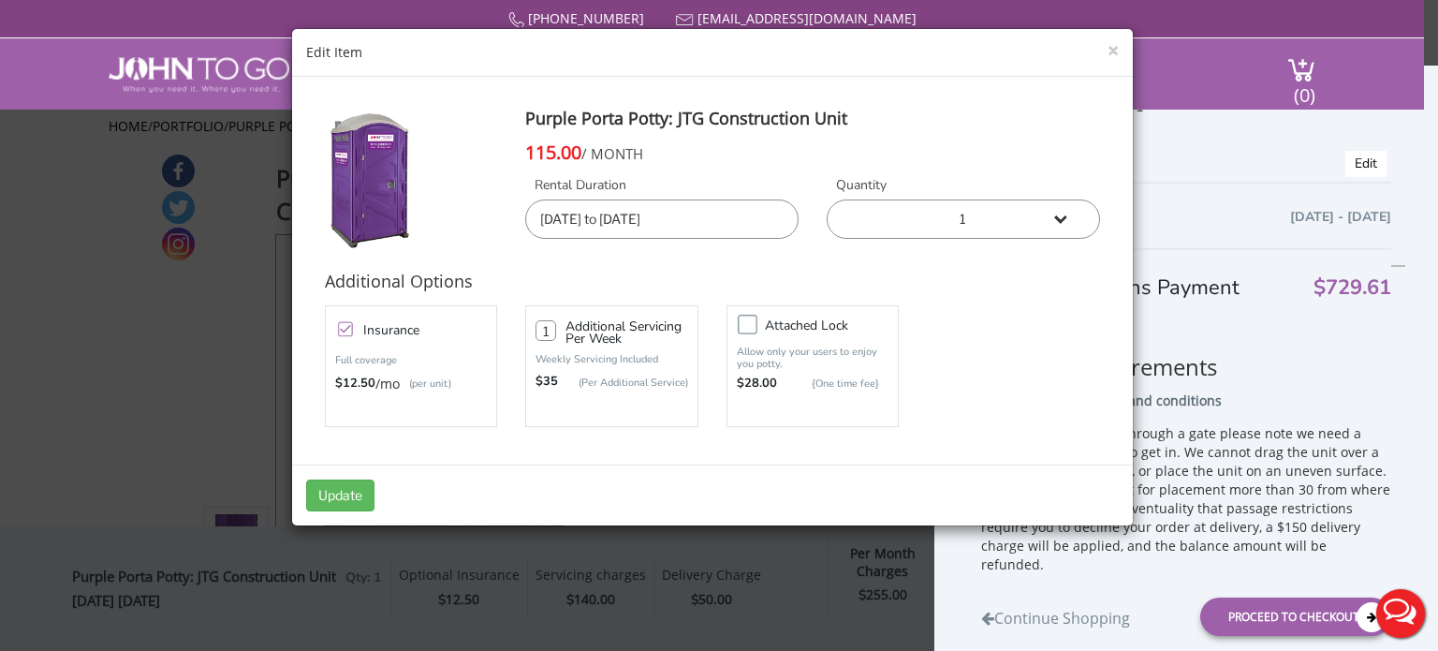
click at [725, 223] on input "09/01/2025 to 09/30/2025" at bounding box center [661, 218] width 273 height 39
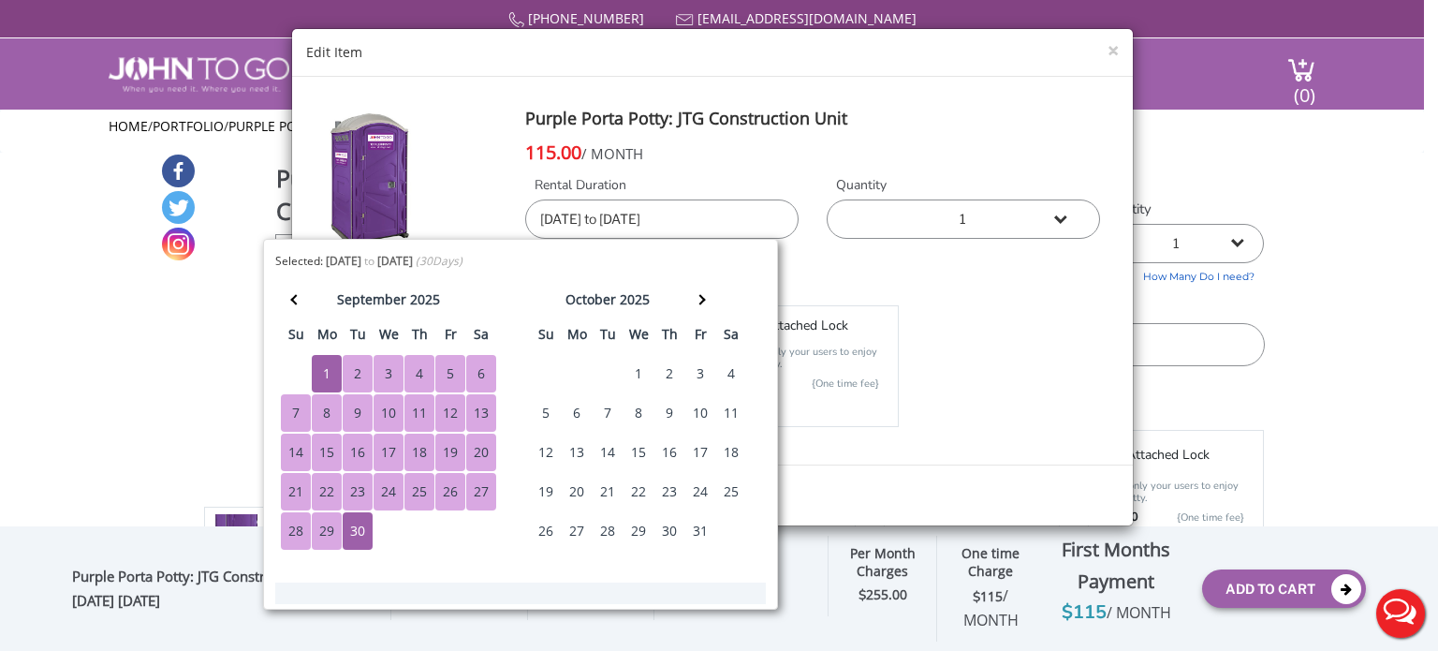
click at [364, 531] on div "30" at bounding box center [358, 530] width 30 height 37
click at [320, 374] on div "1" at bounding box center [327, 373] width 30 height 37
click at [751, 175] on div "Purple Porta Potty: JTG Construction Unit 115.00 / MONTH Rental Duration 09/01/…" at bounding box center [812, 191] width 603 height 163
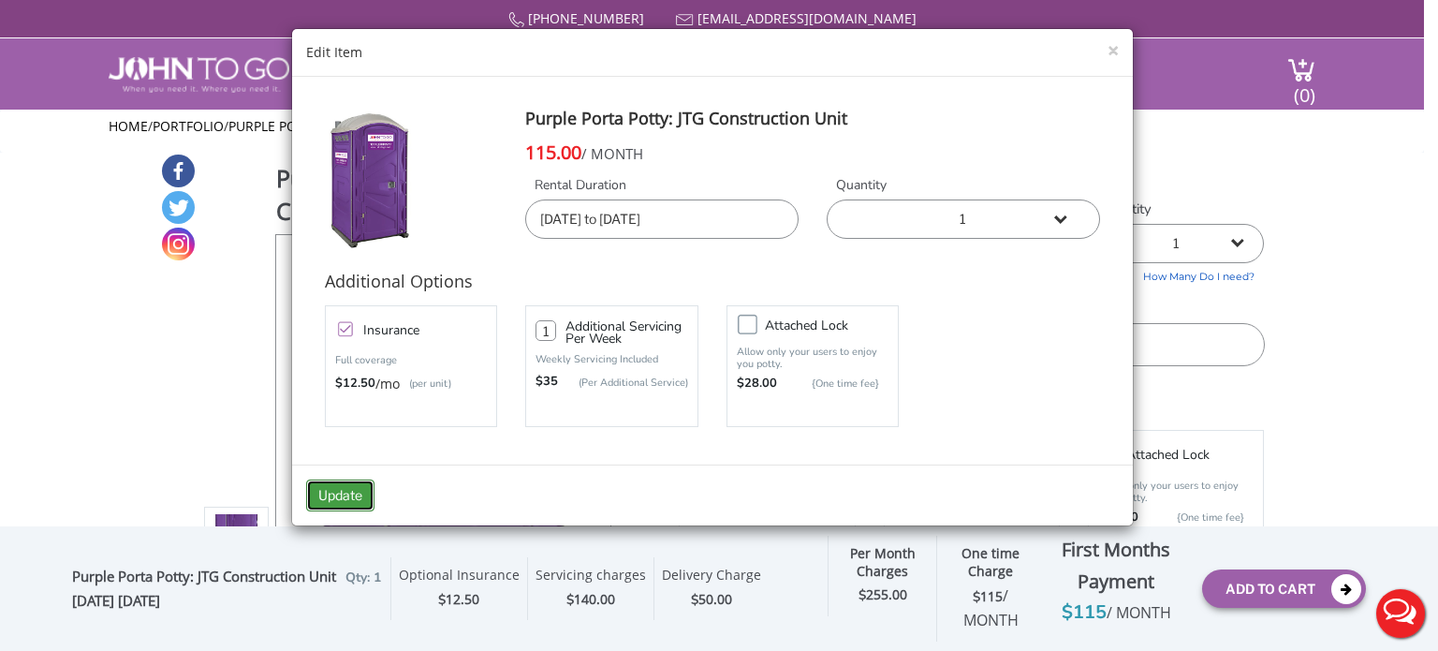
click at [333, 485] on button "Update" at bounding box center [340, 495] width 68 height 32
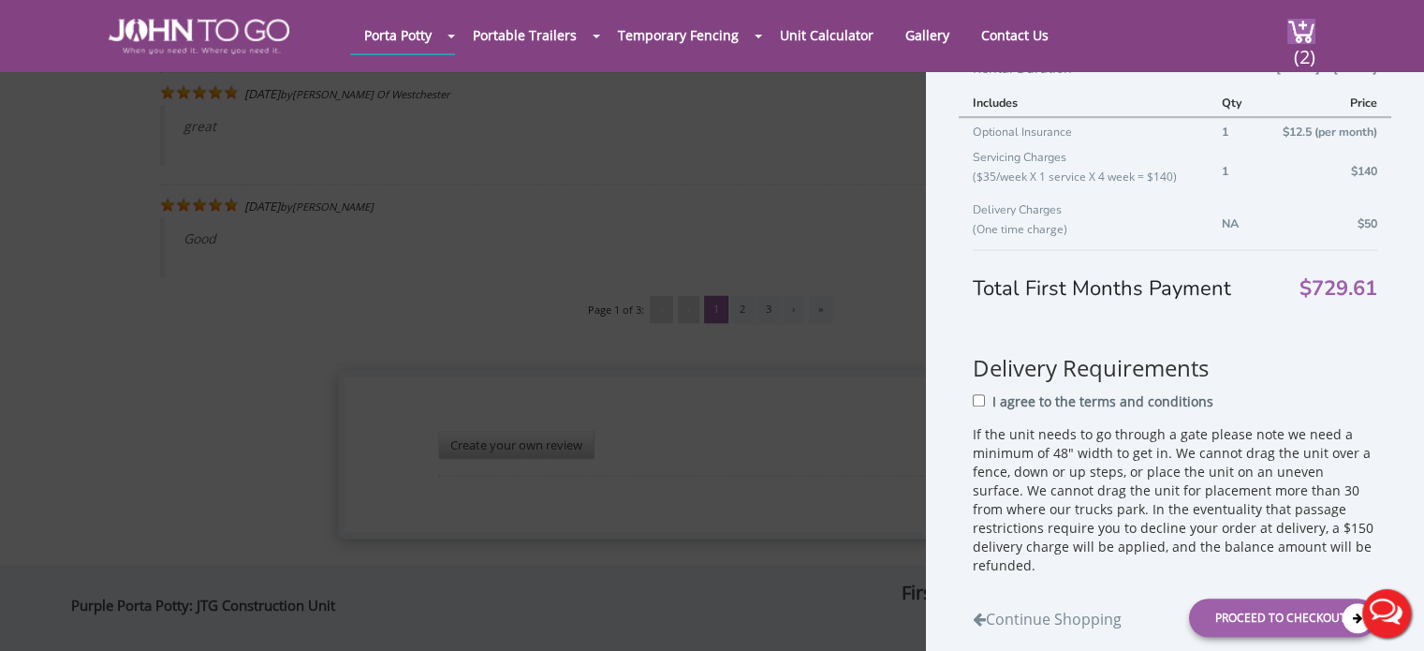
scroll to position [930, 0]
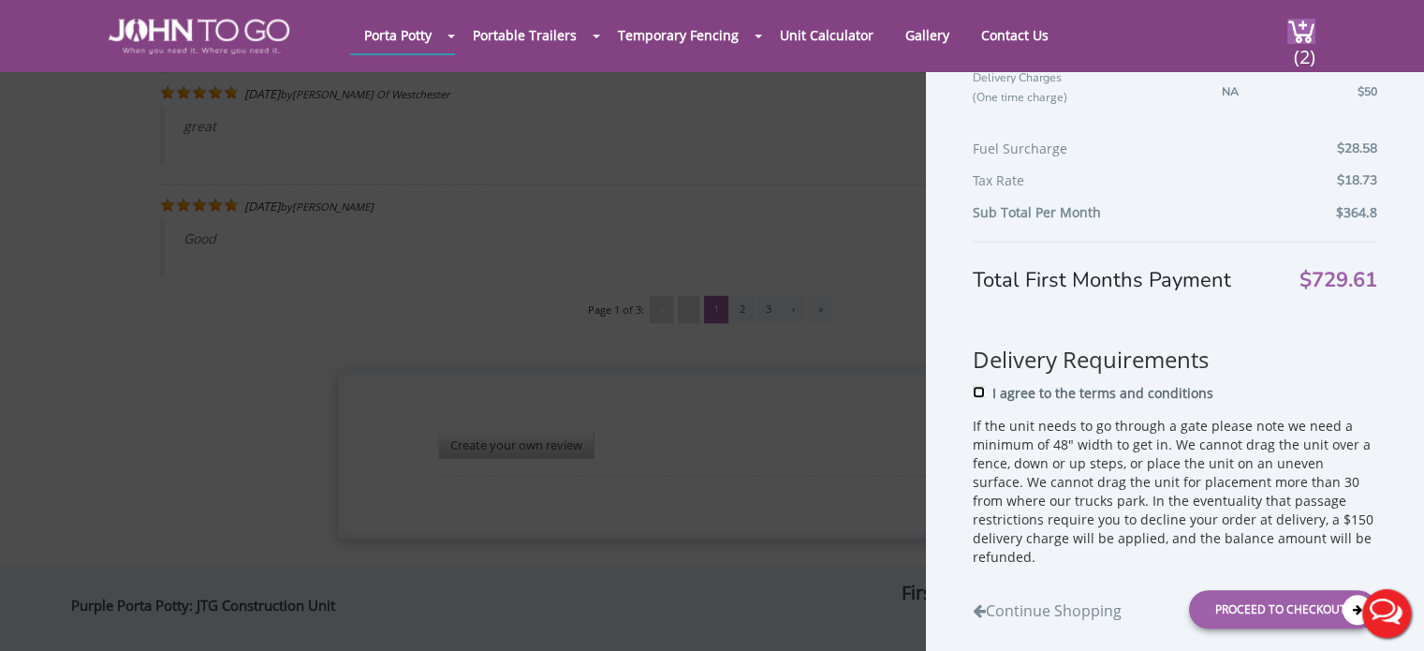
click at [977, 392] on input "I agree to the terms and conditions" at bounding box center [979, 392] width 12 height 12
checkbox input "true"
click at [1296, 602] on div "Proceed to Checkout" at bounding box center [1283, 609] width 188 height 38
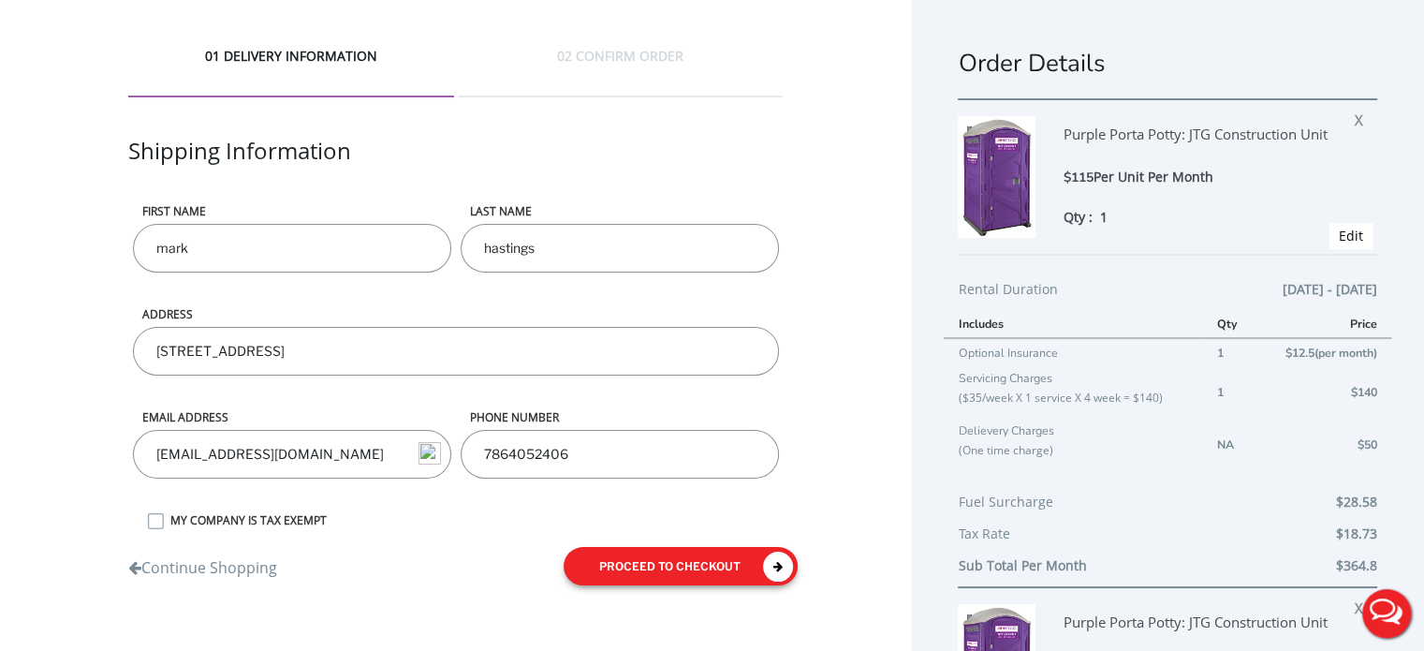
click at [716, 564] on button "proceed to checkout" at bounding box center [681, 566] width 234 height 38
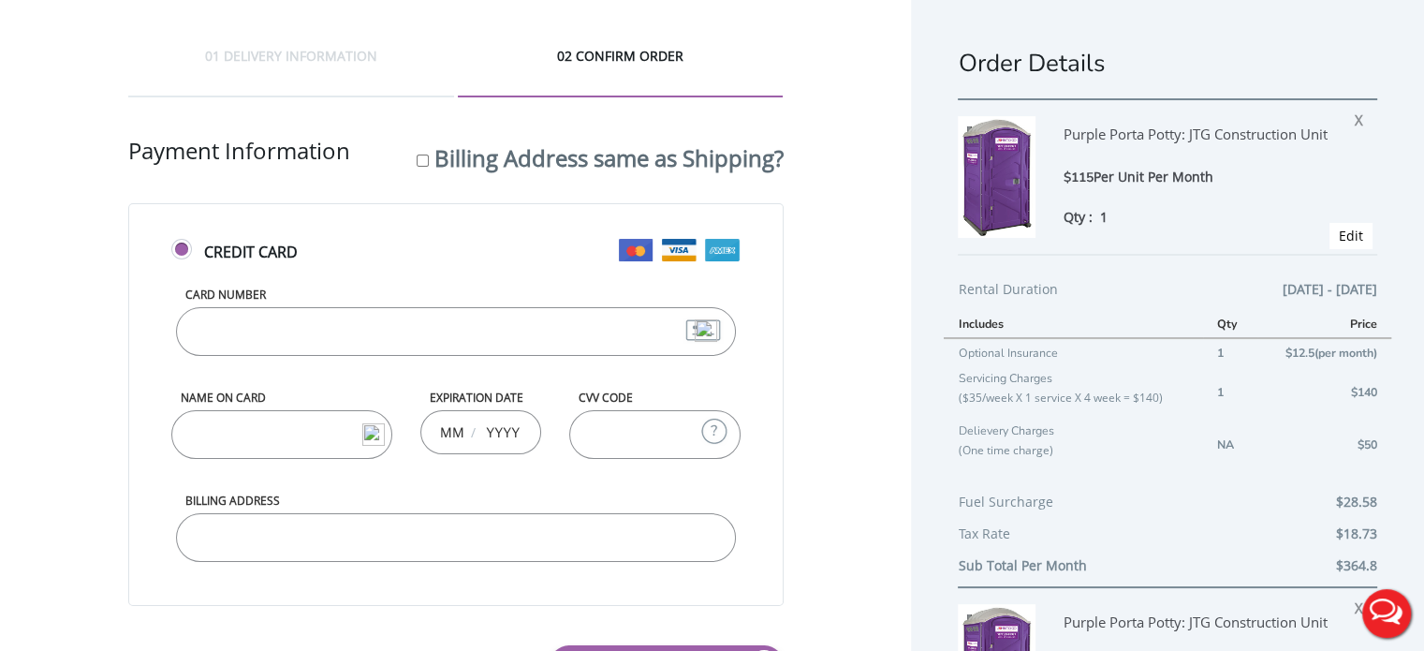
click at [288, 329] on input "Card Number" at bounding box center [456, 331] width 560 height 49
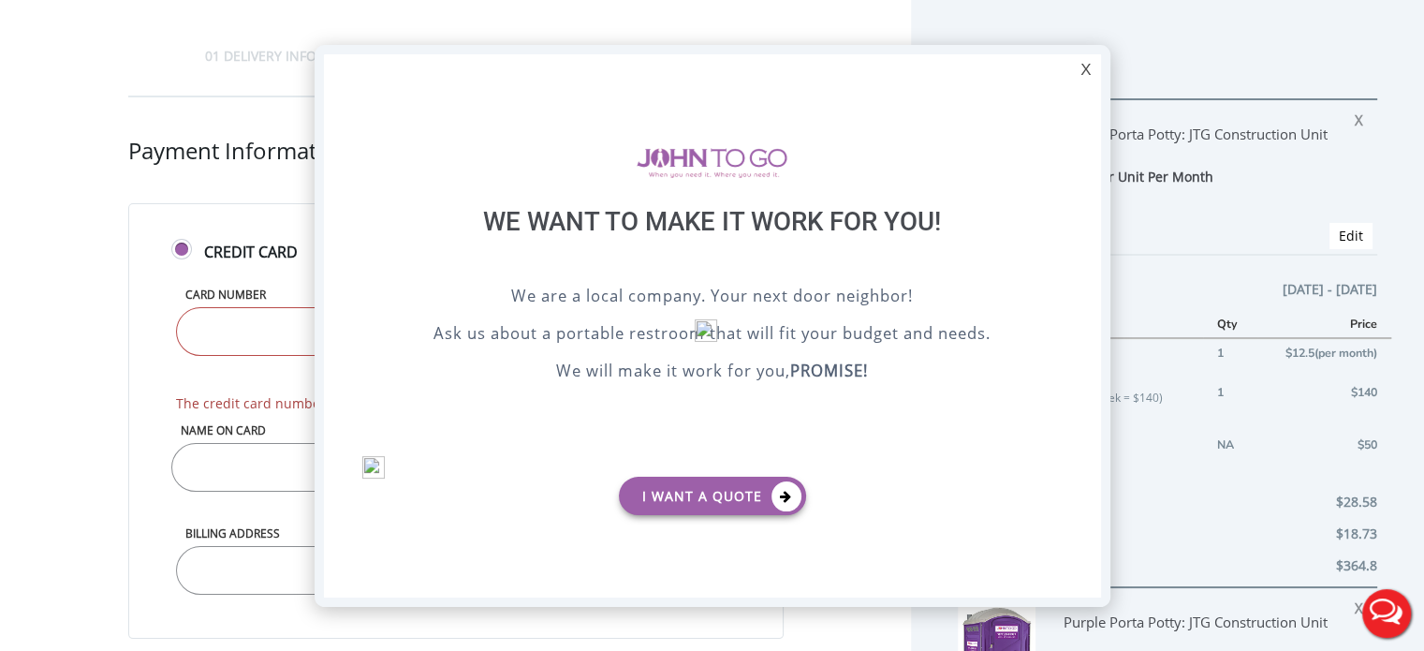
type input "5240081005752802"
type input "09"
type input "2028"
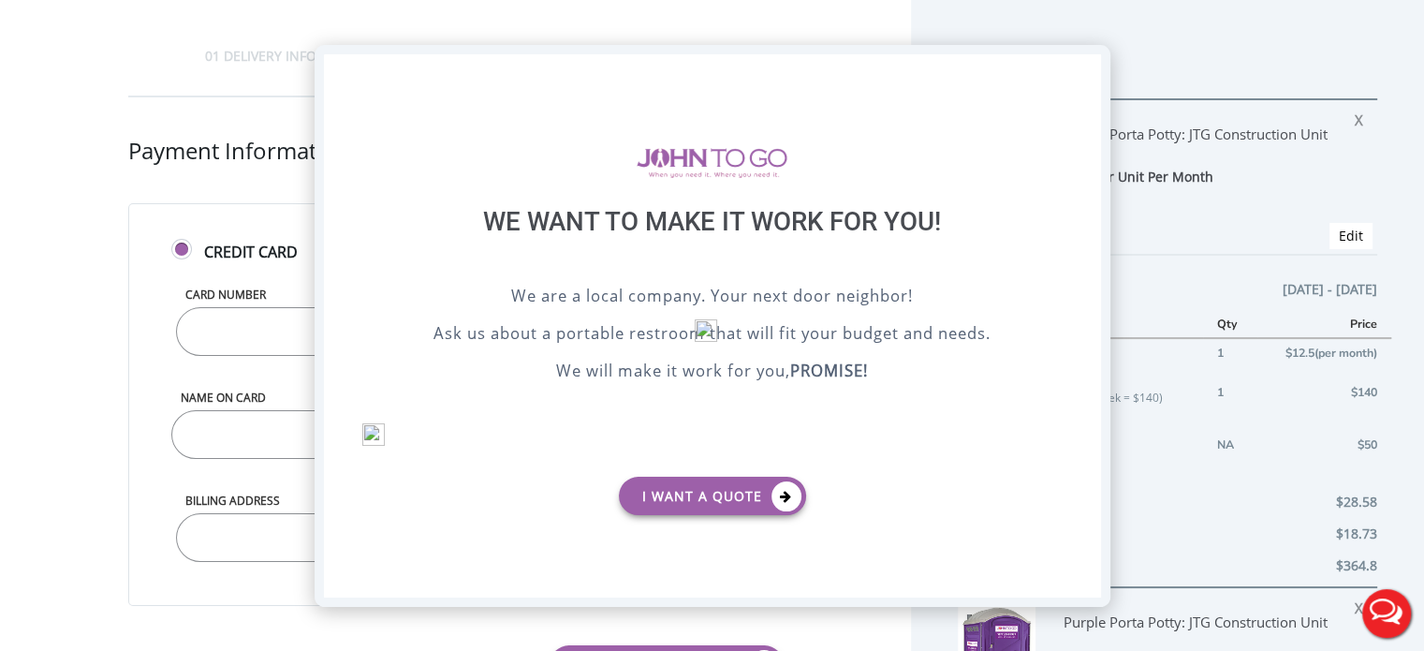
click at [1081, 67] on div "X" at bounding box center [1085, 70] width 29 height 32
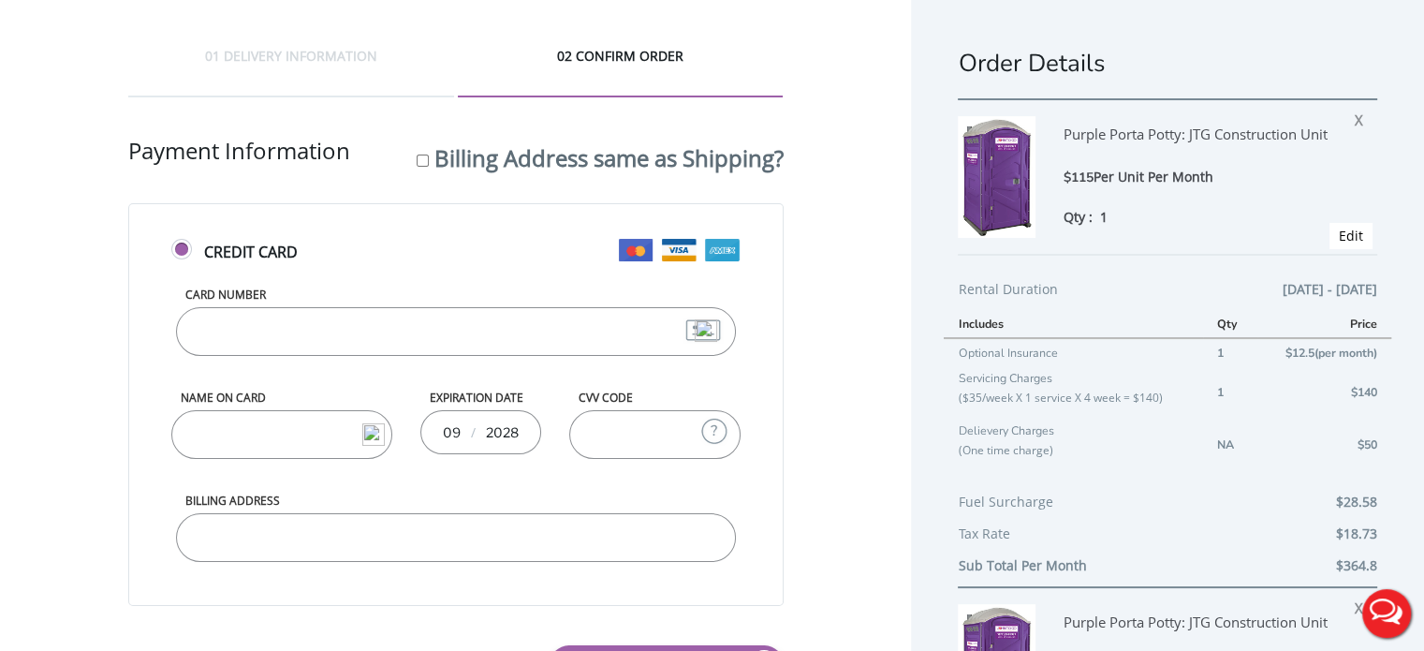
click at [300, 432] on input "Name on Card" at bounding box center [281, 434] width 221 height 49
type input "mark hastings"
click at [623, 441] on input "CVV Code" at bounding box center [654, 434] width 171 height 49
type input "073"
click at [237, 535] on input "Billing Address" at bounding box center [456, 537] width 560 height 49
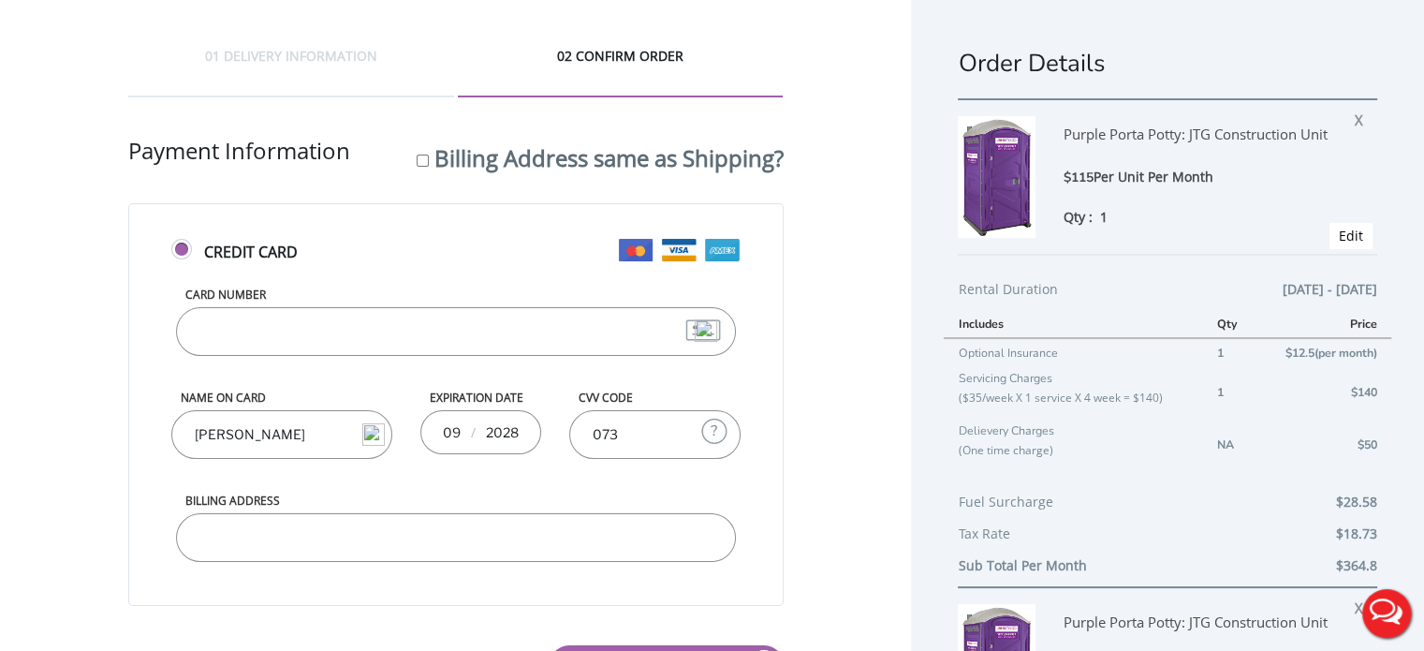
type input "3315 Durango St, Coral Gables, FL"
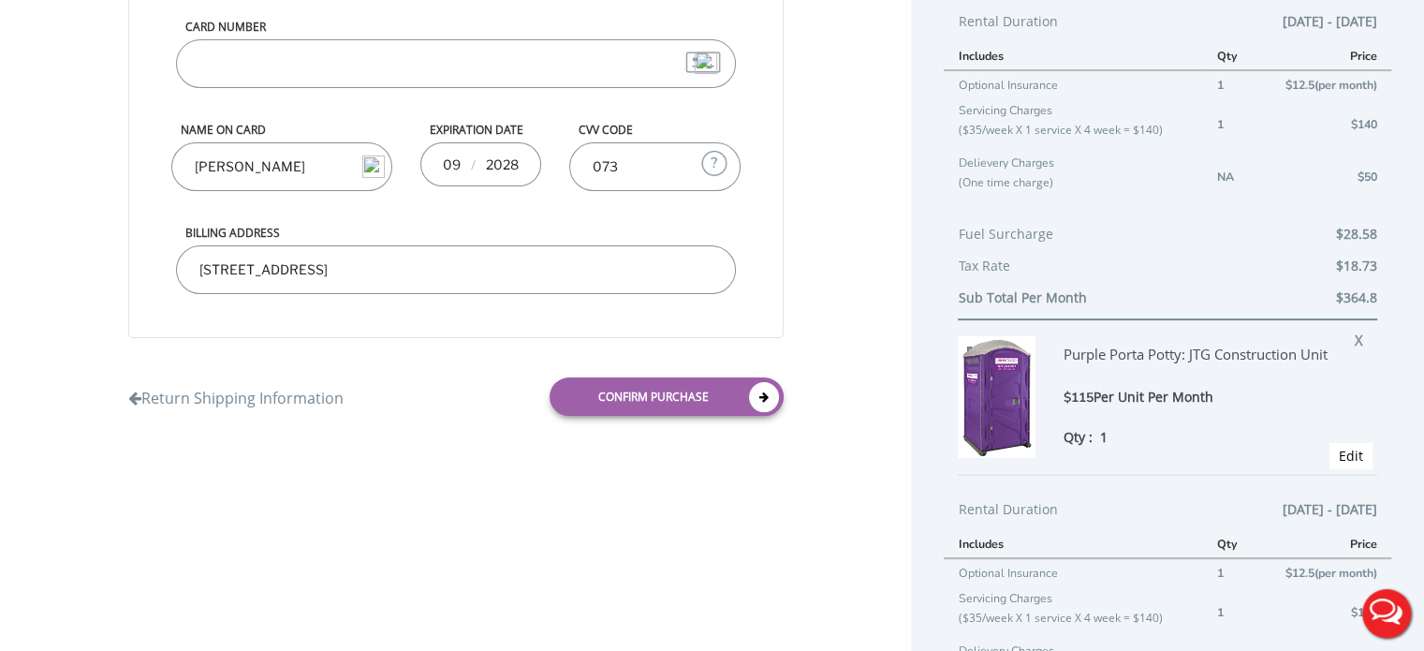
scroll to position [281, 0]
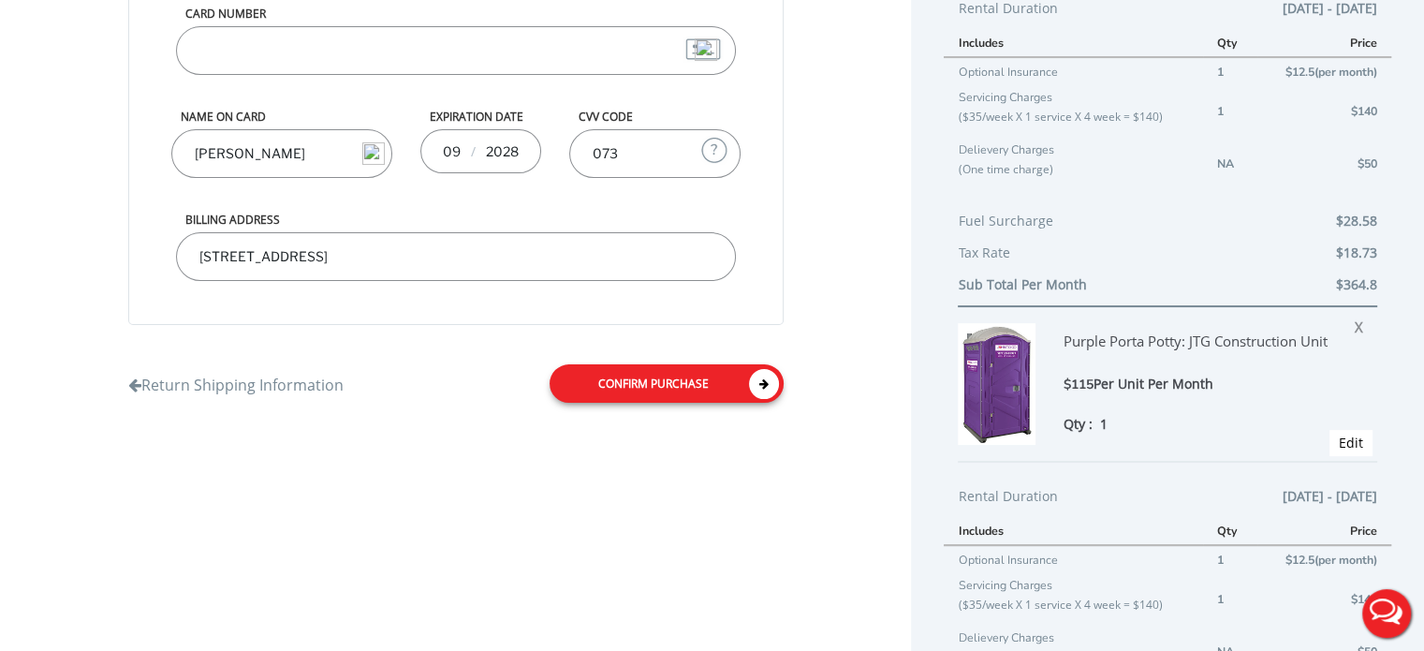
click at [683, 378] on link "Confirm purchase" at bounding box center [666, 383] width 234 height 38
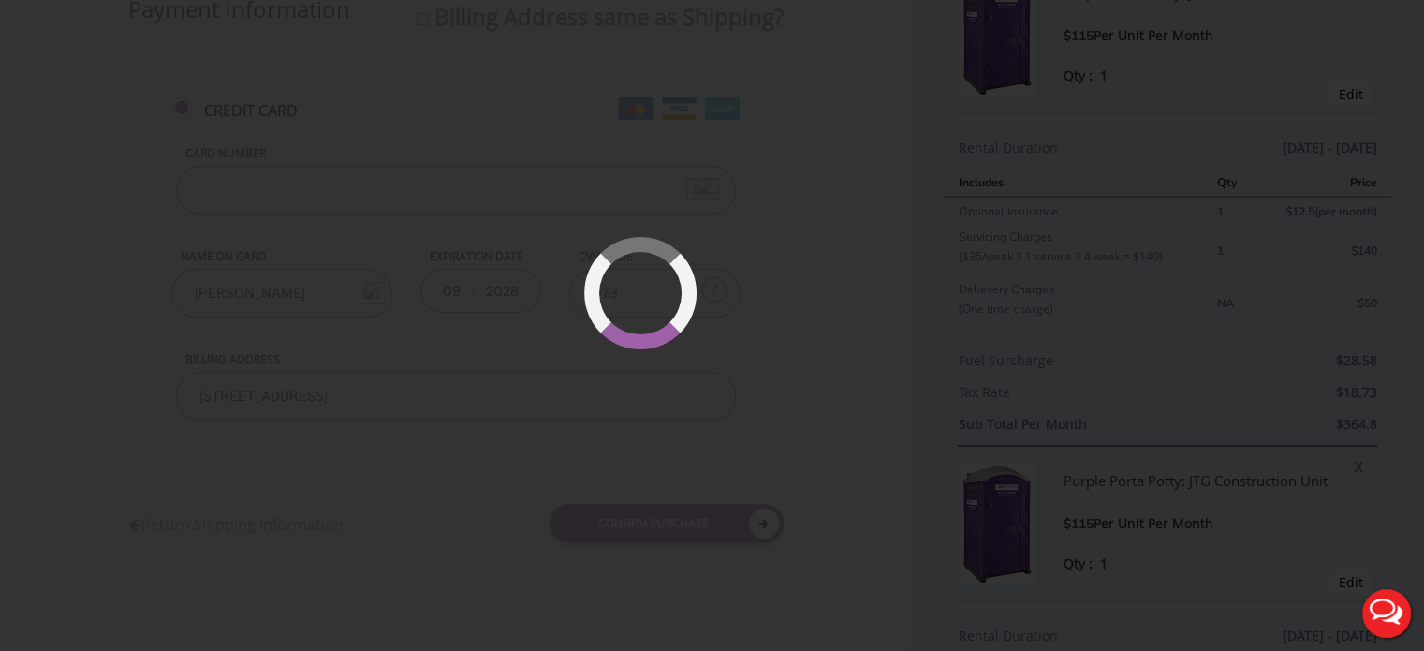
scroll to position [135, 0]
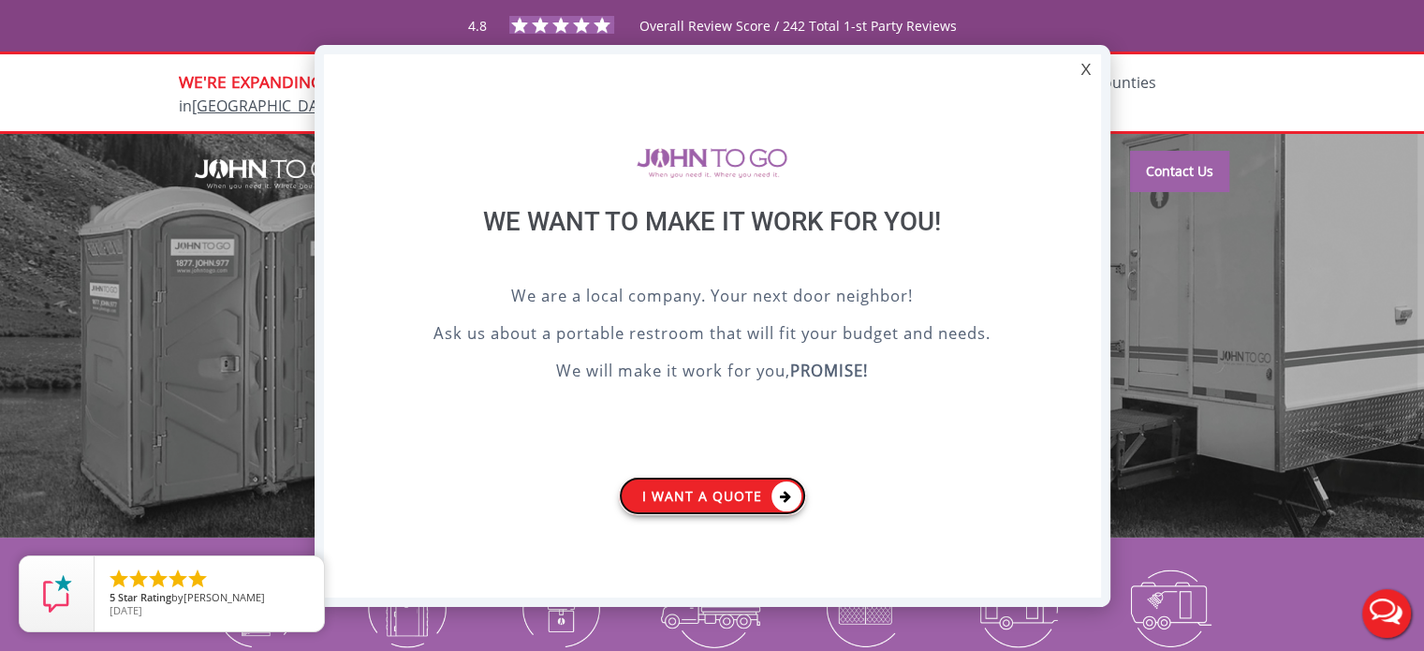
click at [715, 497] on link "I want a Quote" at bounding box center [712, 495] width 187 height 38
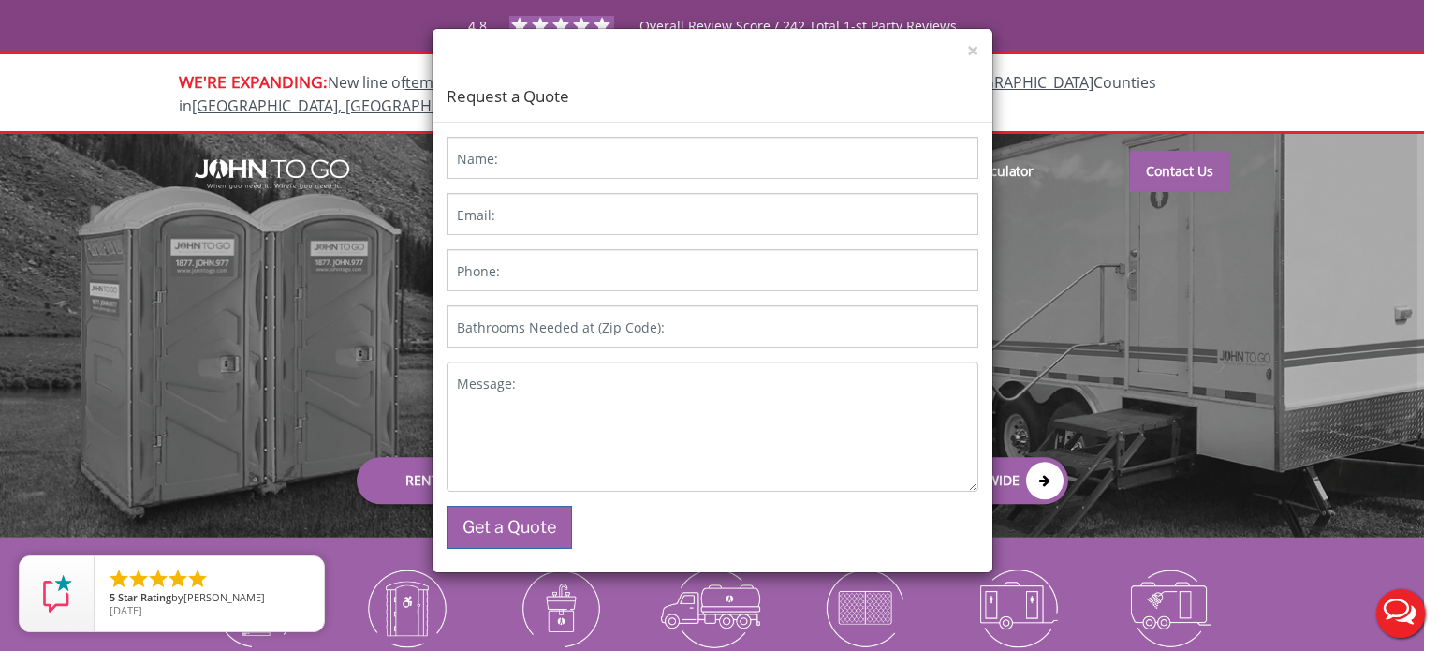
click at [474, 160] on label "Name:" at bounding box center [477, 159] width 41 height 19
click at [474, 160] on input "Name:" at bounding box center [713, 158] width 532 height 42
click at [965, 48] on div "× Request a Quote" at bounding box center [712, 76] width 560 height 94
click at [972, 44] on button "×" at bounding box center [972, 51] width 11 height 20
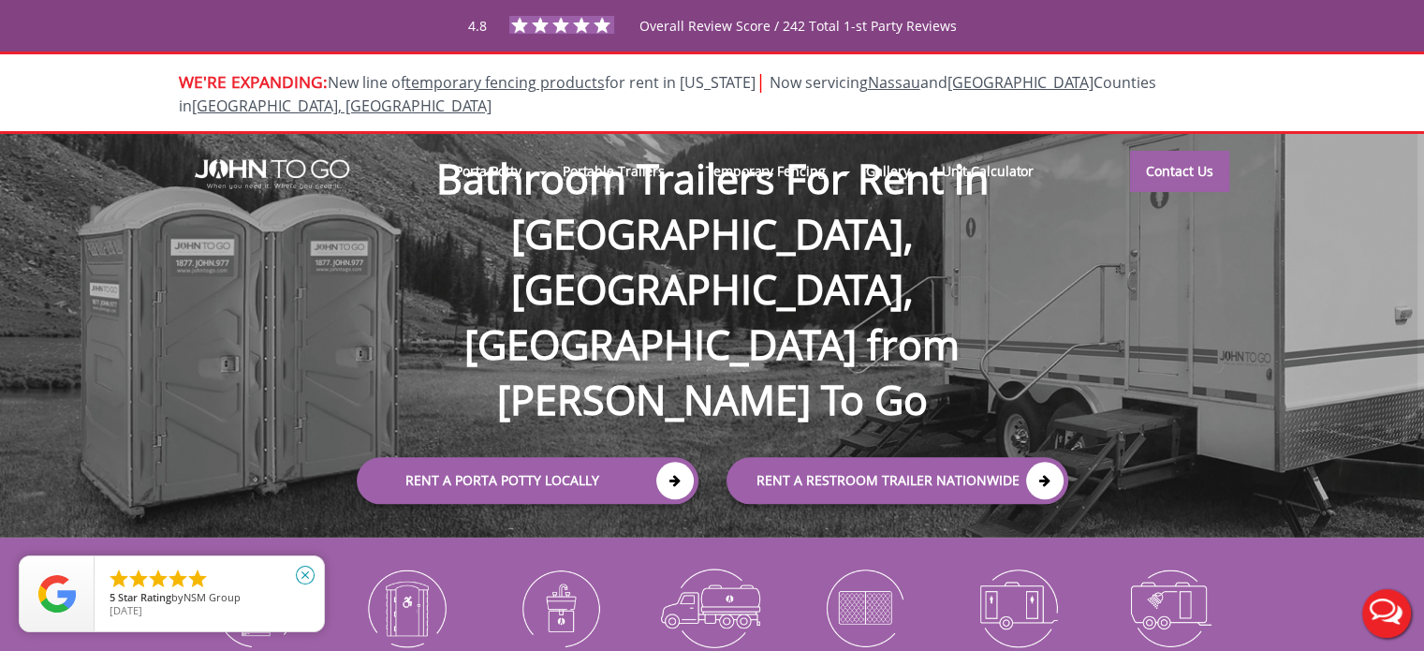
click at [305, 570] on icon "close" at bounding box center [305, 574] width 19 height 19
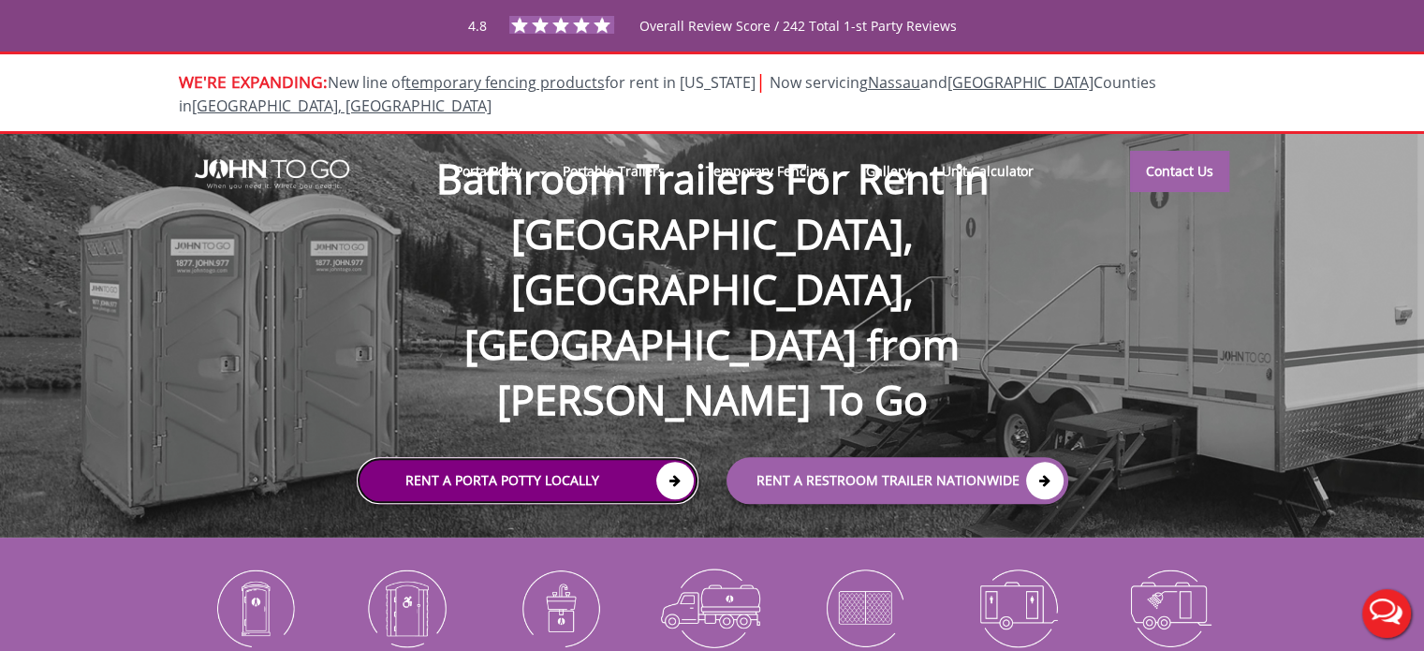
click at [635, 457] on link "Rent a Porta Potty Locally" at bounding box center [528, 480] width 342 height 47
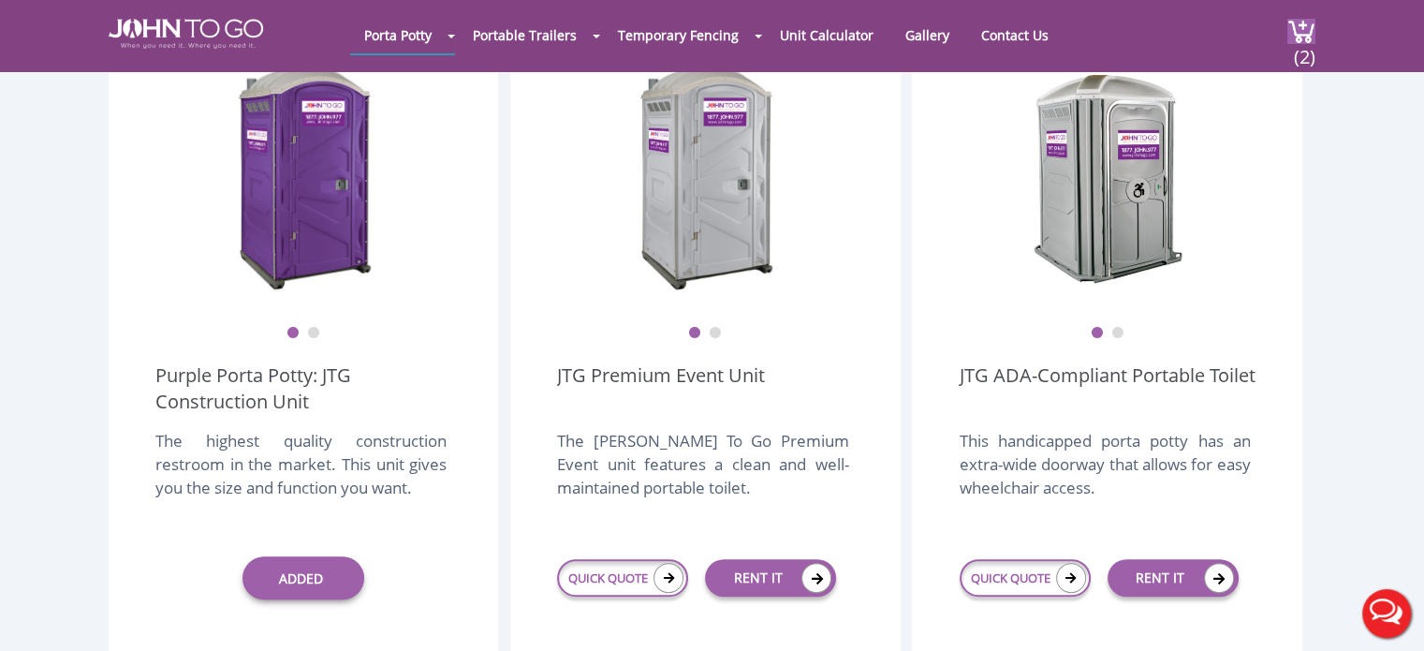
scroll to position [842, 0]
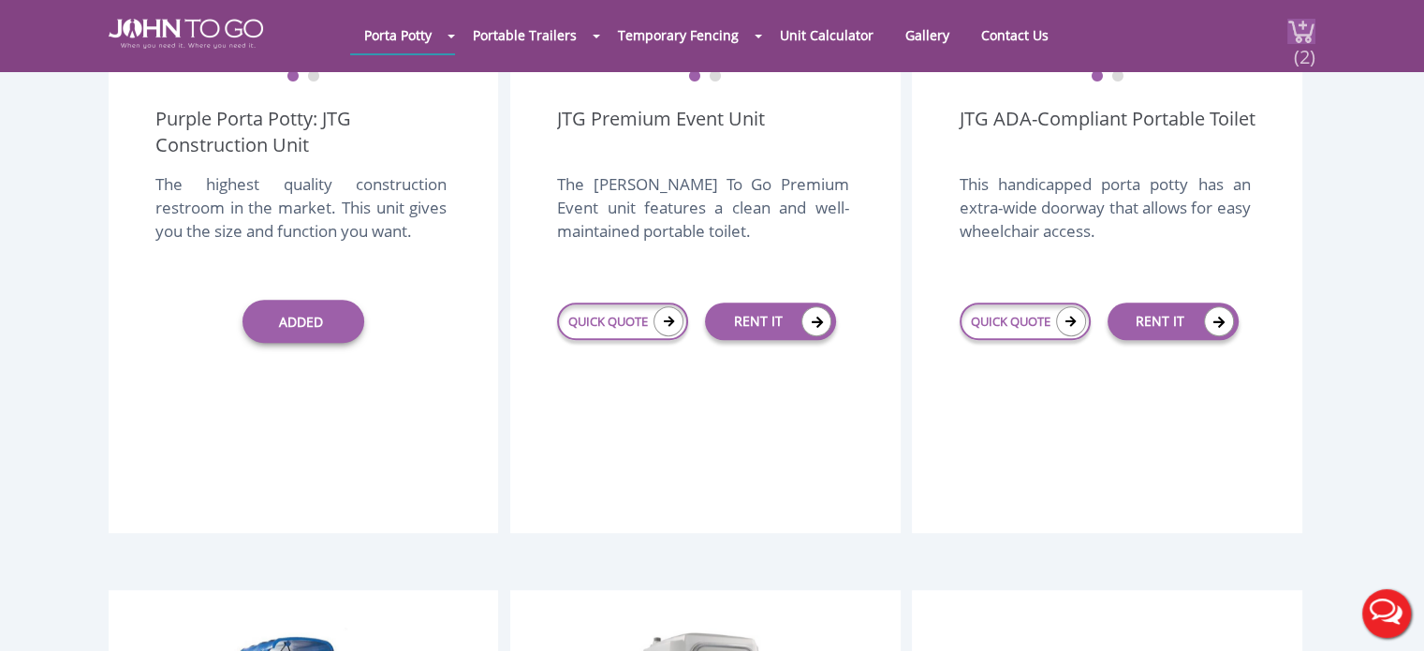
click at [1296, 33] on span "(2)" at bounding box center [1304, 49] width 22 height 40
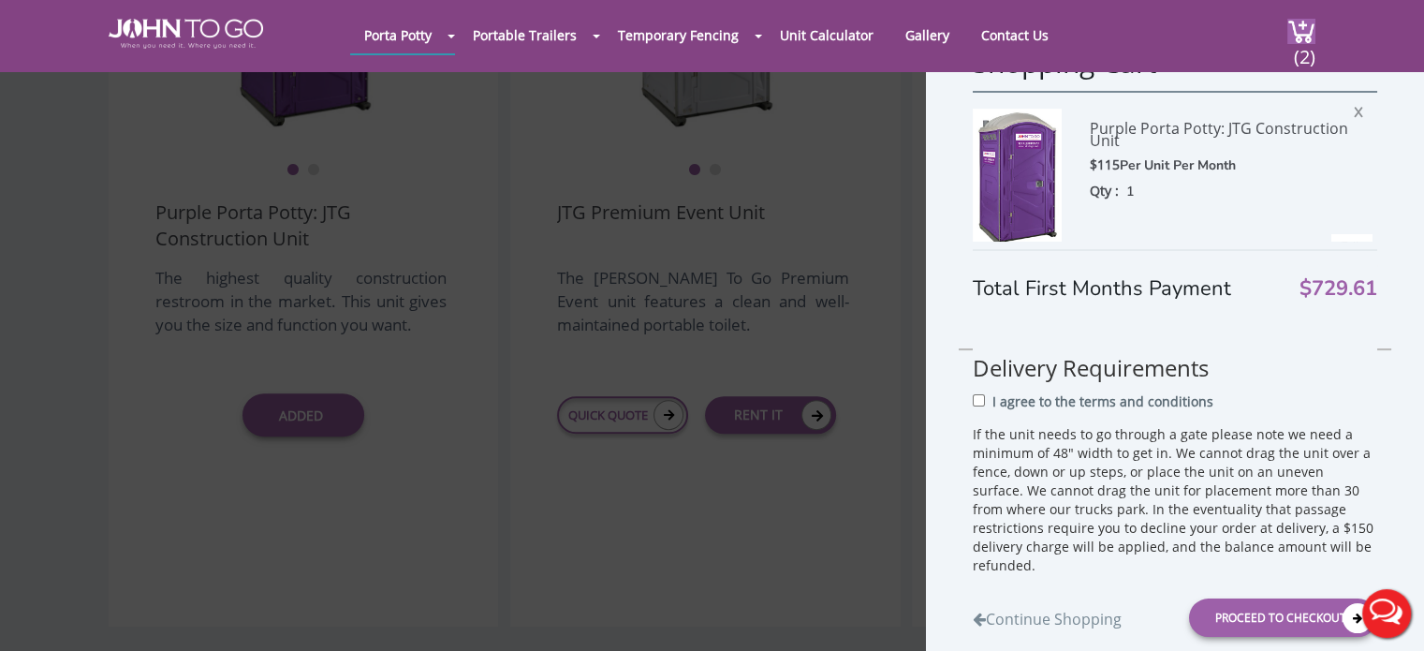
scroll to position [0, 0]
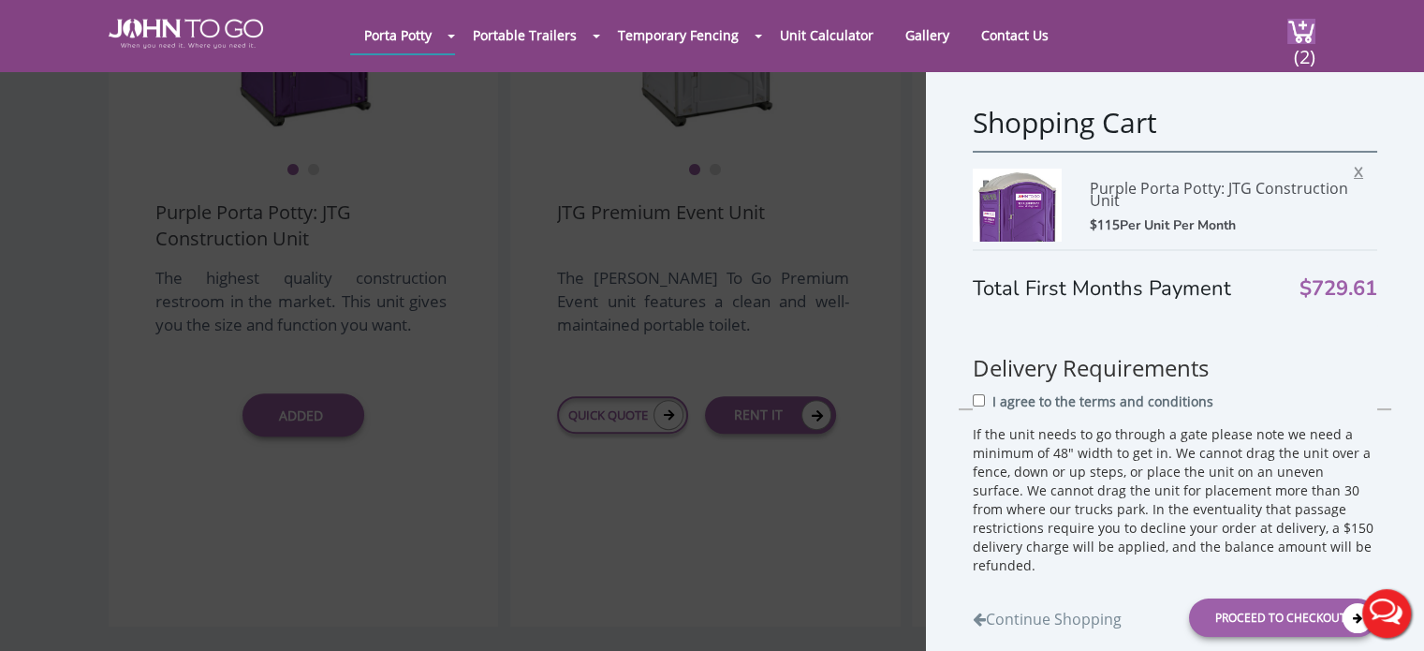
click at [1354, 167] on span "X" at bounding box center [1363, 169] width 19 height 24
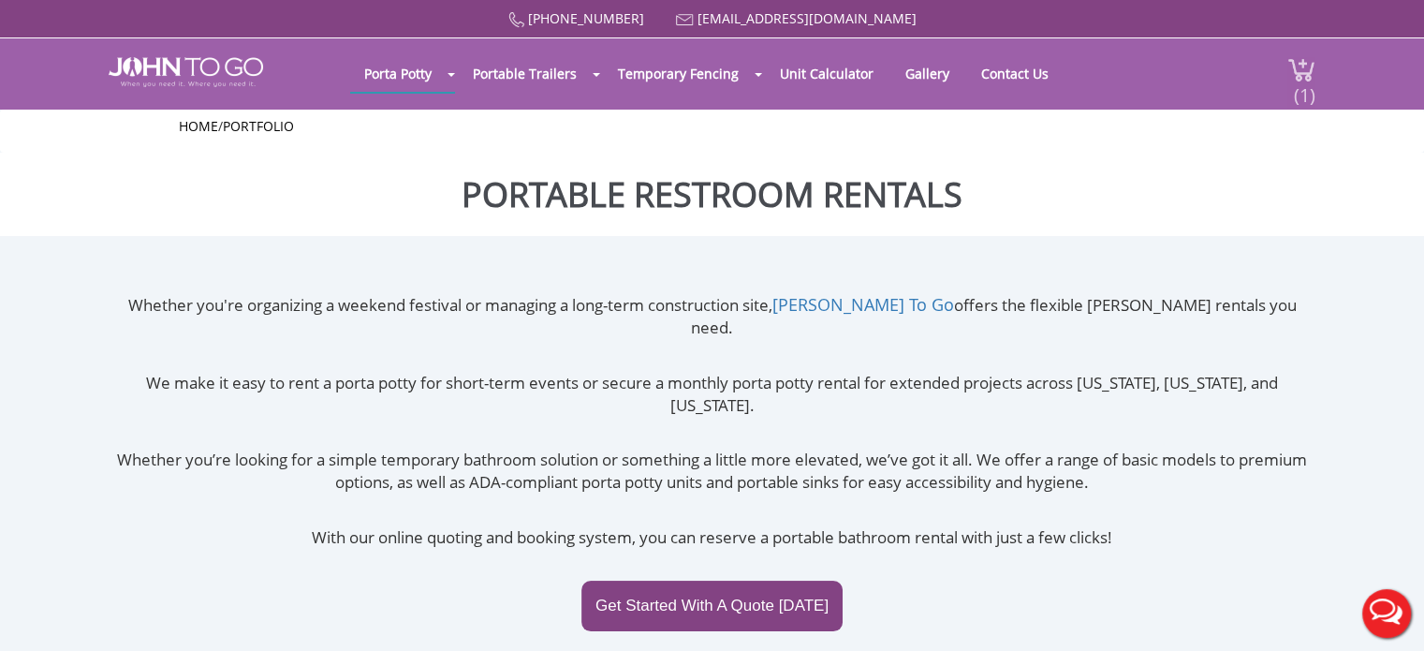
click at [1298, 75] on span "(1)" at bounding box center [1304, 87] width 22 height 40
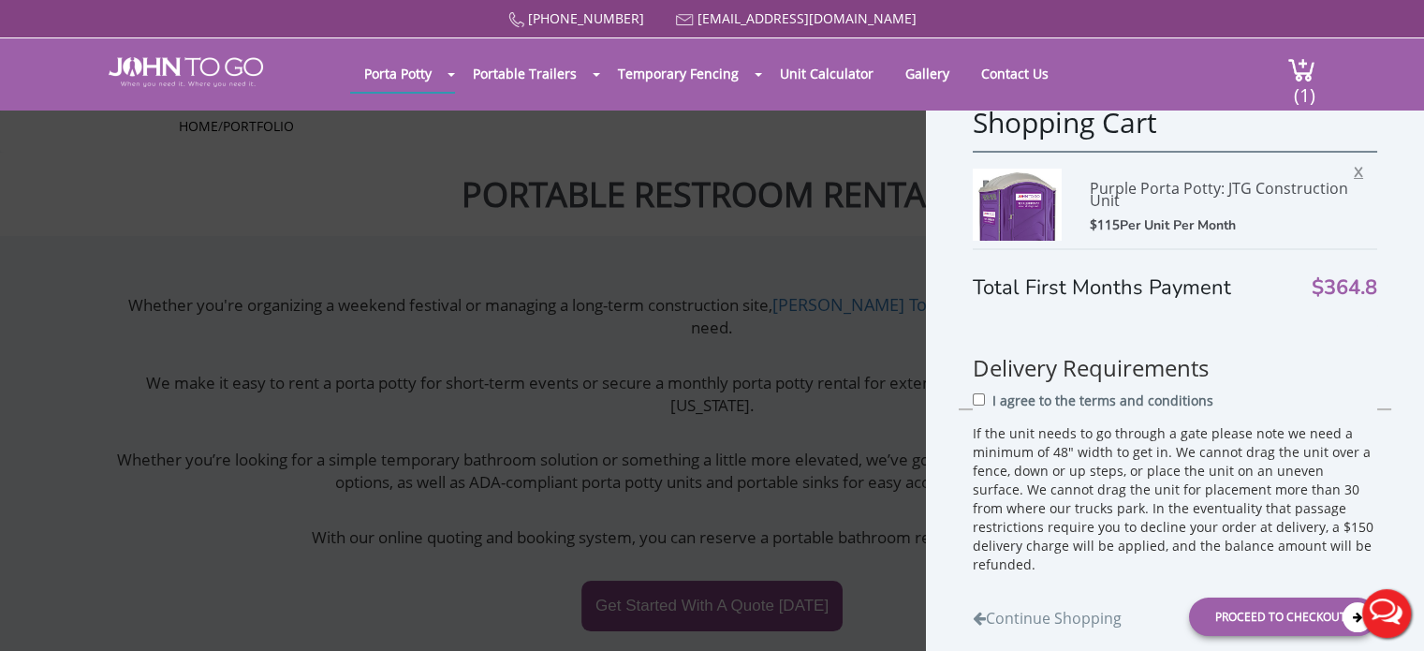
click at [1354, 168] on span "X" at bounding box center [1363, 169] width 19 height 24
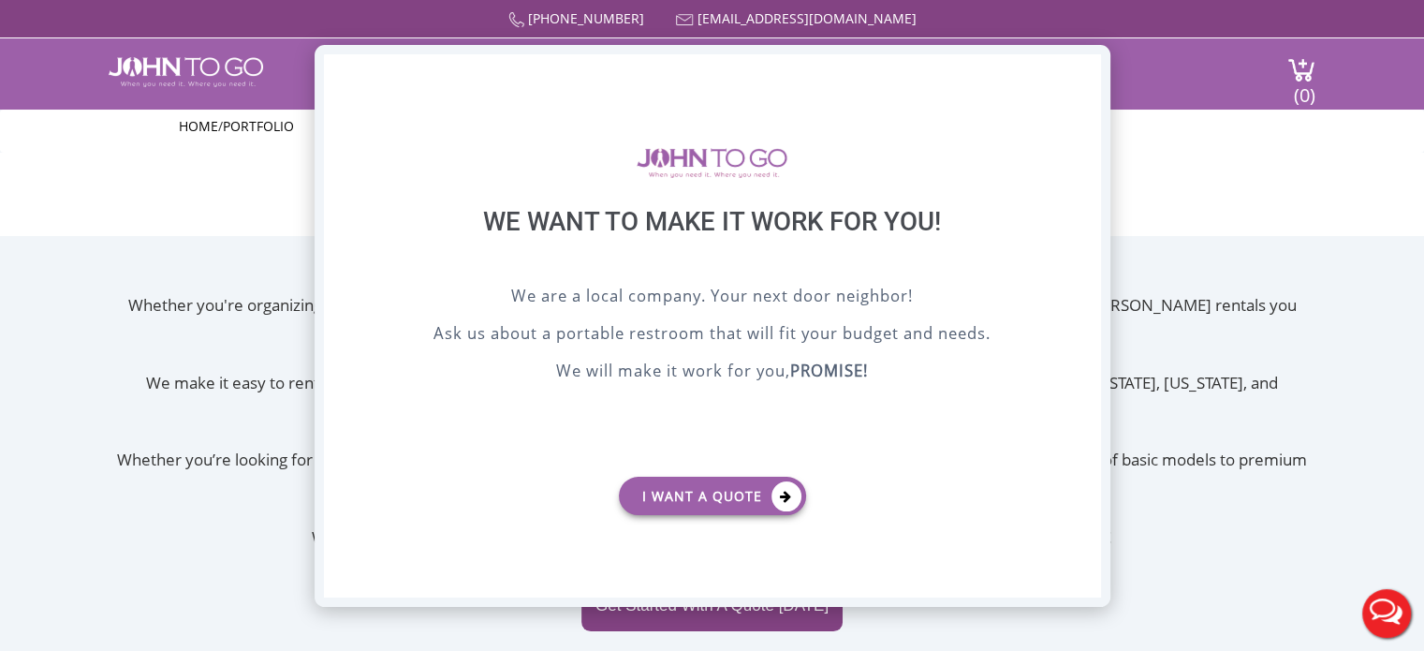
click at [1075, 76] on div "X" at bounding box center [1085, 70] width 29 height 32
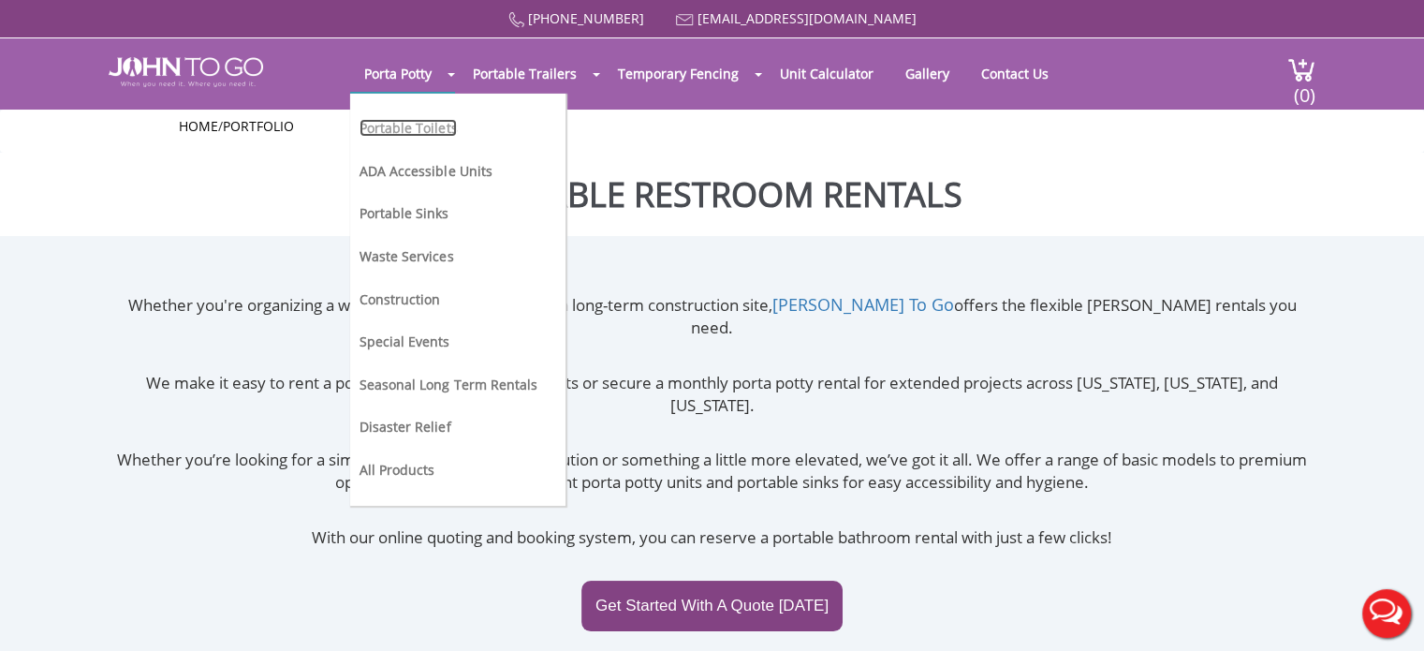
click at [395, 127] on link "Portable Toilets" at bounding box center [407, 128] width 97 height 18
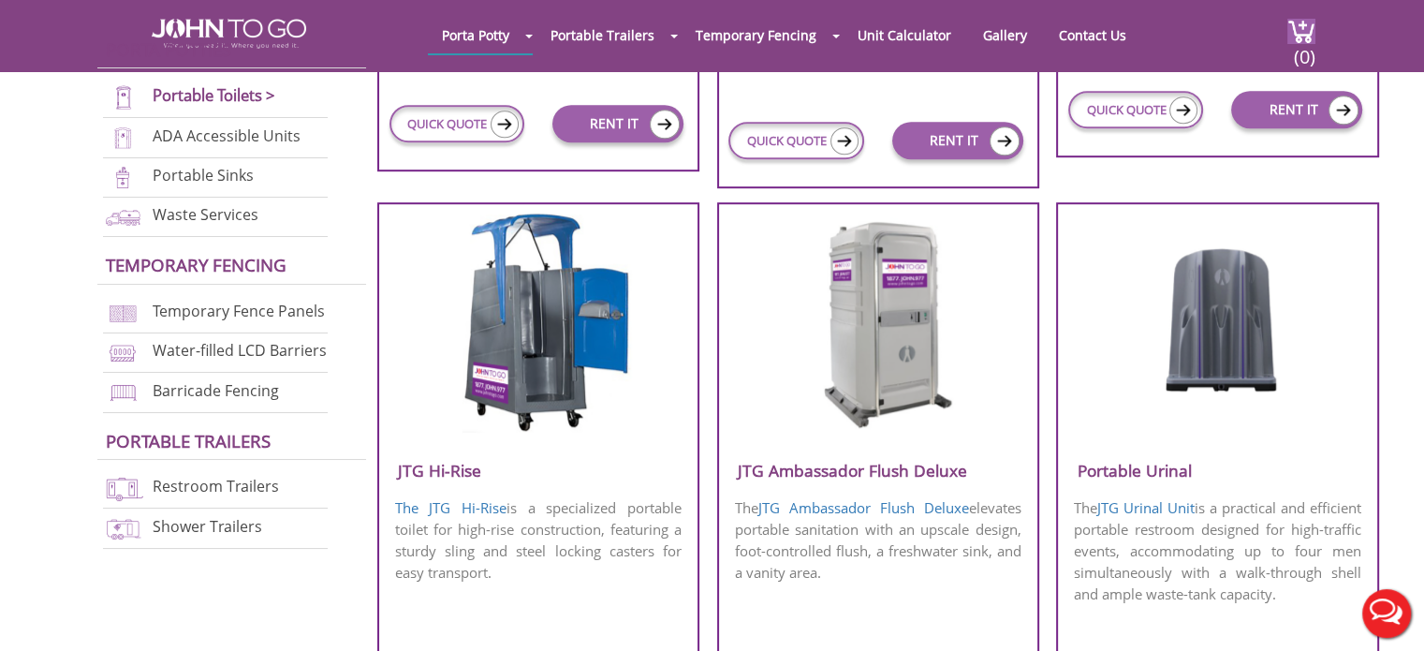
scroll to position [842, 0]
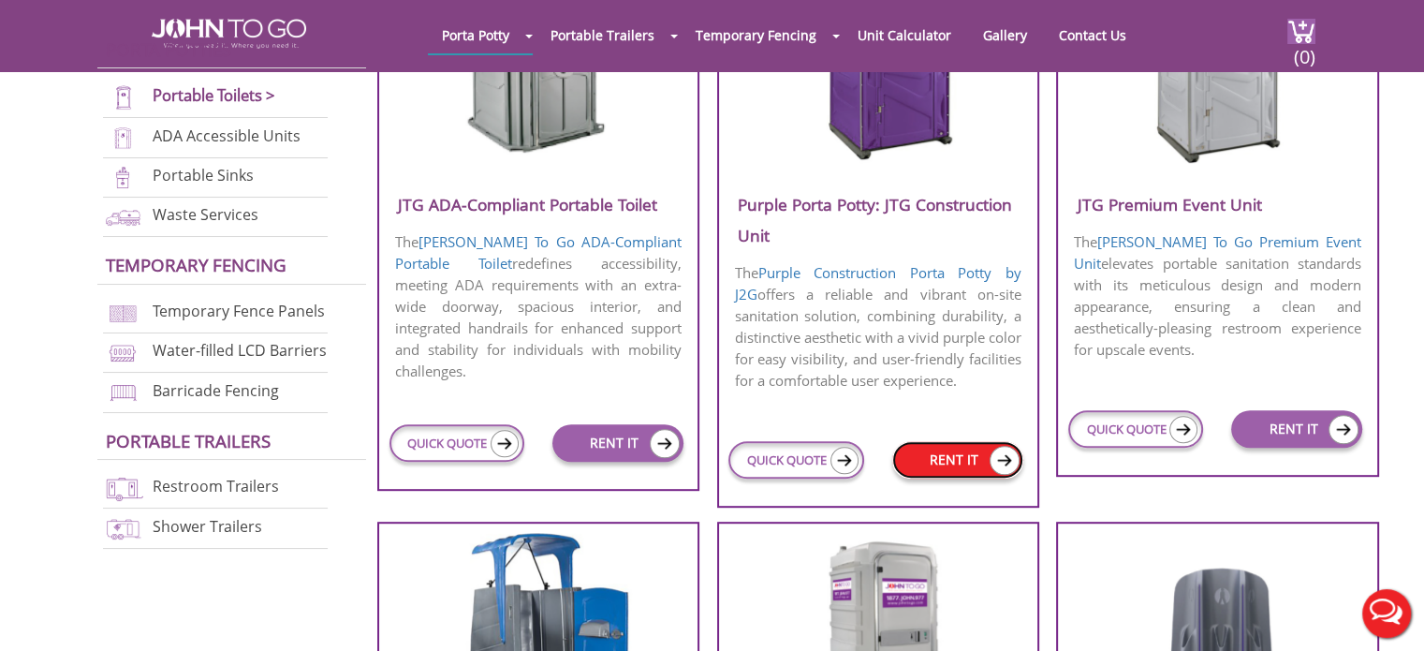
click at [955, 465] on link "RENT IT" at bounding box center [957, 459] width 131 height 37
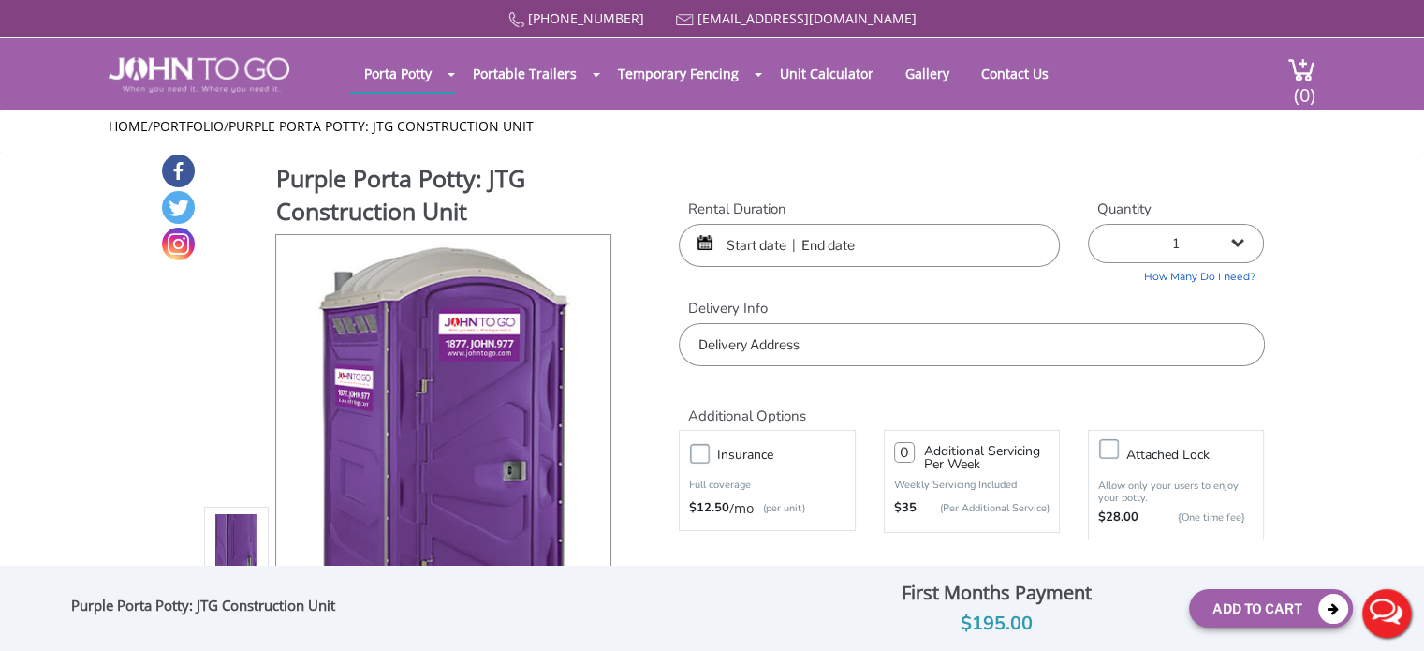
click at [764, 247] on input "text" at bounding box center [869, 245] width 381 height 43
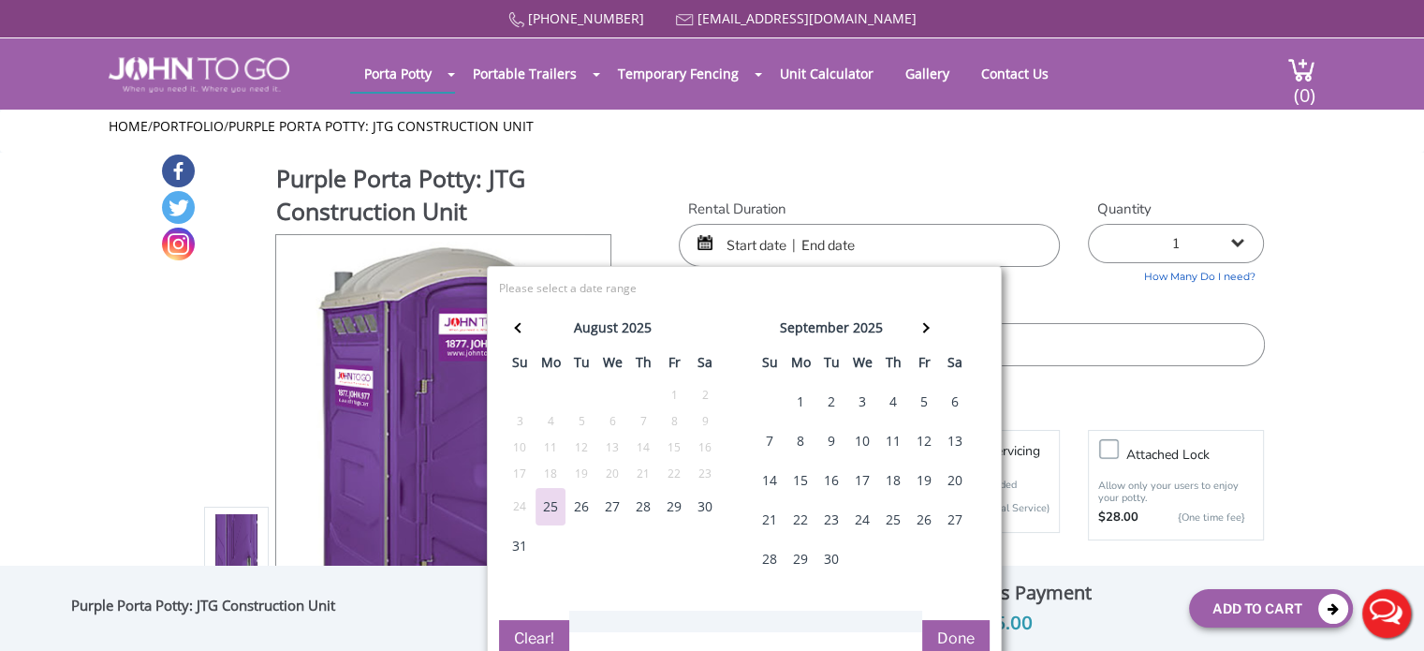
click at [798, 398] on div "1" at bounding box center [800, 401] width 30 height 37
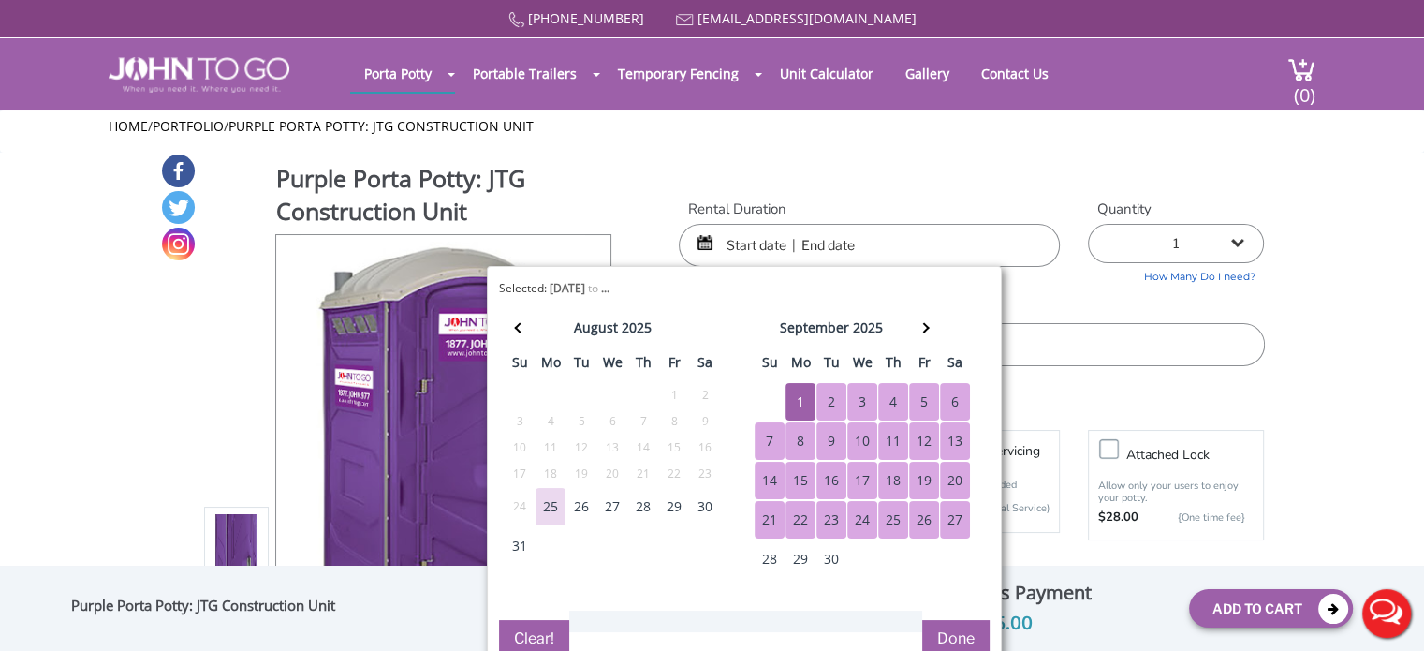
click at [946, 517] on div "27" at bounding box center [955, 519] width 30 height 37
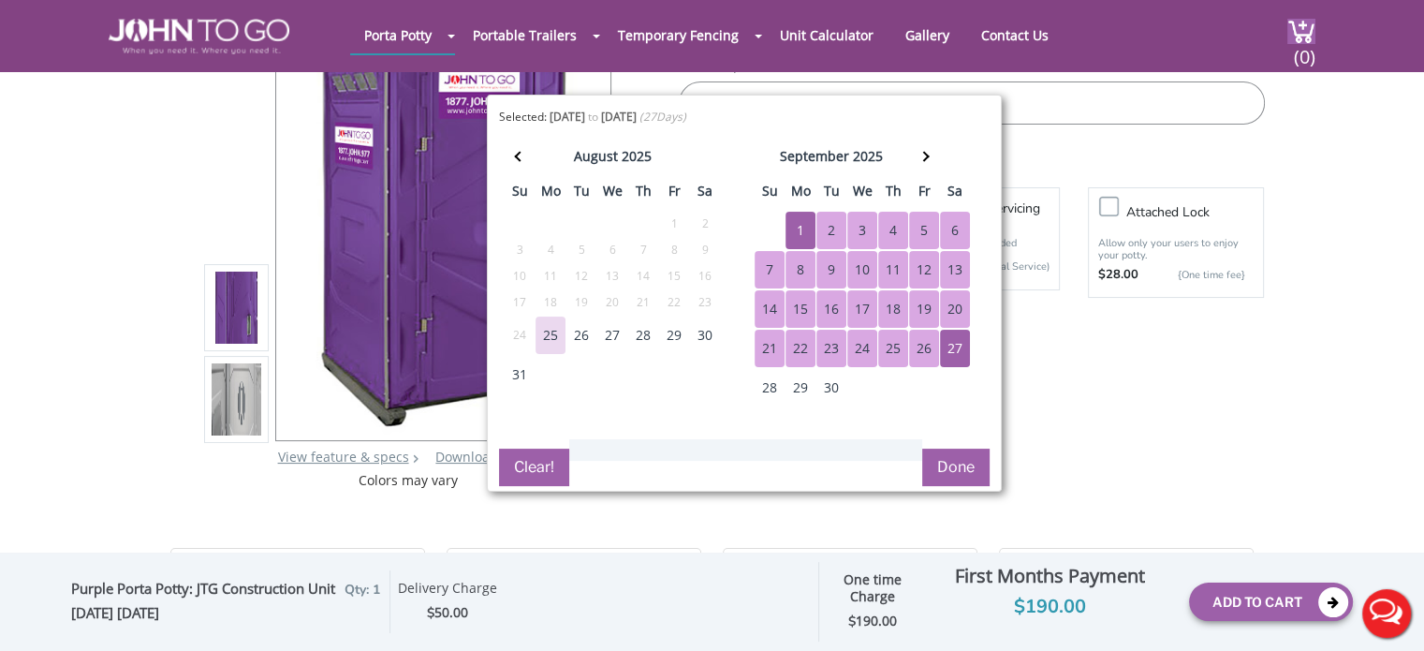
scroll to position [187, 0]
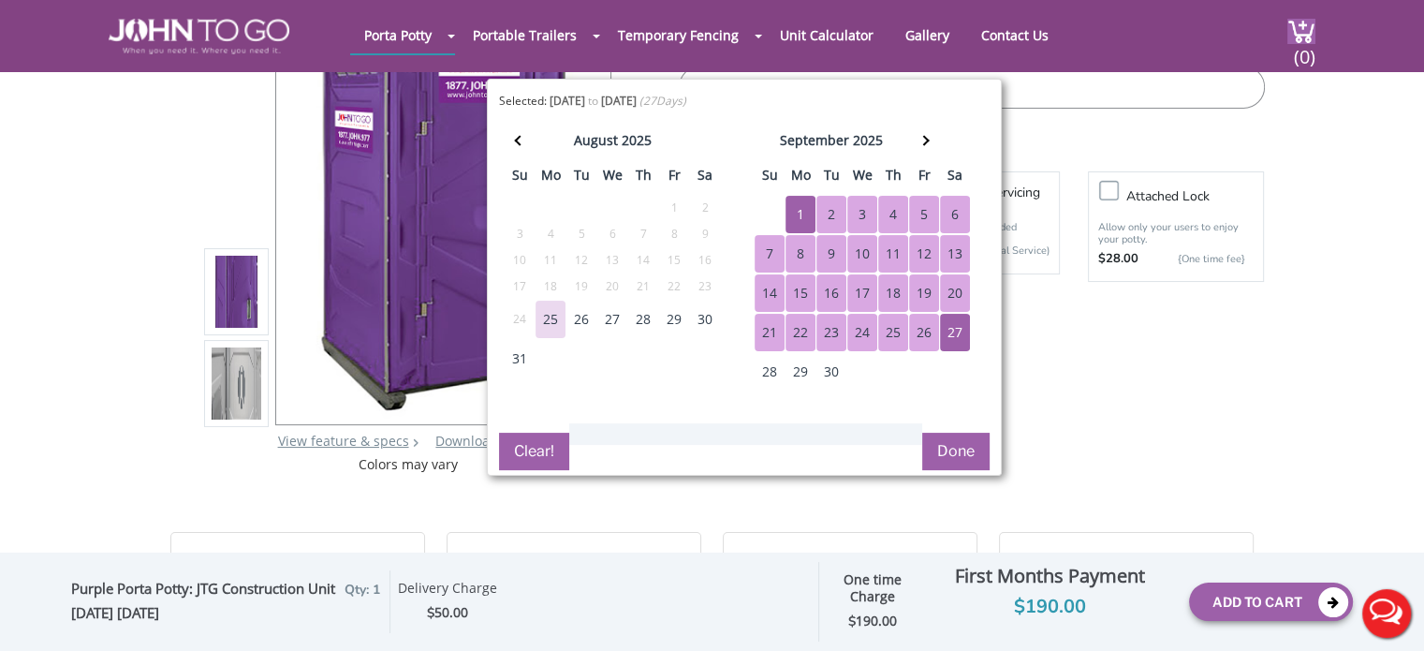
click at [947, 445] on button "Done" at bounding box center [955, 450] width 67 height 37
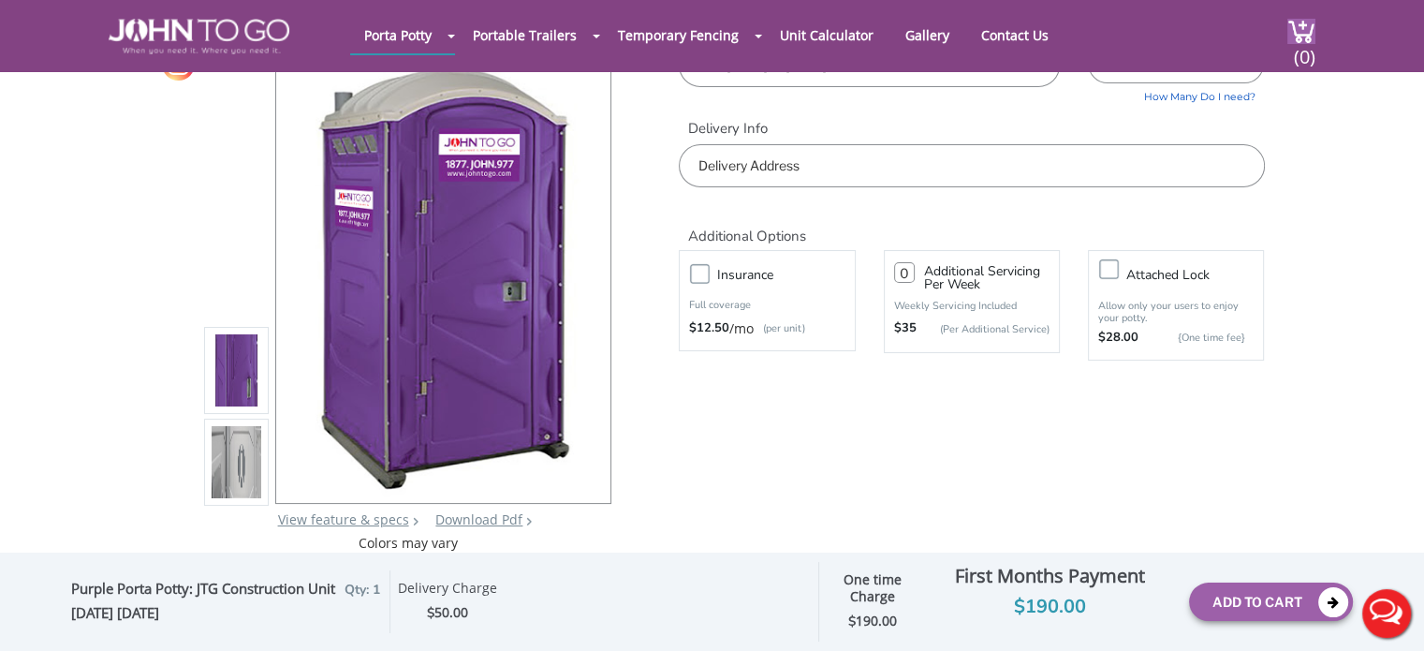
scroll to position [0, 0]
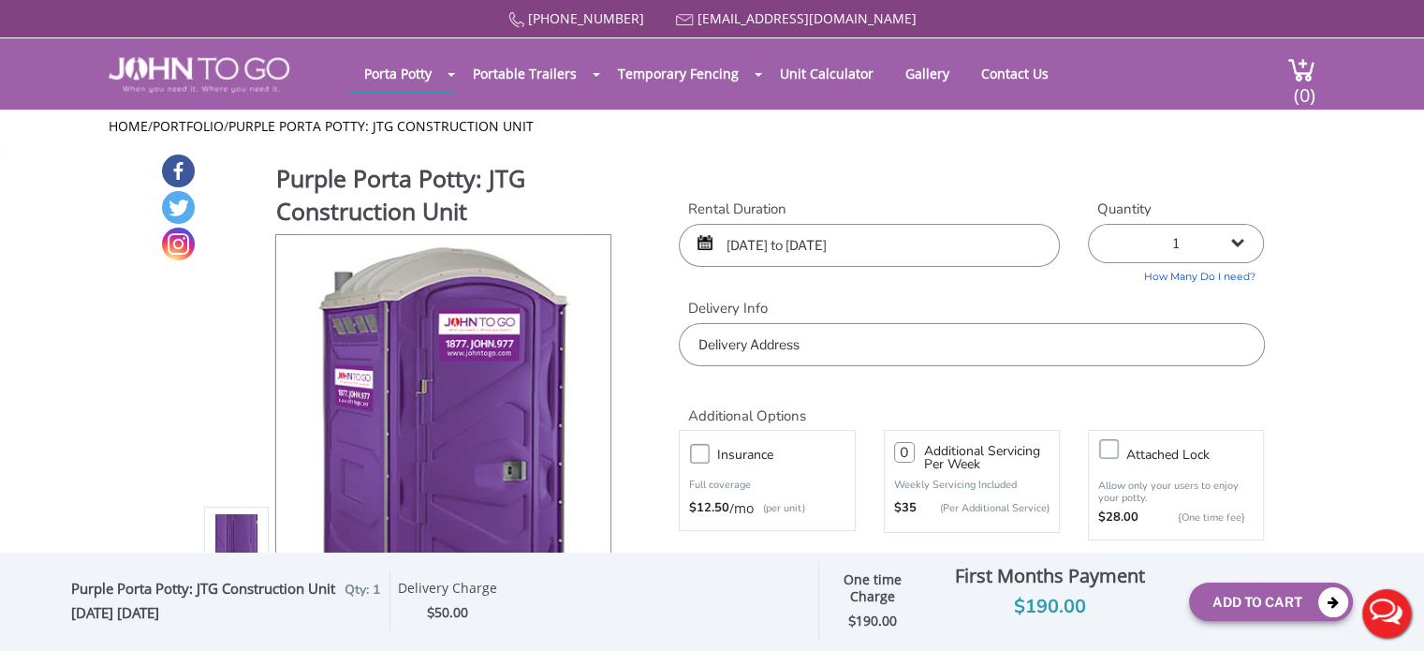
click at [915, 244] on input "09/01/2025 to 09/27/2025" at bounding box center [869, 245] width 381 height 43
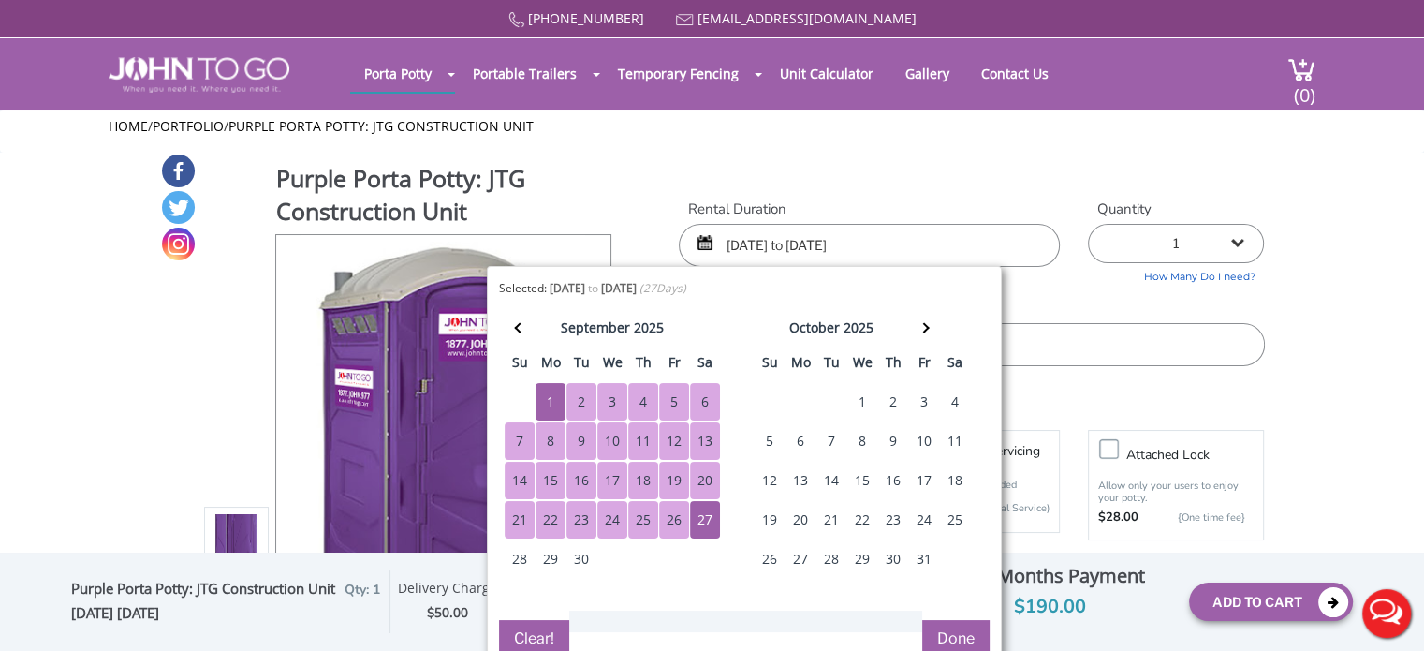
click at [578, 550] on div "30" at bounding box center [581, 558] width 30 height 37
click at [551, 391] on div "1" at bounding box center [550, 401] width 30 height 37
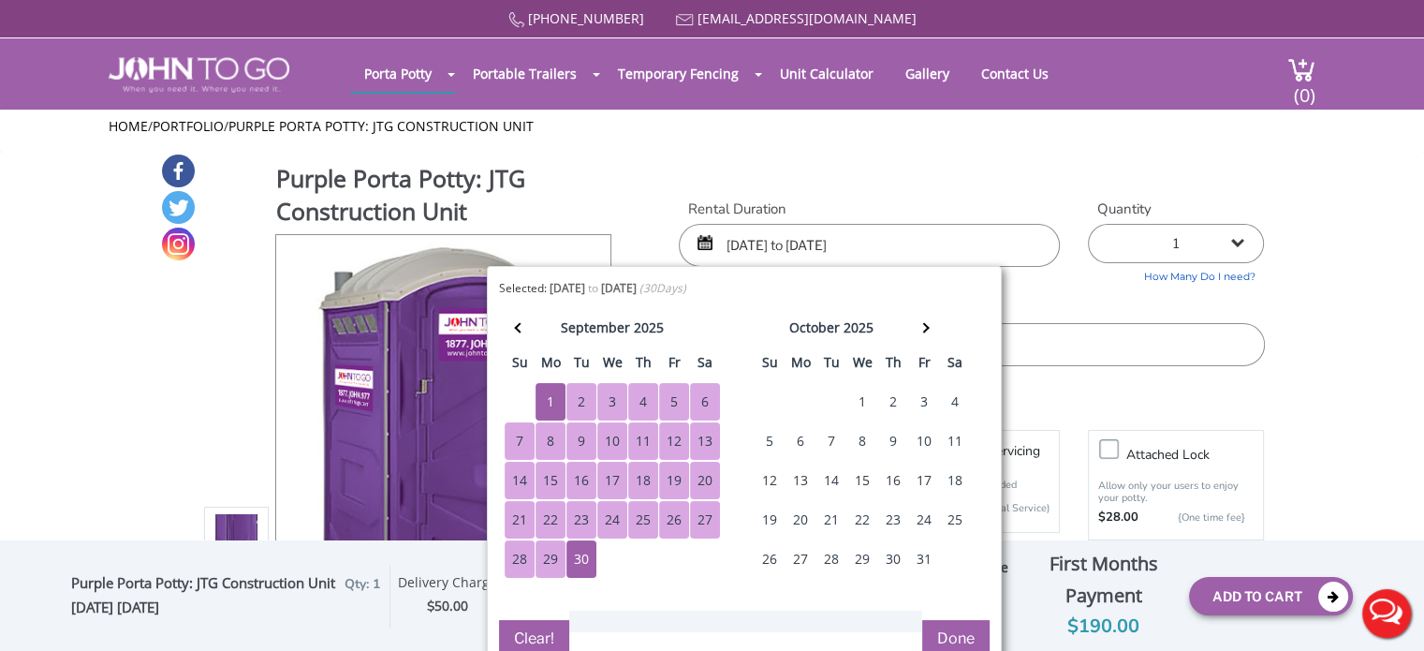
click at [552, 395] on div "1" at bounding box center [550, 401] width 30 height 37
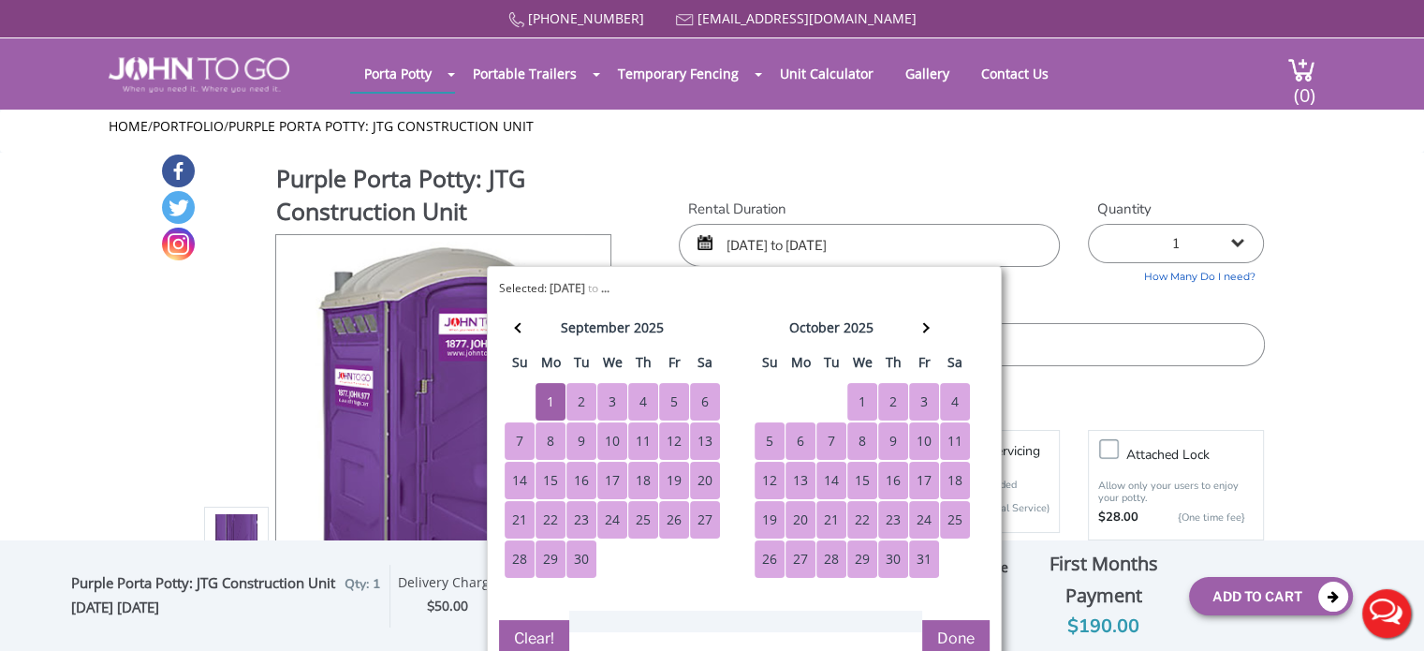
click at [909, 545] on div "31" at bounding box center [924, 558] width 30 height 37
type input "09/01/2025 to 10/31/2025"
click at [953, 637] on button "Done" at bounding box center [955, 638] width 67 height 37
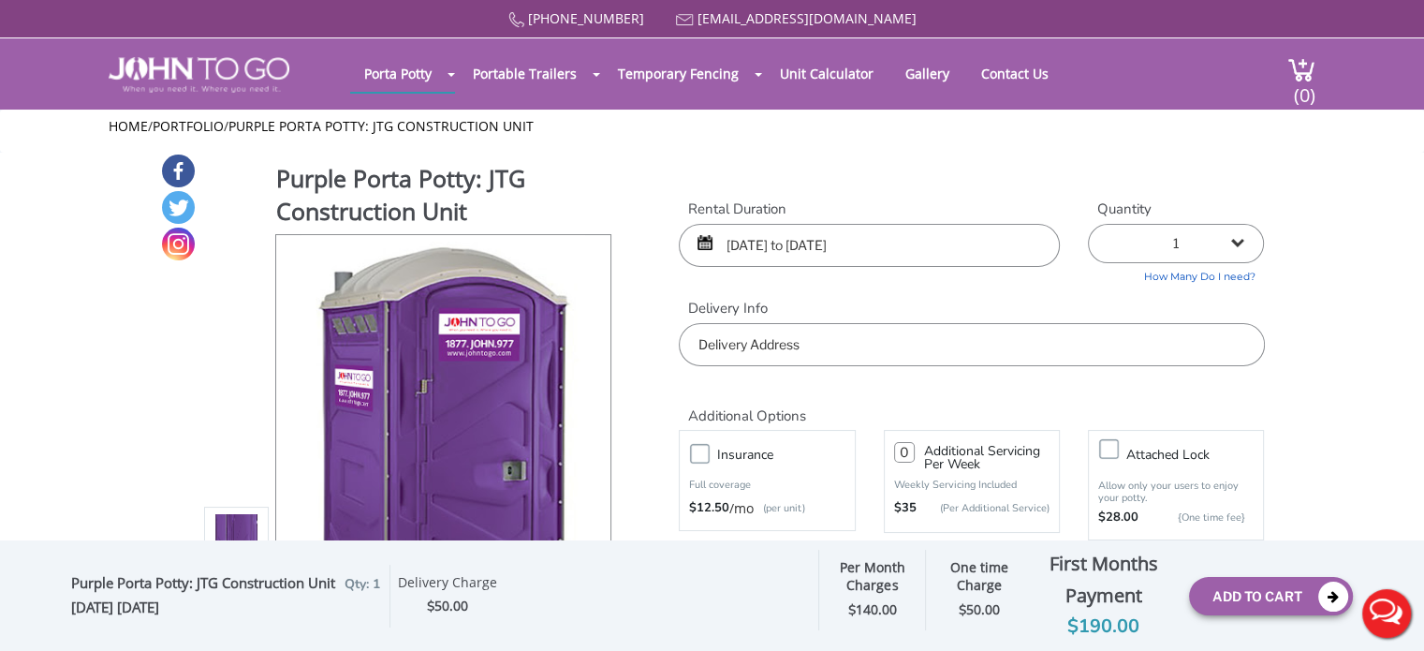
click at [806, 349] on input "text" at bounding box center [971, 344] width 585 height 43
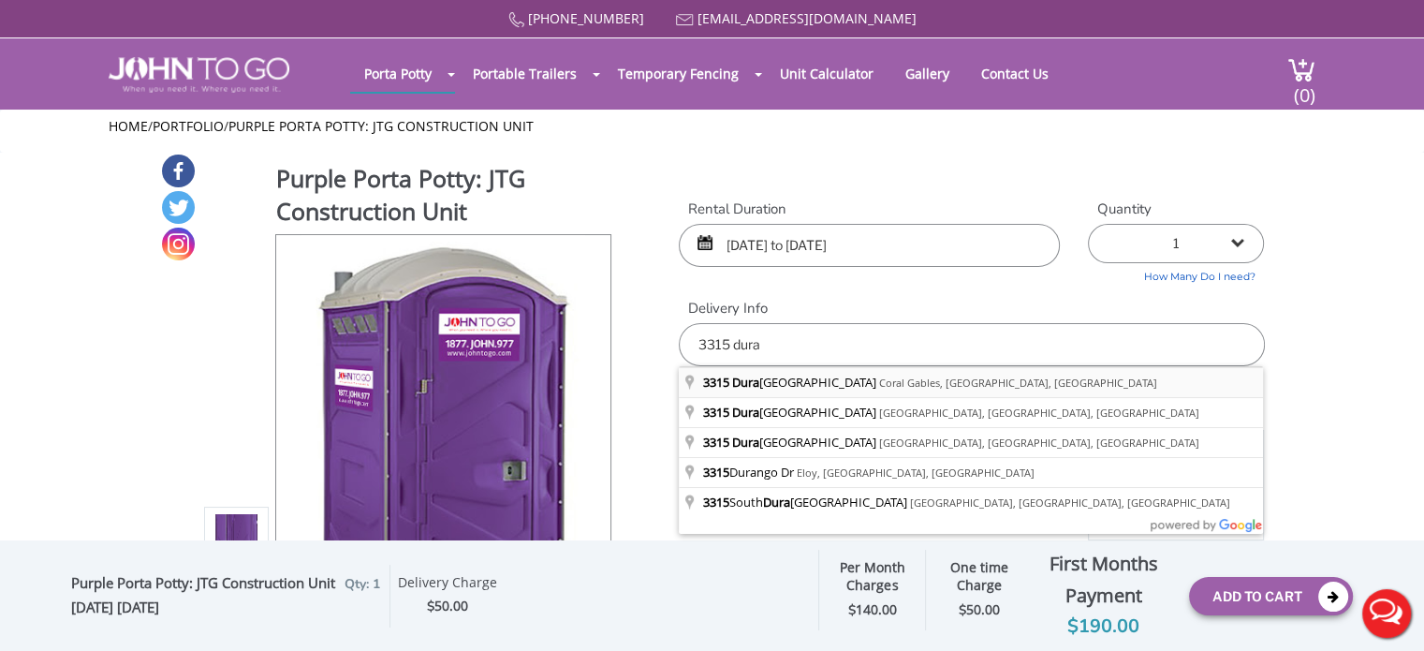
type input "3315 Durango Street, Coral Gables, Flórida, EUA"
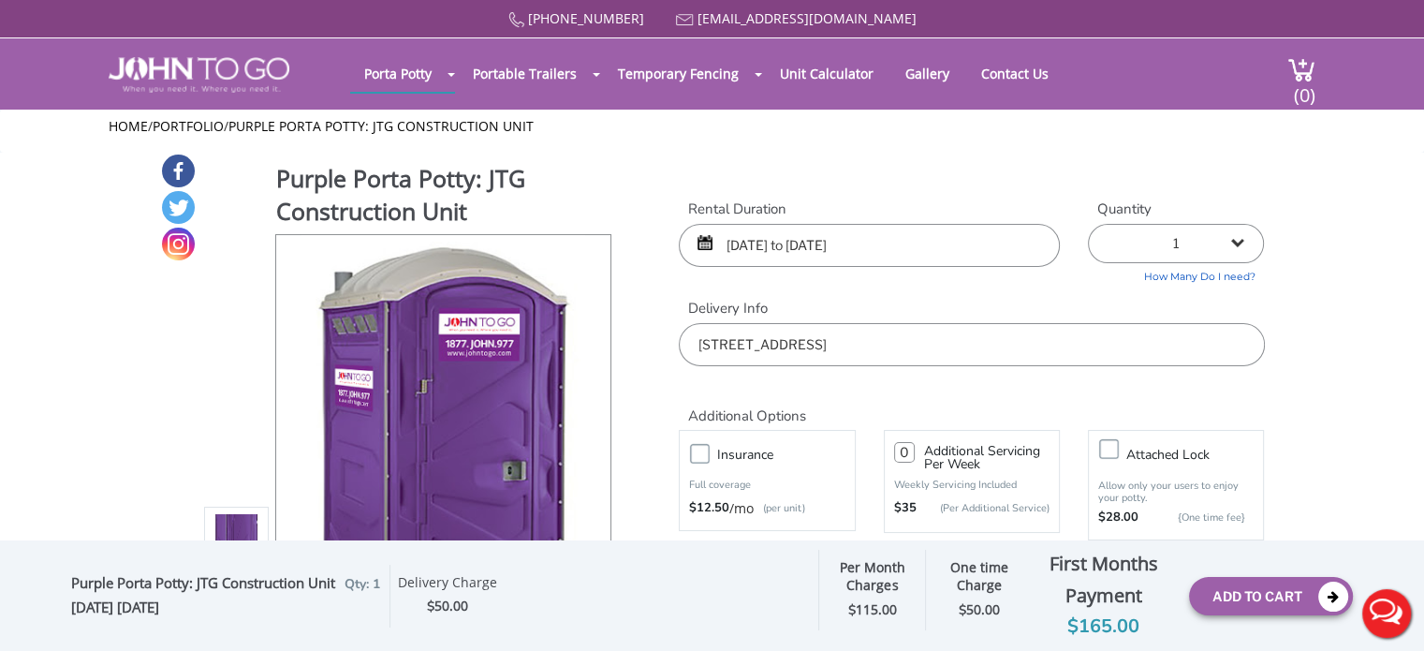
click at [708, 457] on label "Insurance" at bounding box center [785, 454] width 155 height 23
click at [0, 0] on input "Insurance" at bounding box center [0, 0] width 0 height 0
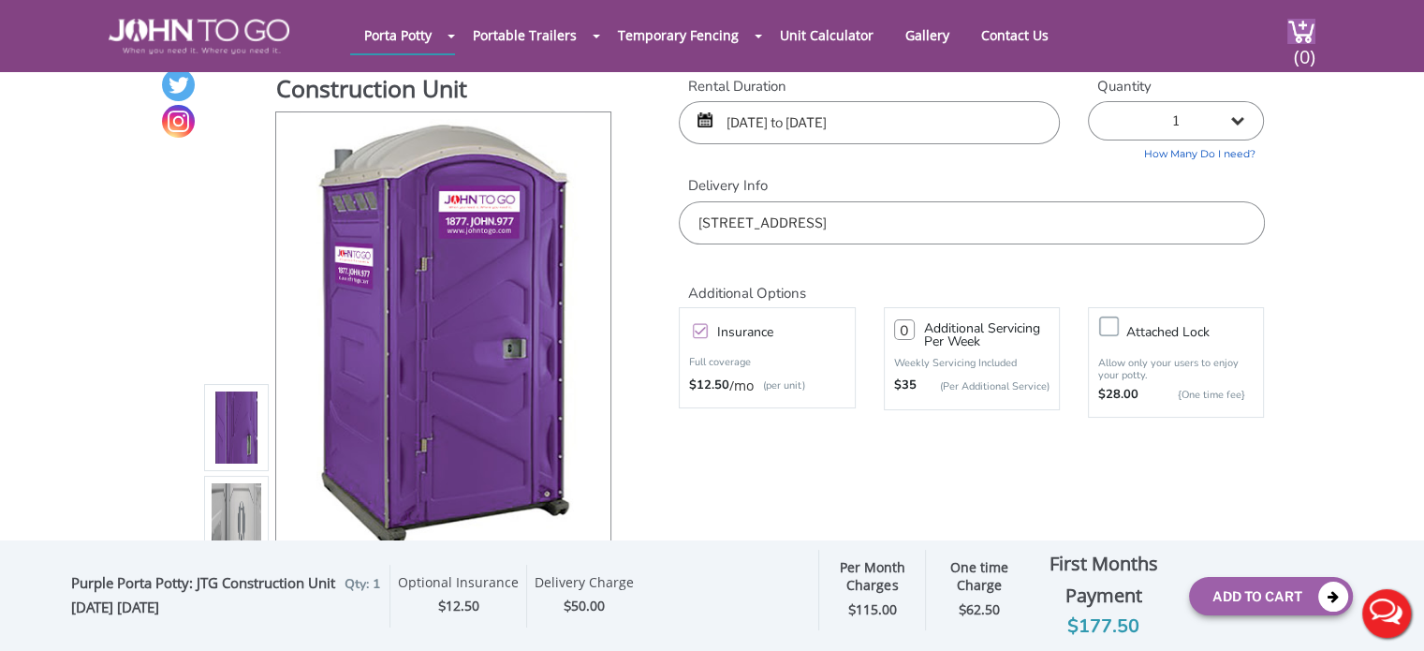
scroll to position [94, 0]
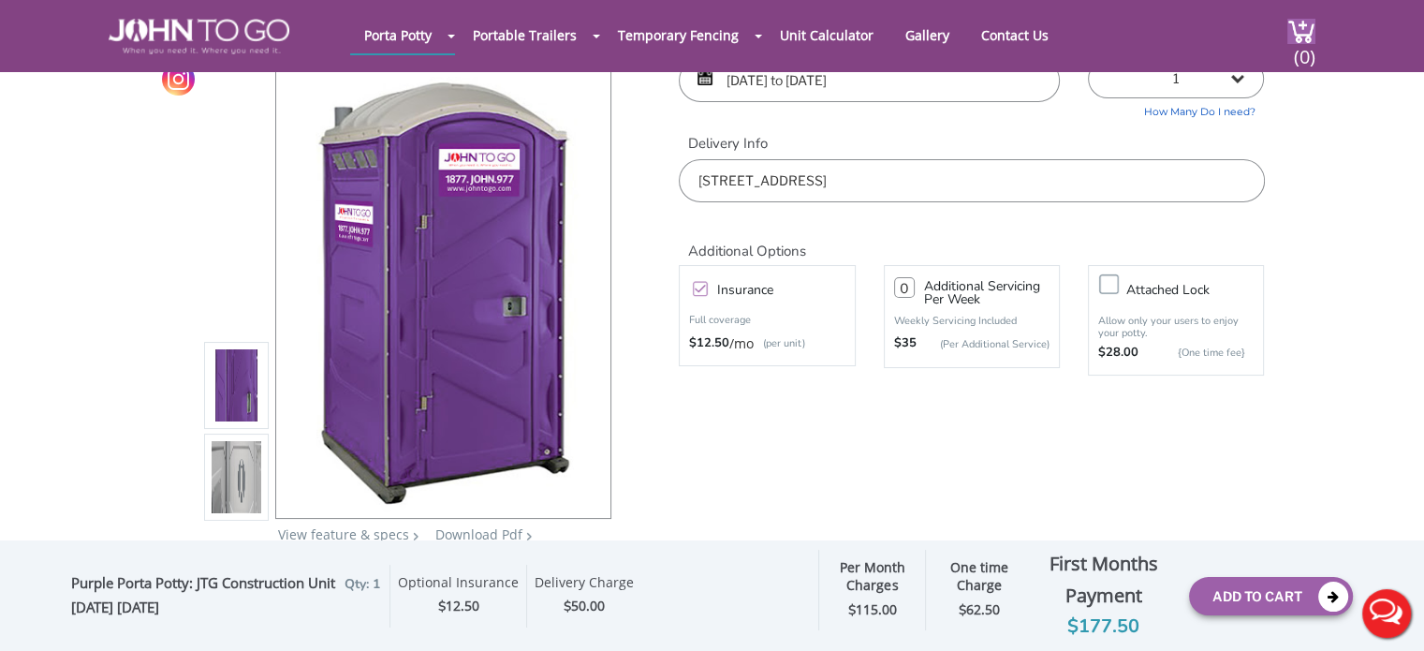
click at [907, 287] on input "number" at bounding box center [904, 287] width 21 height 21
type input "1"
click at [1262, 441] on div "Purple Porta Potty: JTG Construction Unit View feature & specs Download Pdf Pro…" at bounding box center [712, 277] width 1105 height 579
click at [1254, 599] on button "Add To Cart" at bounding box center [1271, 596] width 164 height 38
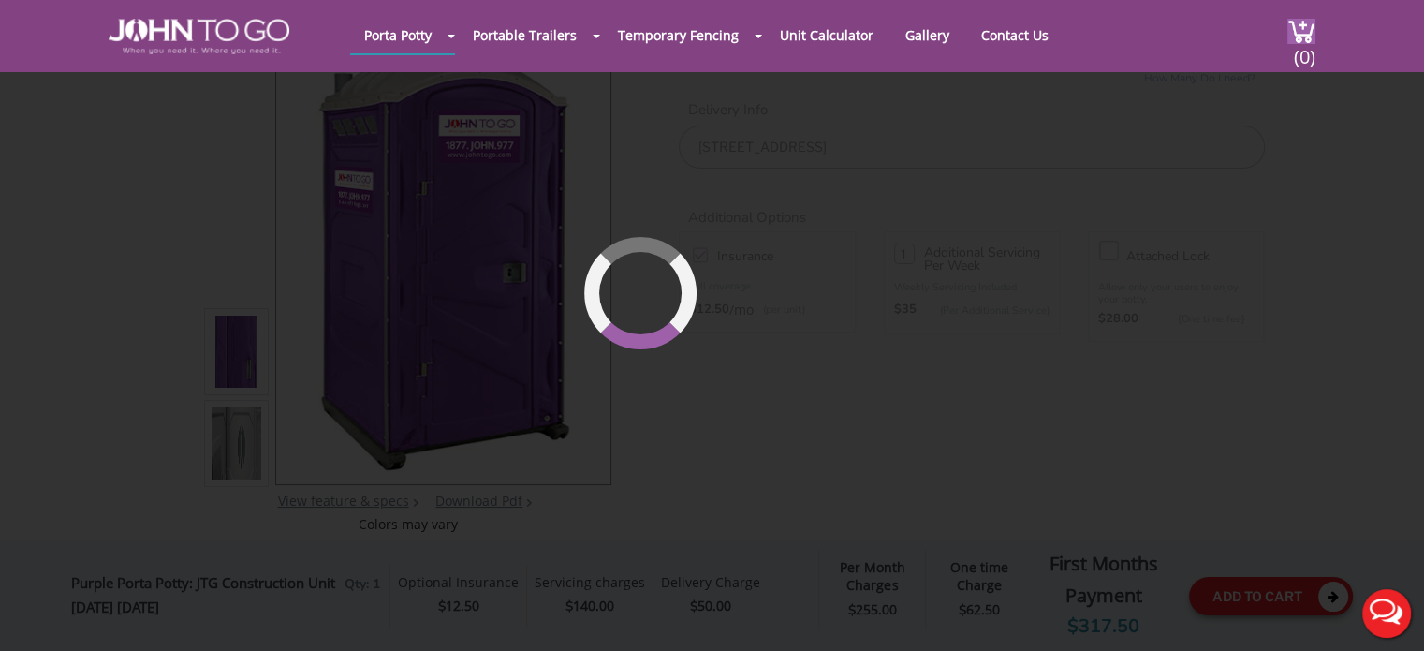
scroll to position [127, 0]
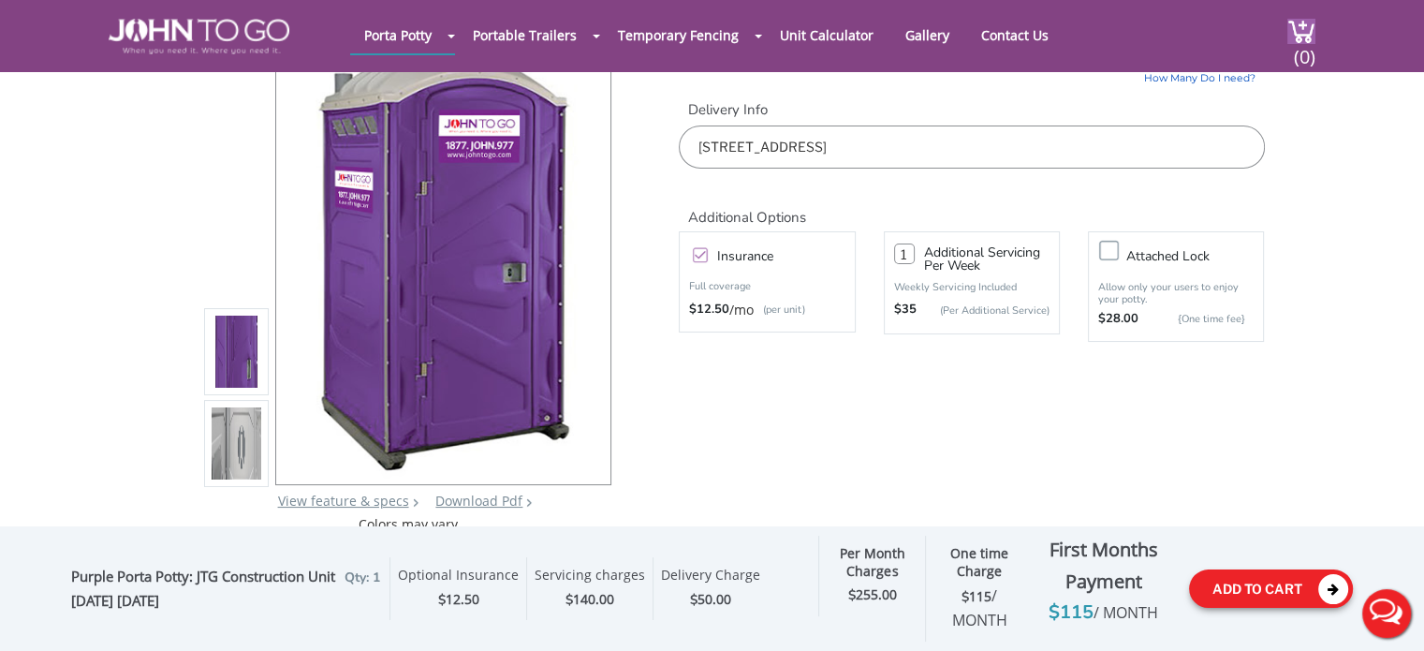
click at [1254, 593] on button "Add To Cart" at bounding box center [1271, 588] width 164 height 38
click at [1303, 22] on img at bounding box center [1301, 31] width 28 height 25
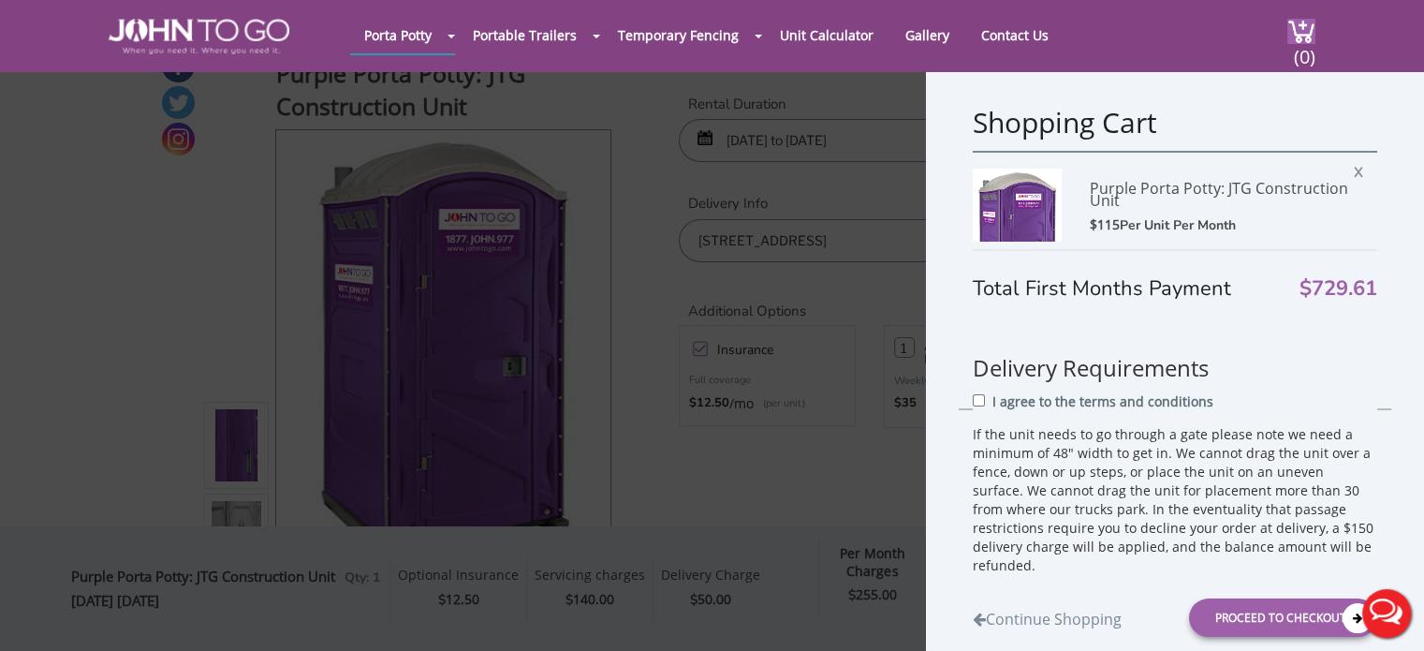
scroll to position [94, 0]
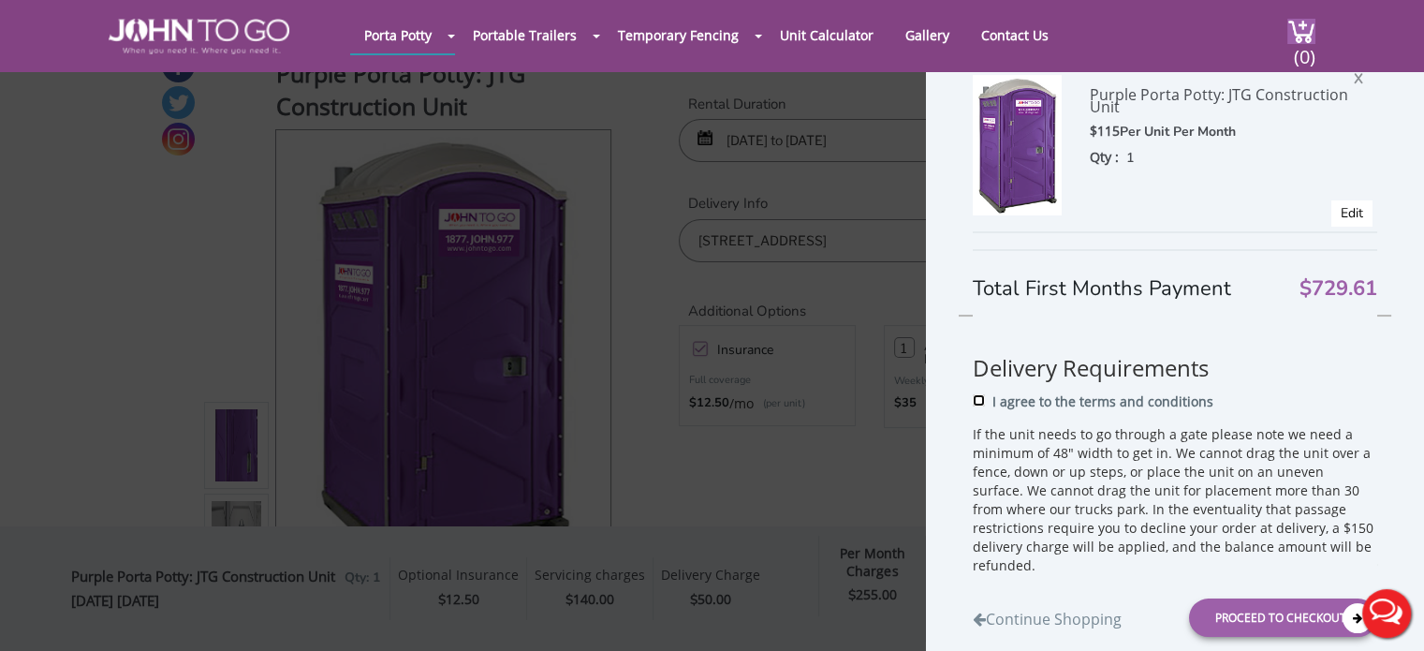
click at [978, 400] on input "I agree to the terms and conditions" at bounding box center [979, 399] width 12 height 12
checkbox input "true"
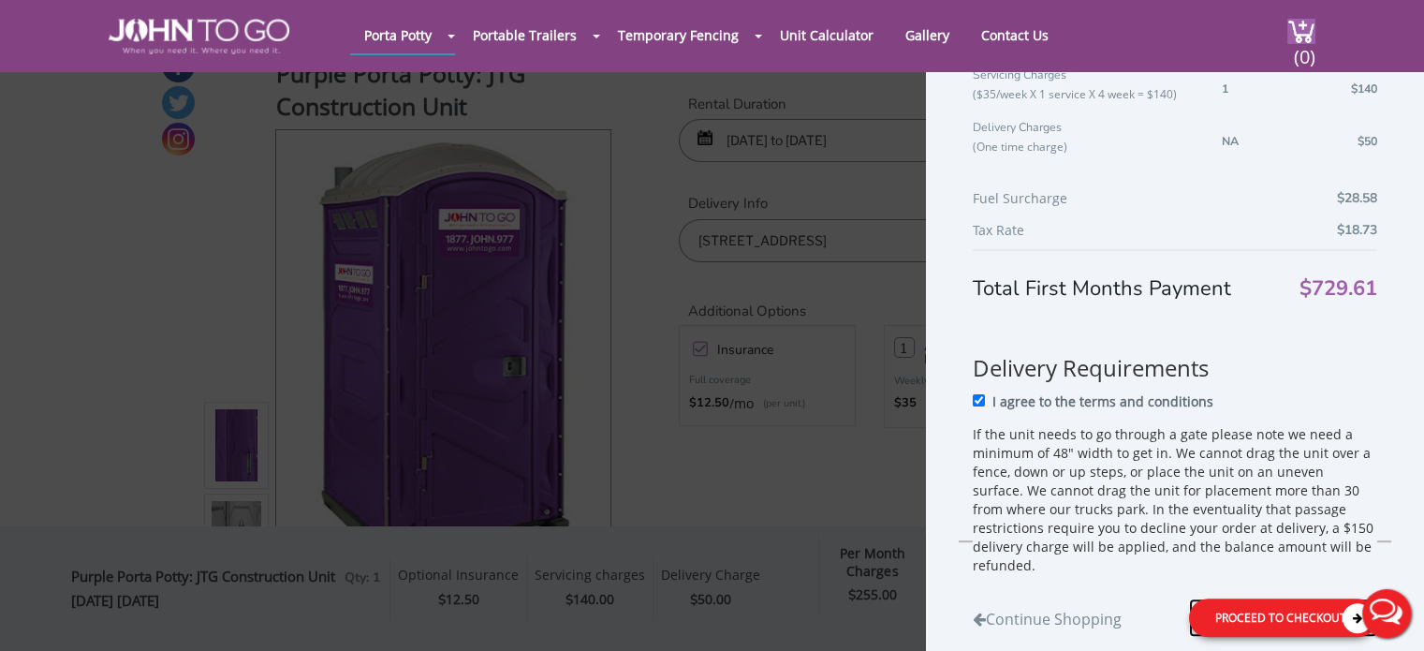
click at [1297, 602] on div "Proceed to Checkout" at bounding box center [1283, 616] width 188 height 38
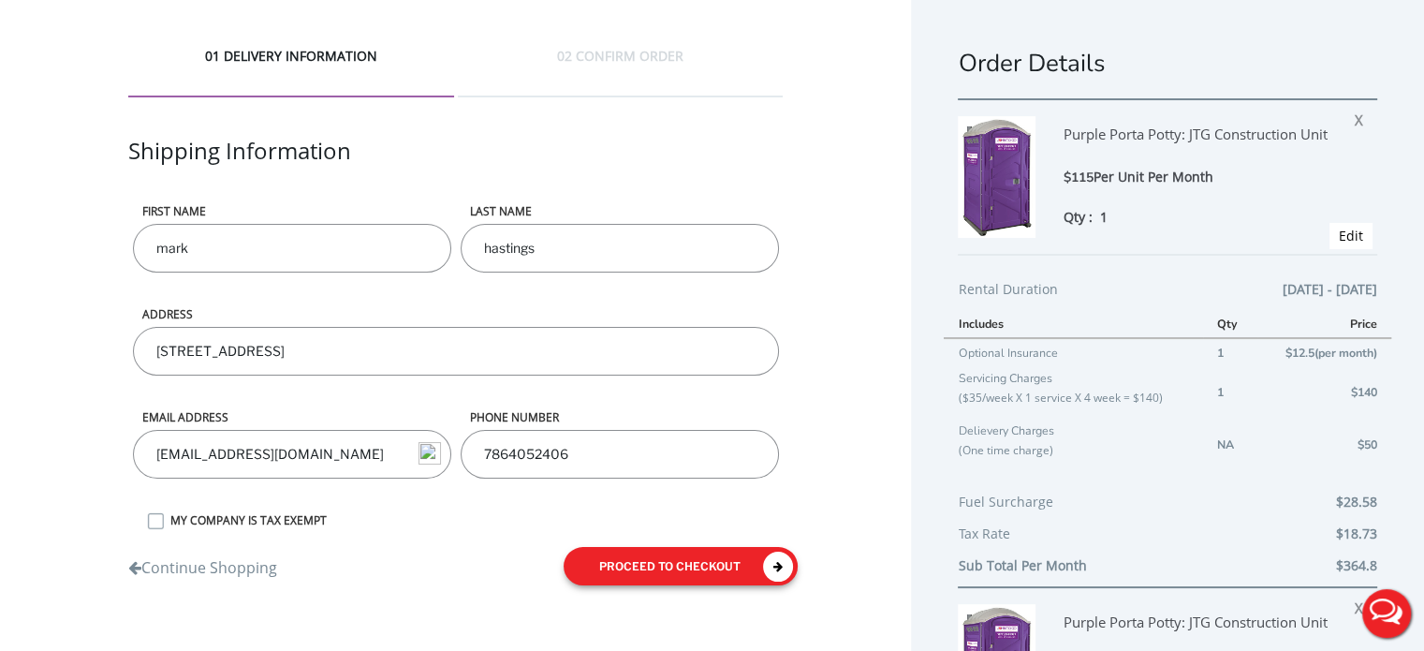
click at [659, 556] on button "proceed to checkout" at bounding box center [681, 566] width 234 height 38
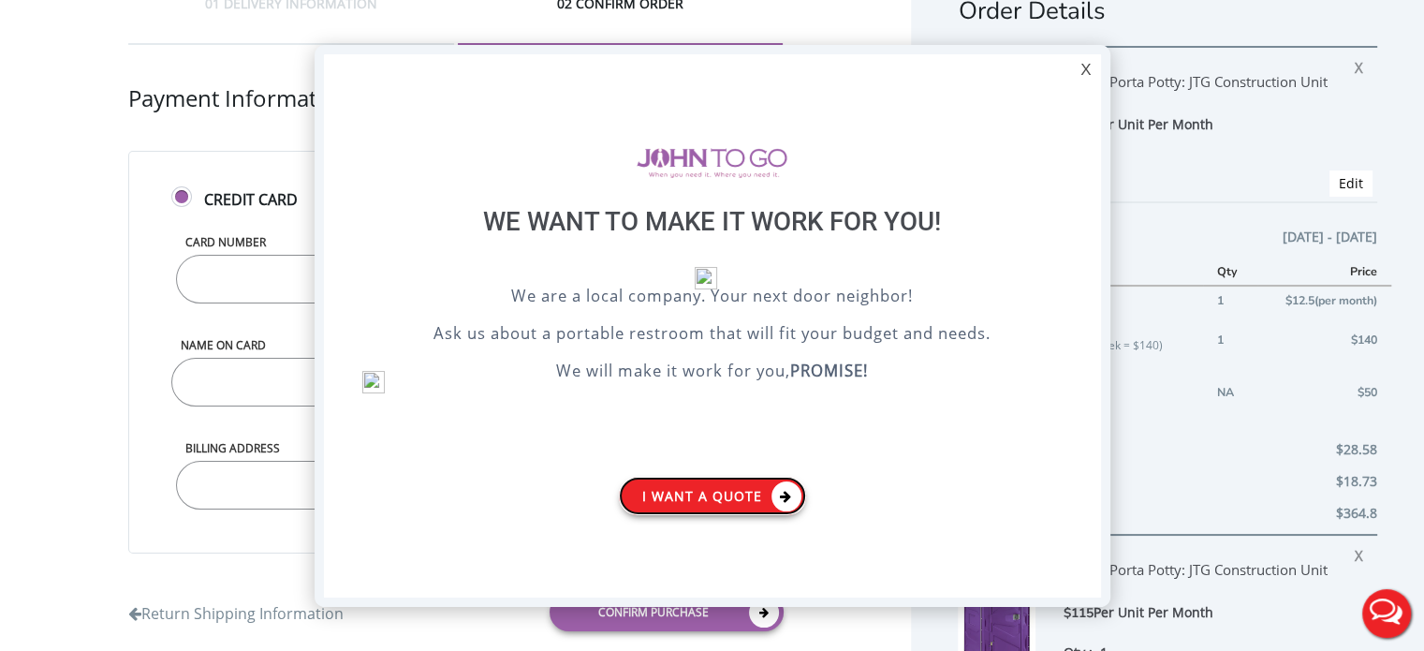
click at [708, 490] on link "I want a Quote" at bounding box center [712, 495] width 187 height 38
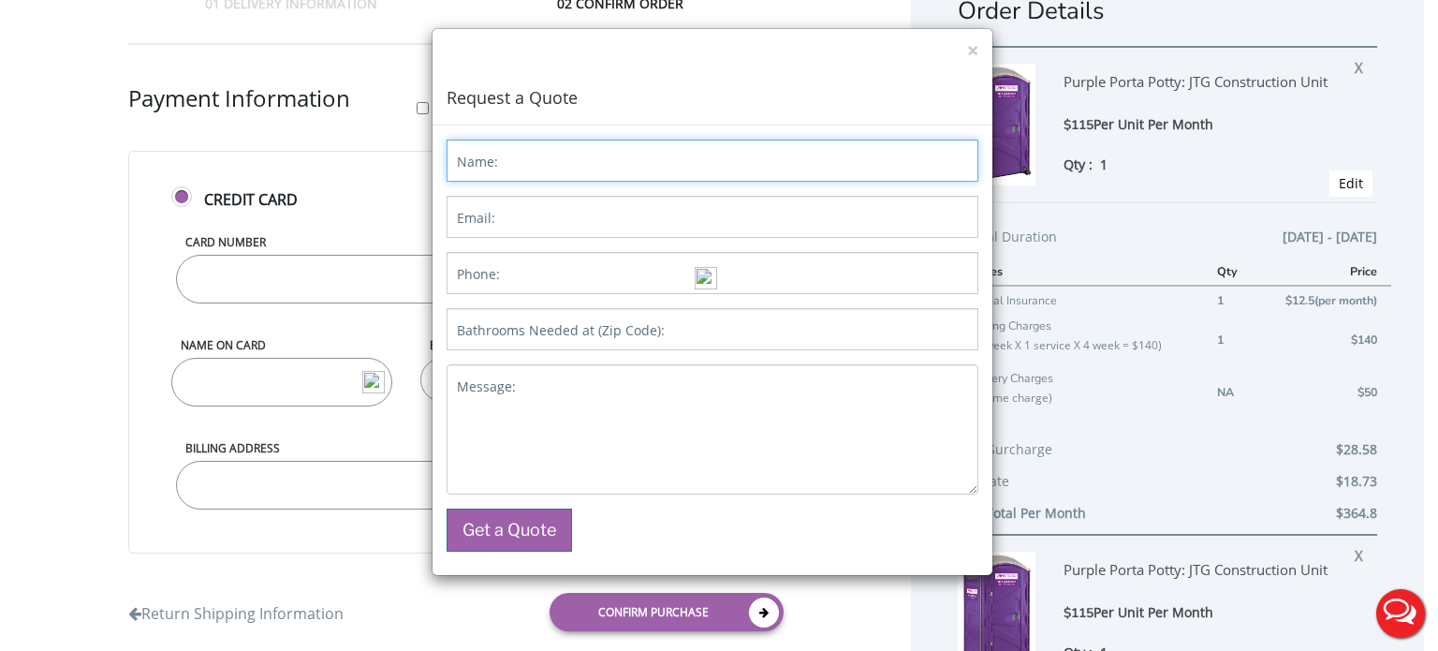
click at [521, 167] on input "Name:" at bounding box center [713, 160] width 532 height 42
type input "MARK ANTHONY DA COSTA HASTINGS"
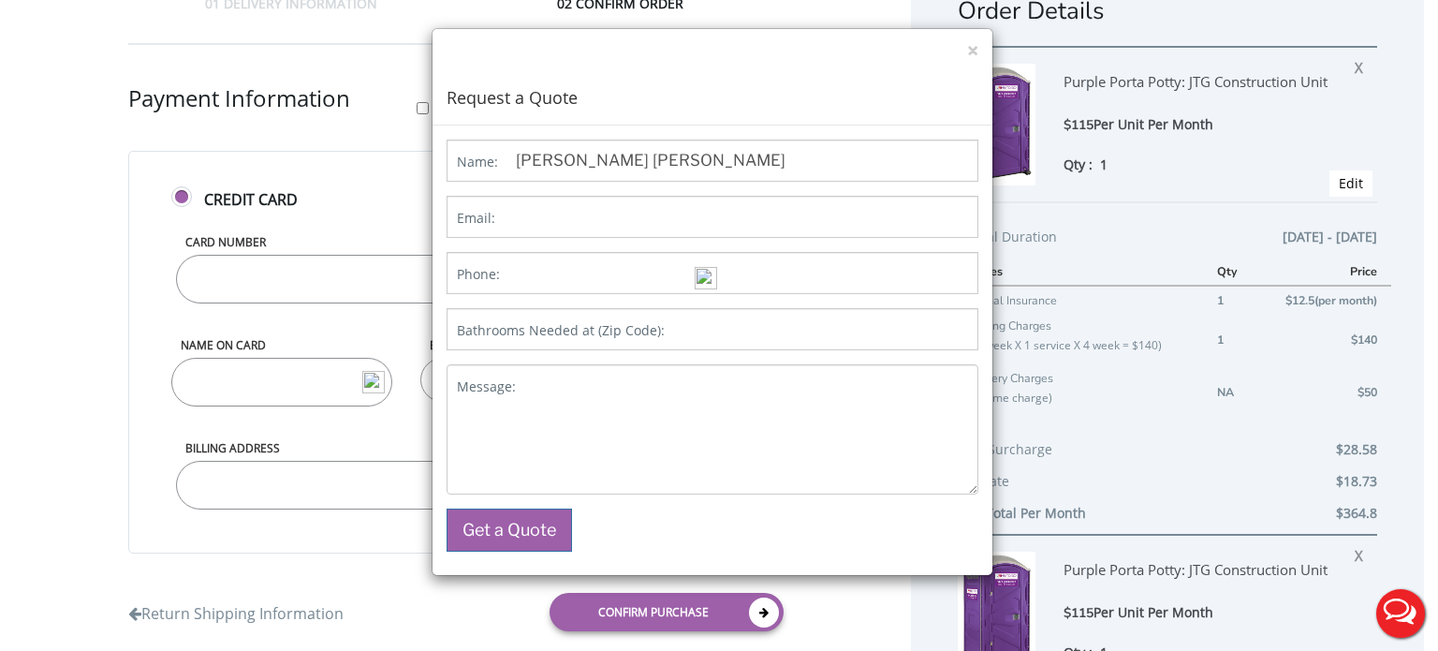
type input "[EMAIL_ADDRESS][DOMAIN_NAME]"
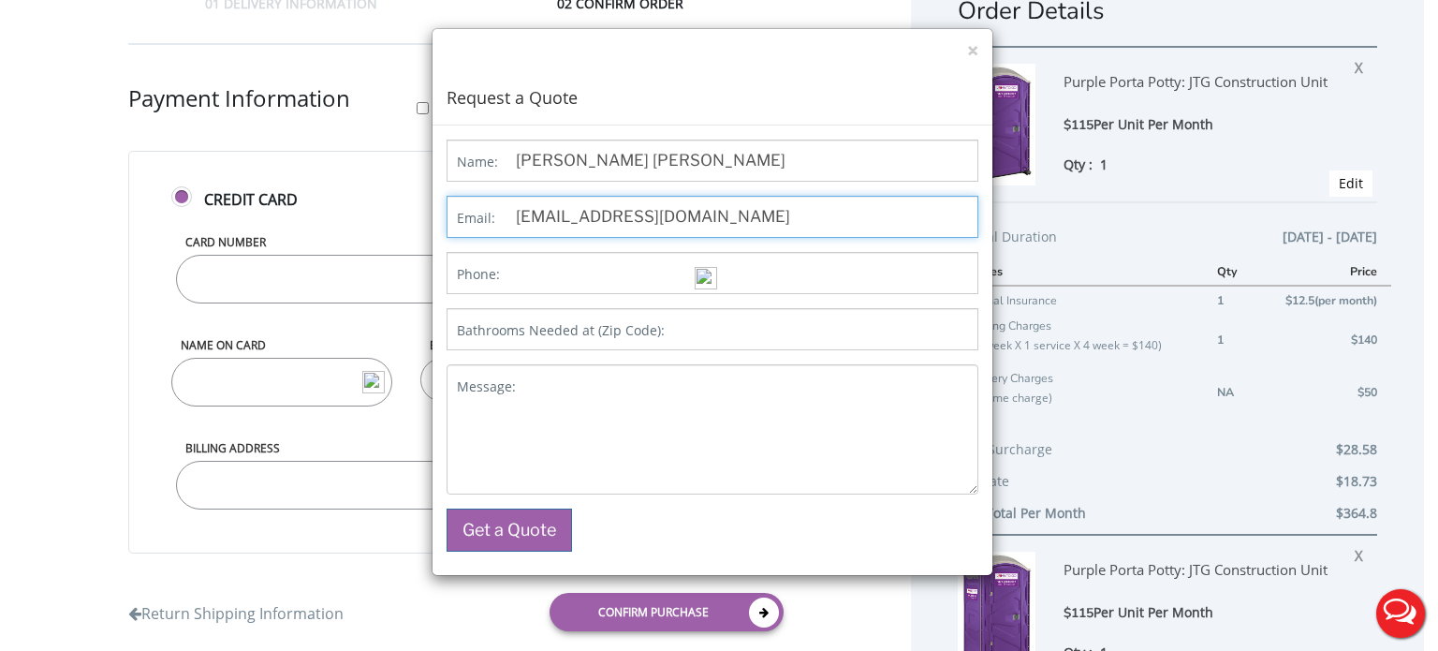
type input "7864052406"
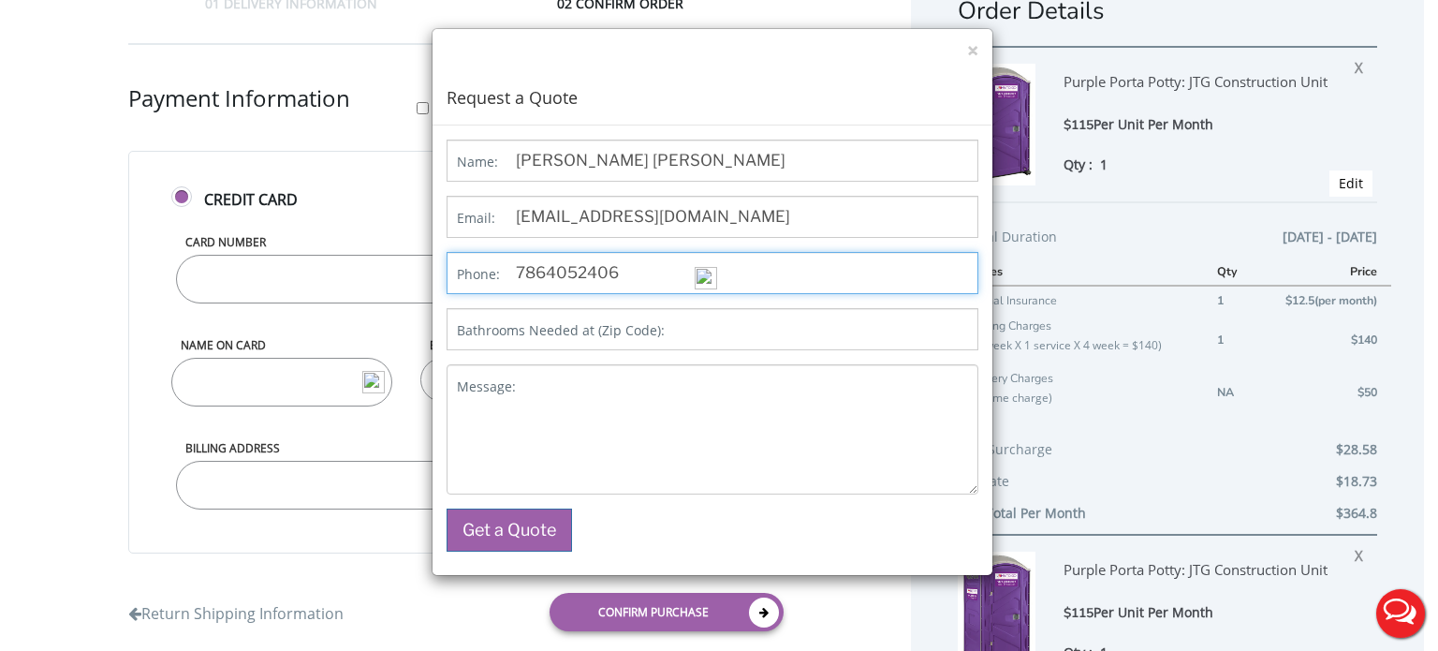
type input "33134"
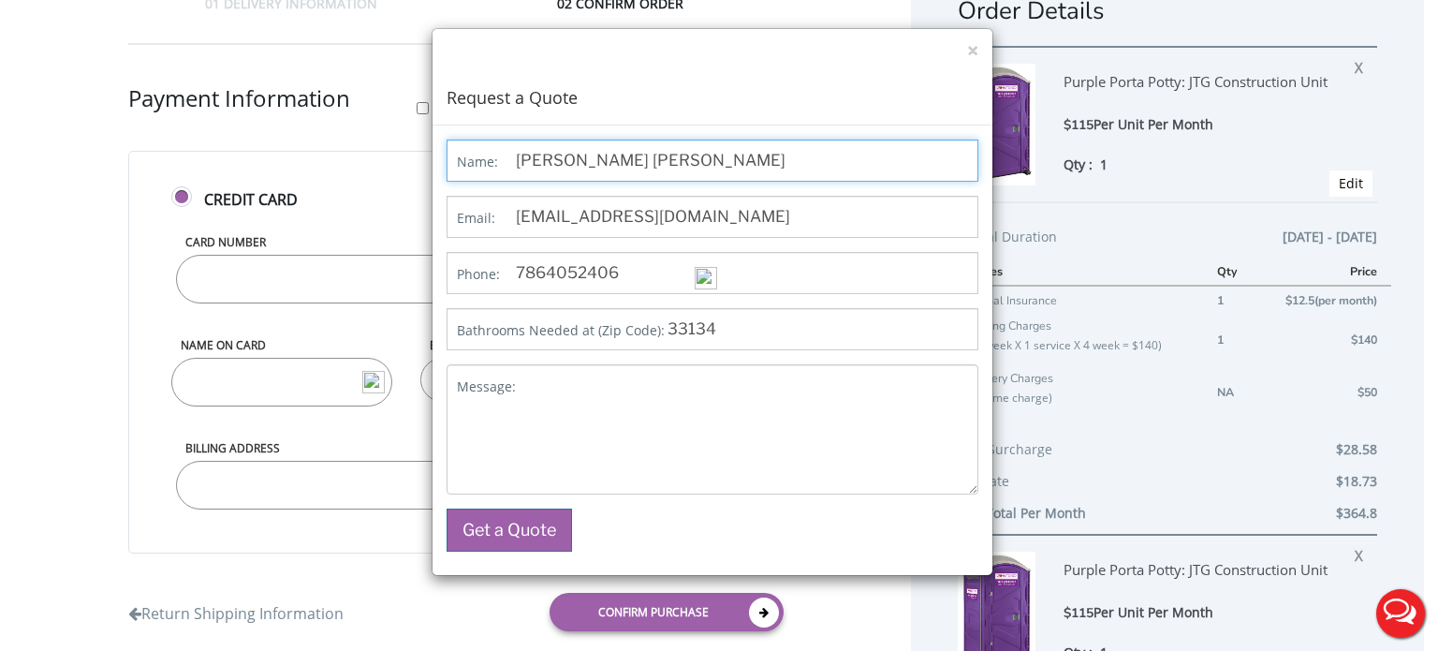
click at [733, 158] on input "MARK ANTHONY DA COSTA HASTINGS" at bounding box center [713, 160] width 532 height 42
type input "MARK ANTHONY HASTINGS"
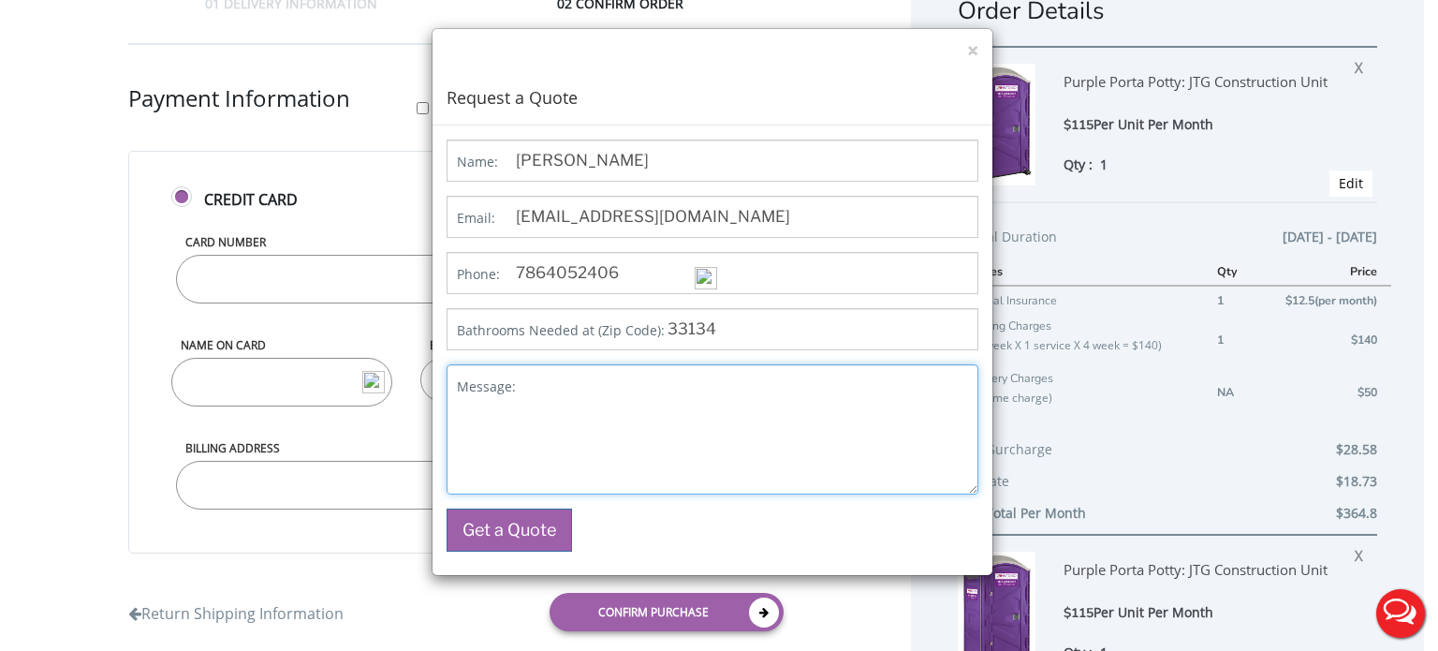
click at [559, 385] on textarea "Message:" at bounding box center [713, 429] width 532 height 130
drag, startPoint x: 1094, startPoint y: 97, endPoint x: 1060, endPoint y: 81, distance: 38.1
click at [1060, 81] on div "× Request a Quote Name: MARK ANTHONY HASTINGS Email: mark@donaclara.com.br Phon…" at bounding box center [719, 325] width 1438 height 651
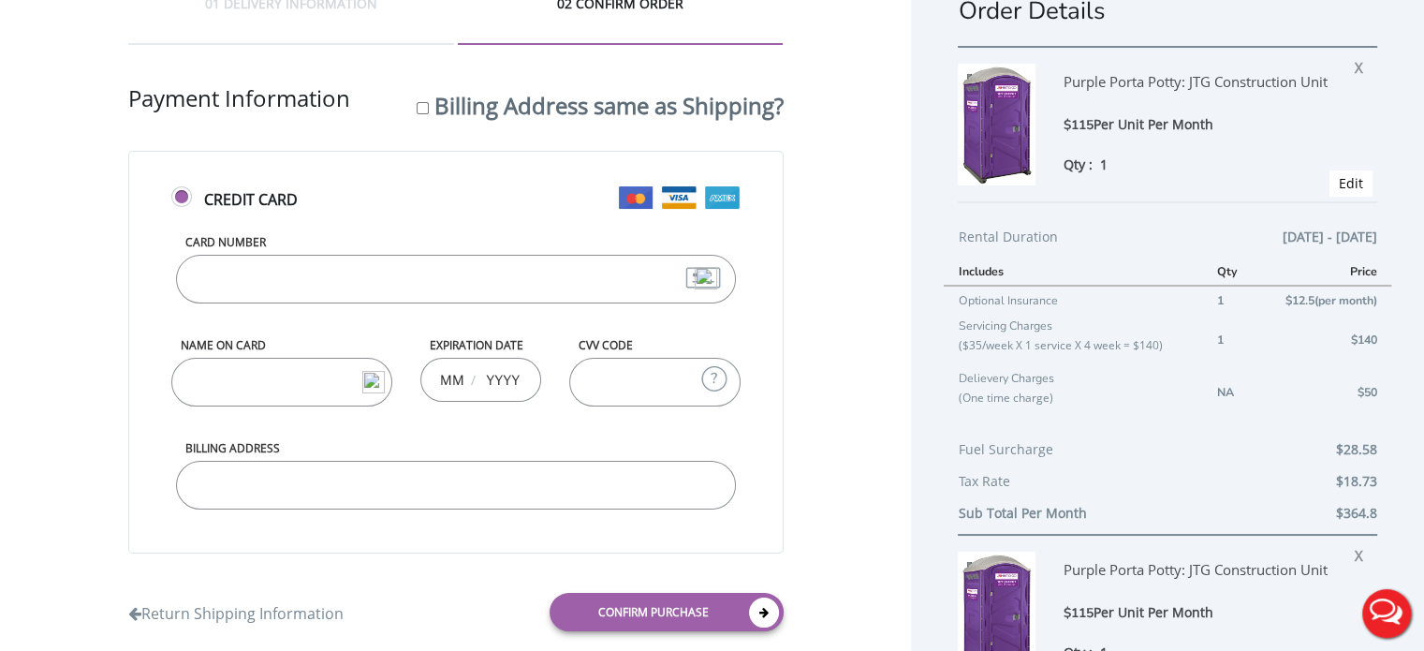
click at [1369, 605] on button "Live Chat" at bounding box center [1386, 613] width 75 height 75
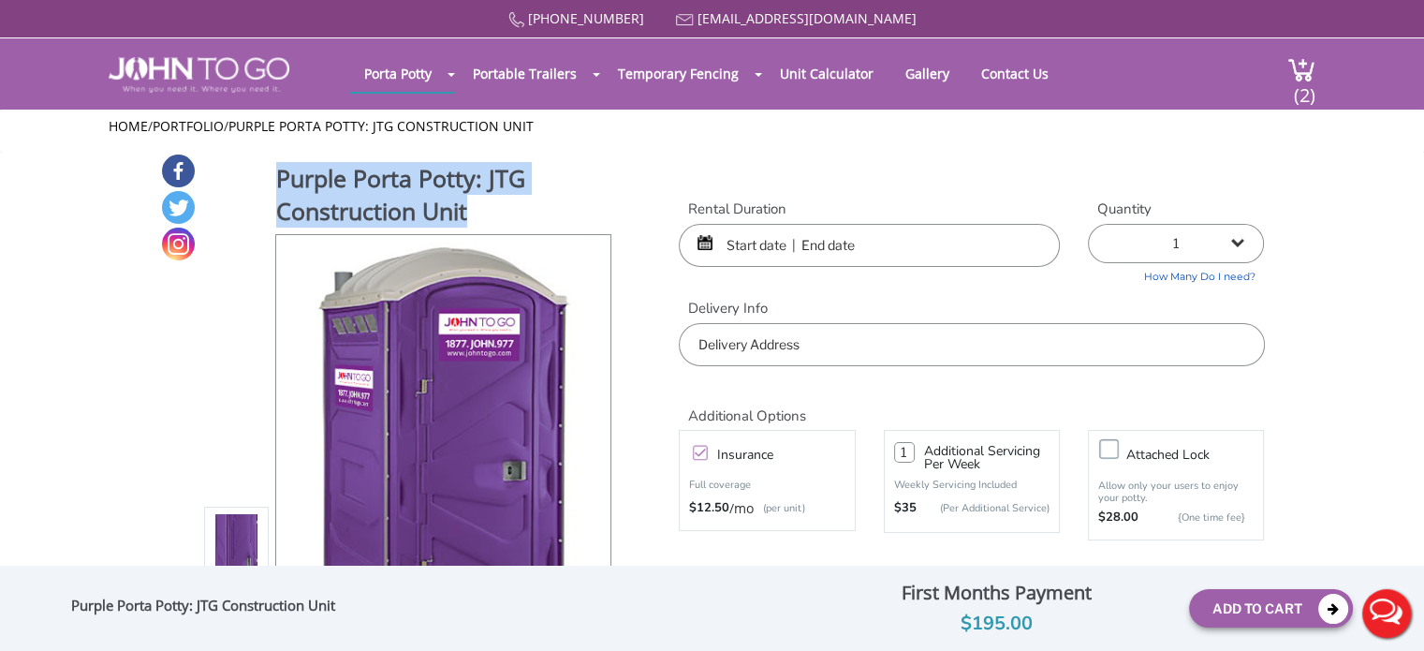
drag, startPoint x: 474, startPoint y: 207, endPoint x: 261, endPoint y: 191, distance: 213.1
click at [261, 191] on div "Purple Porta Potty: JTG Construction Unit View feature & specs Download Pdf Pro…" at bounding box center [408, 447] width 409 height 570
copy h1 "Purple Porta Potty: JTG Construction Unit"
click at [1385, 613] on button "Live Chat" at bounding box center [1386, 613] width 75 height 75
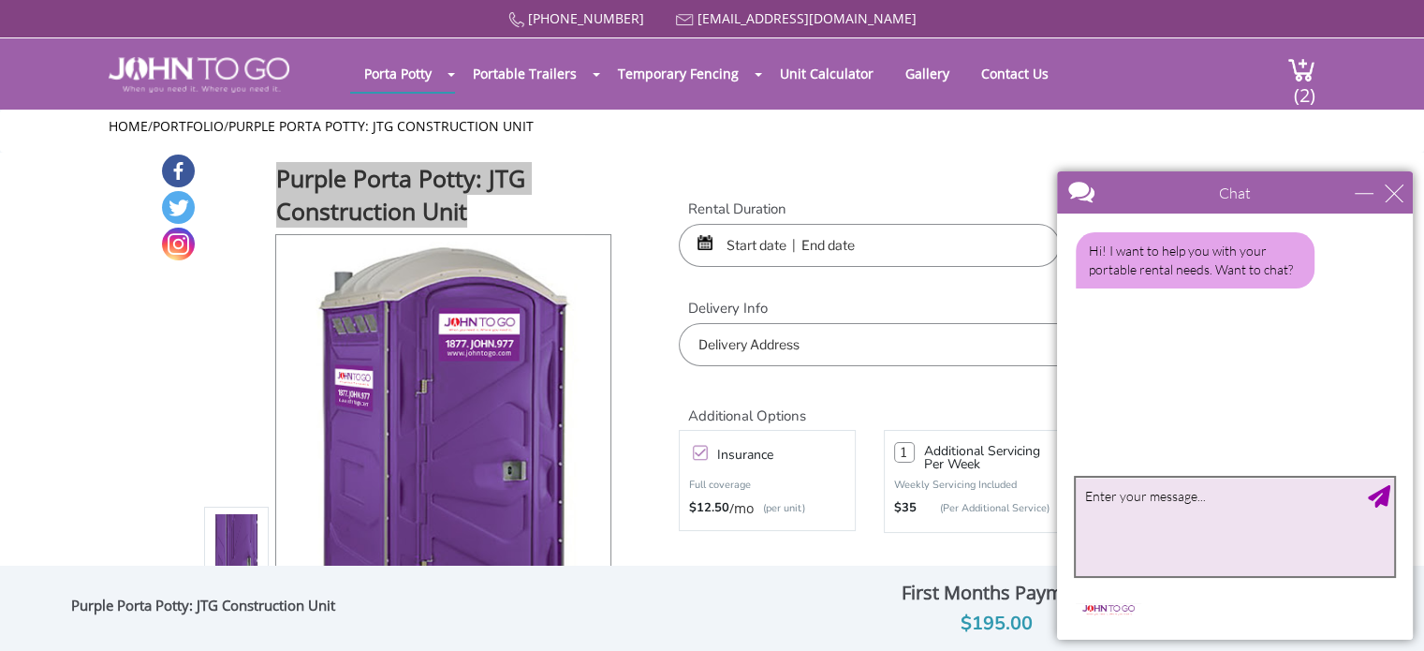
click at [1096, 504] on textarea "type your message" at bounding box center [1235, 526] width 318 height 98
click at [1293, 495] on textarea "Purple Porta Potty: JTG Construction Unit" at bounding box center [1235, 526] width 318 height 98
type textarea "Purple Porta Potty: JTG Construction one Unit"
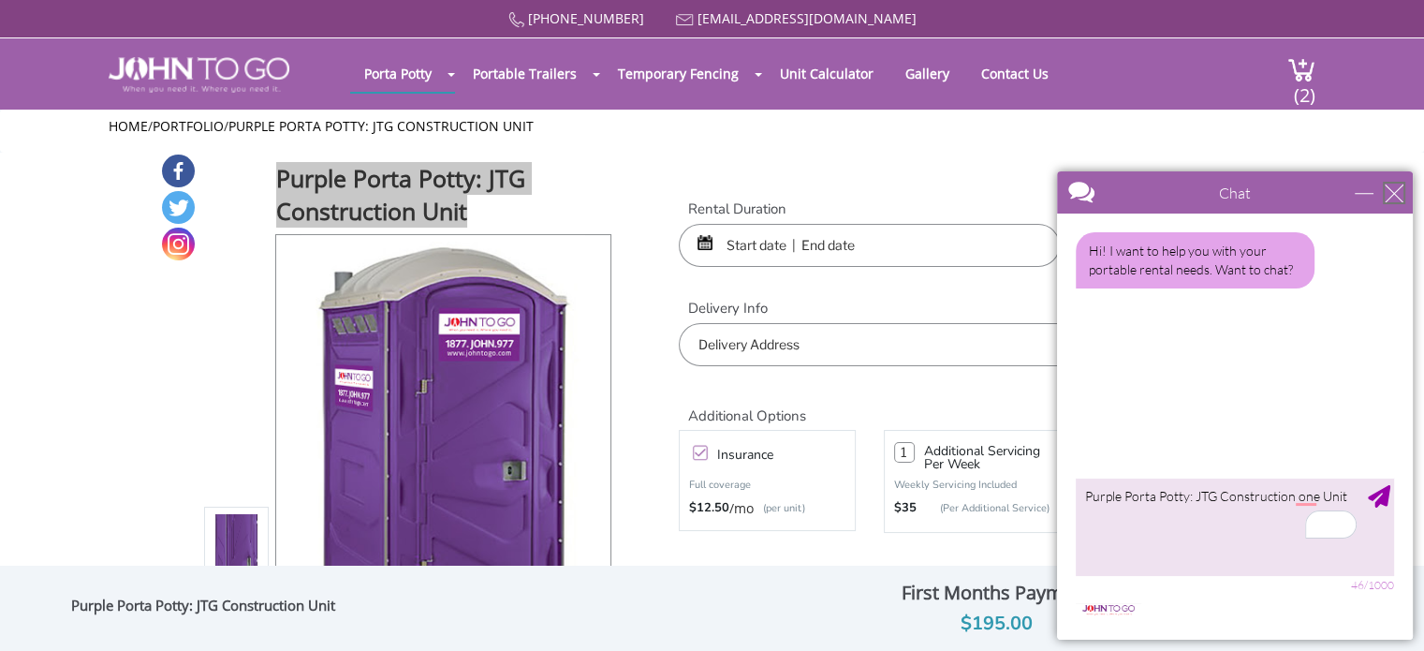
click at [1391, 190] on div "close" at bounding box center [1393, 192] width 19 height 19
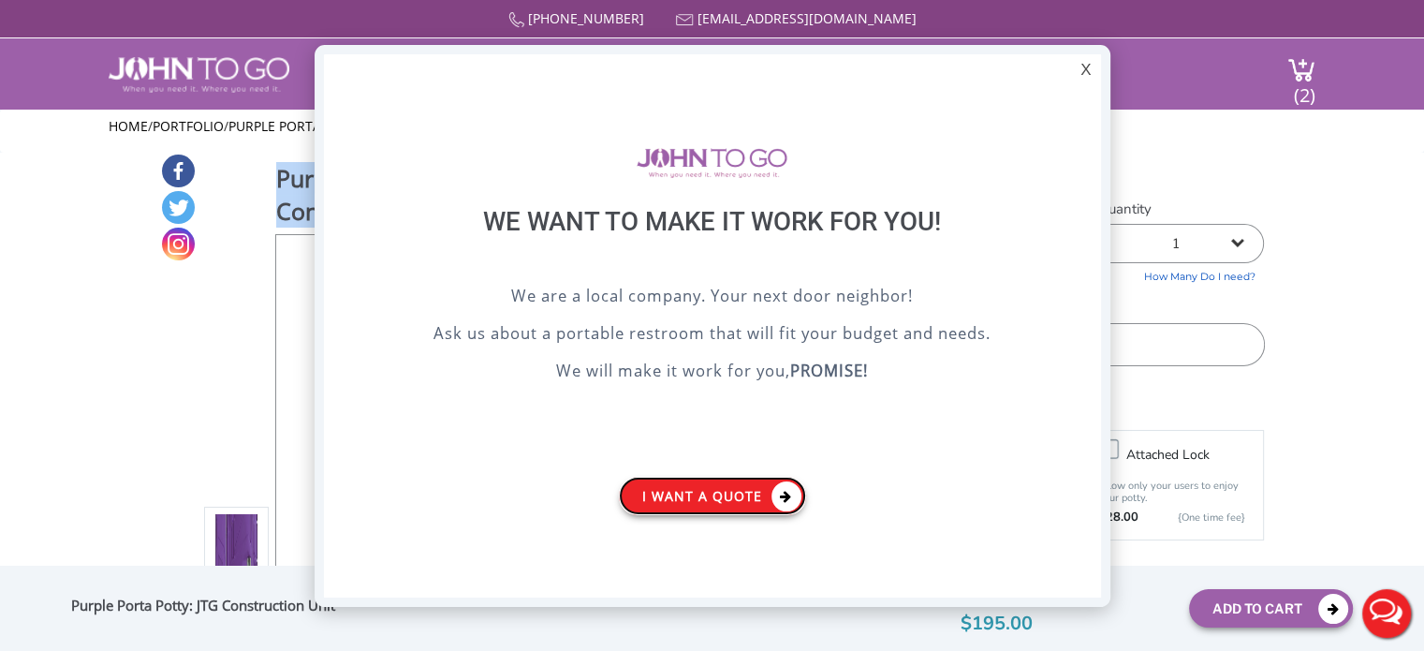
click at [667, 493] on link "I want a Quote" at bounding box center [712, 495] width 187 height 38
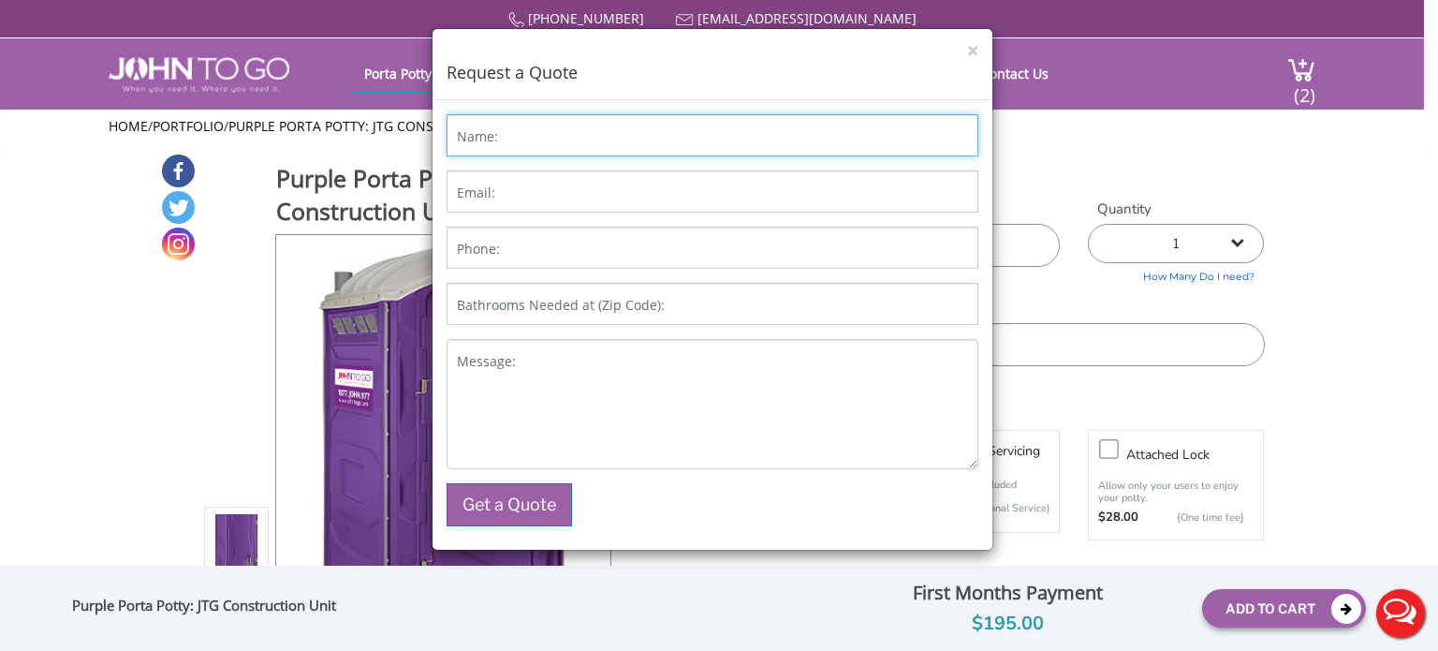
click at [508, 139] on input "Name:" at bounding box center [713, 135] width 532 height 42
type input "[PERSON_NAME]"
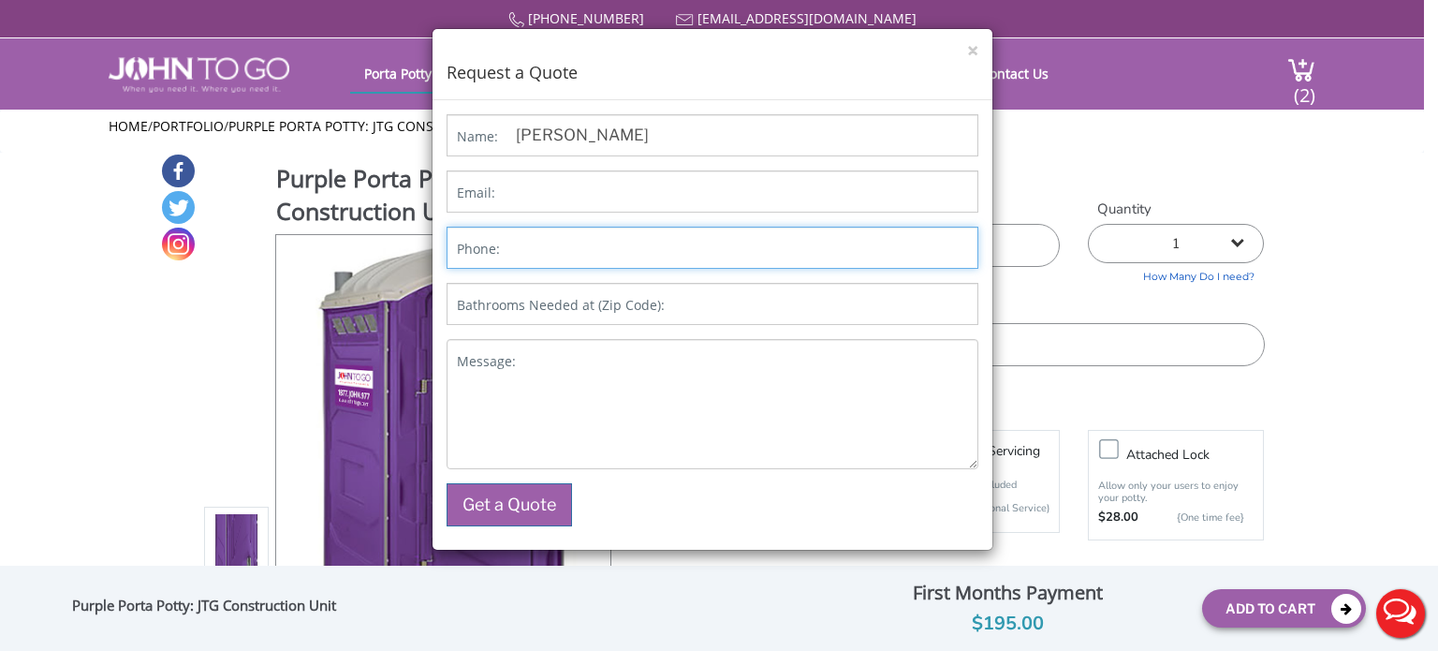
type input "7864052406"
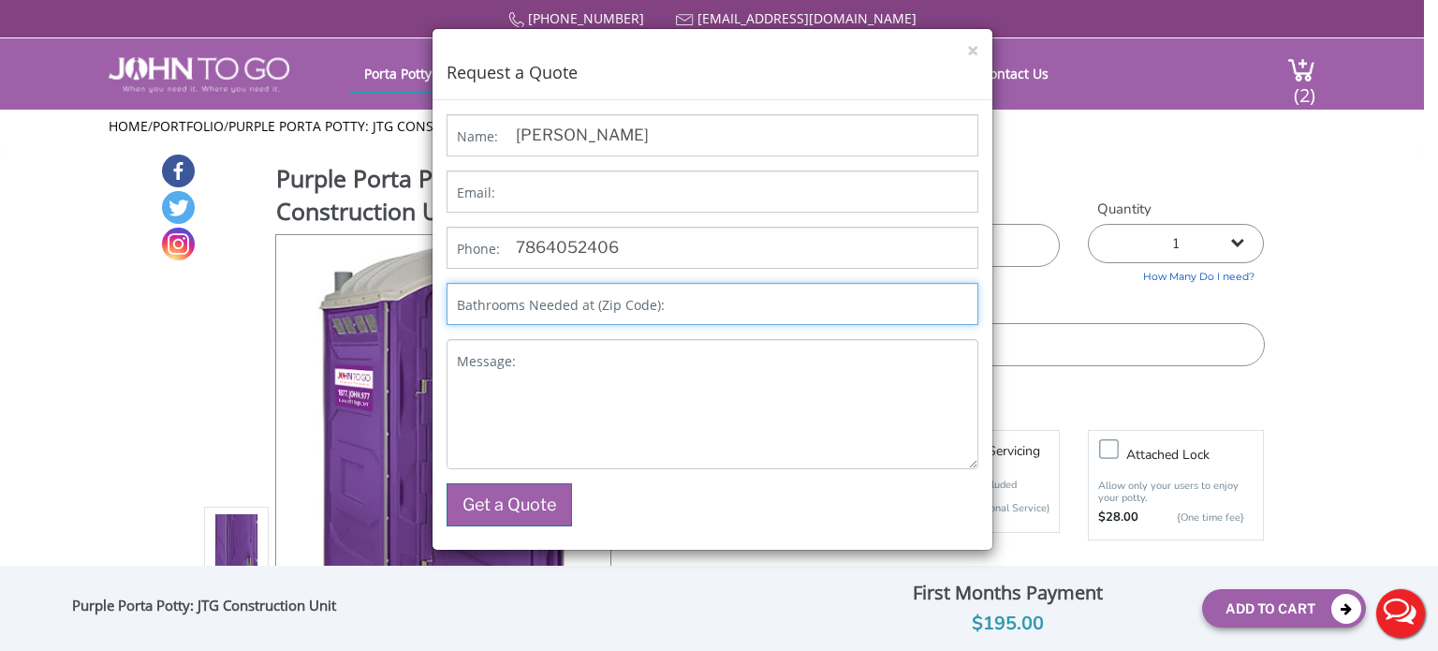
type input "33134"
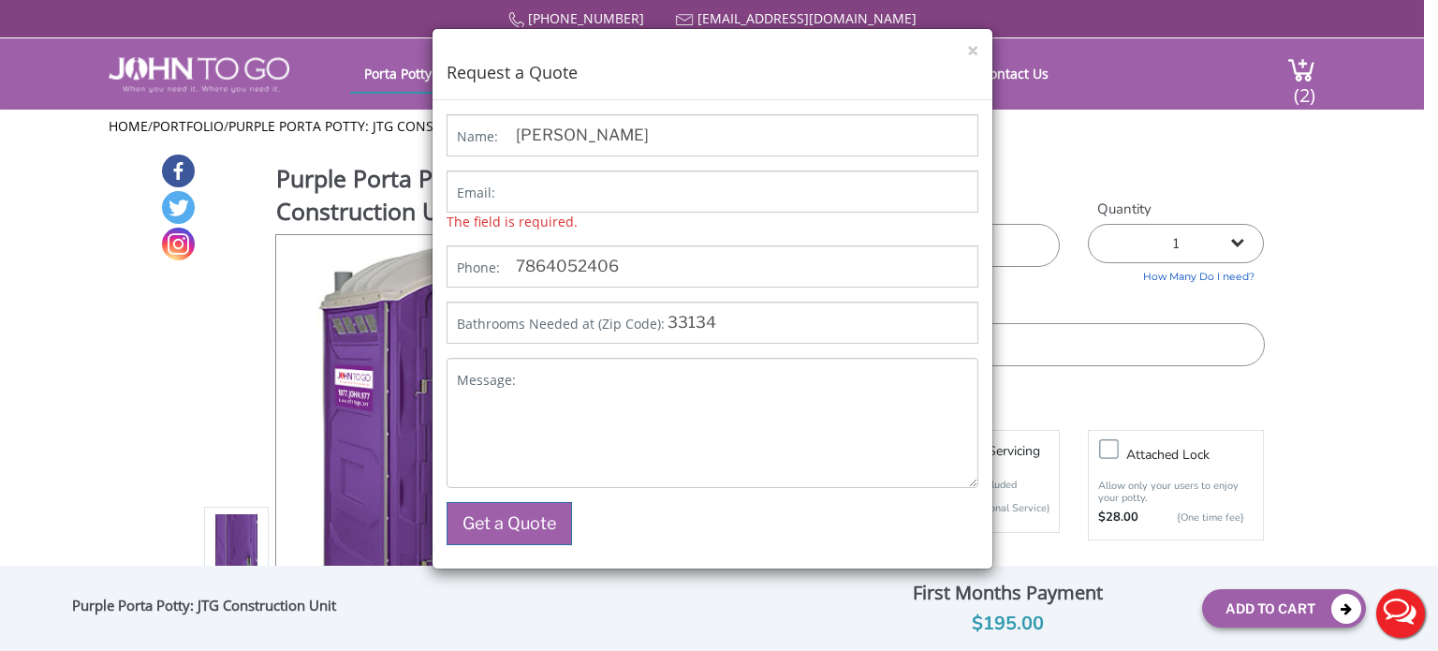
click at [490, 198] on label "Email:" at bounding box center [476, 192] width 38 height 19
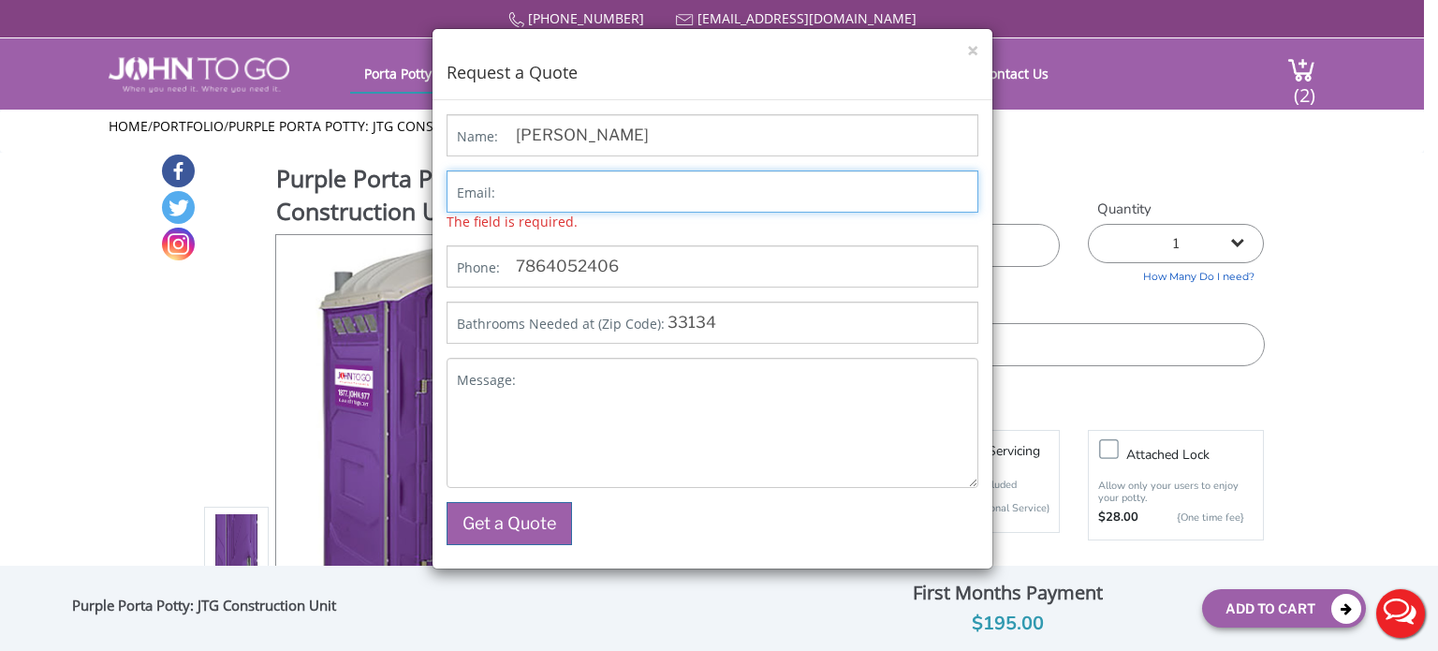
click at [490, 198] on input "Email:" at bounding box center [713, 191] width 532 height 42
click at [557, 190] on input "Email:" at bounding box center [713, 191] width 532 height 42
type input "[EMAIL_ADDRESS][DOMAIN_NAME]"
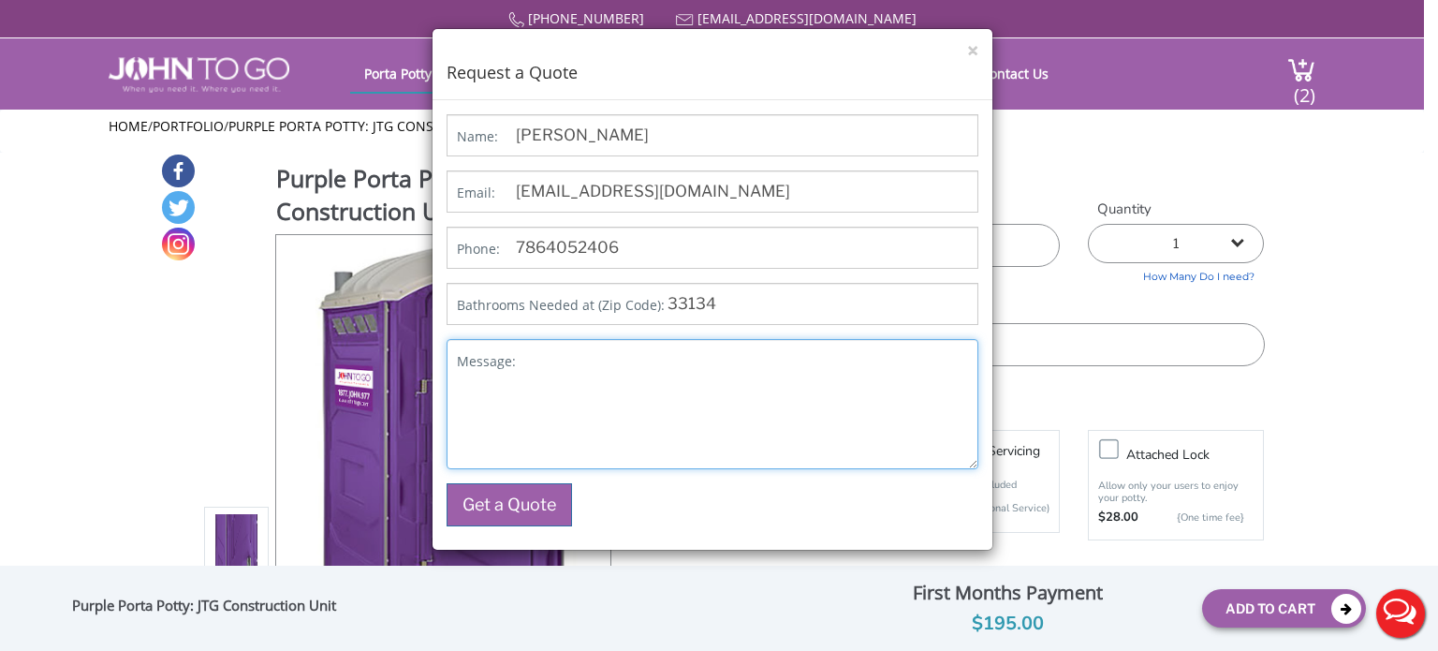
click at [589, 369] on textarea "Message:" at bounding box center [713, 404] width 532 height 130
